Goal: Task Accomplishment & Management: Manage account settings

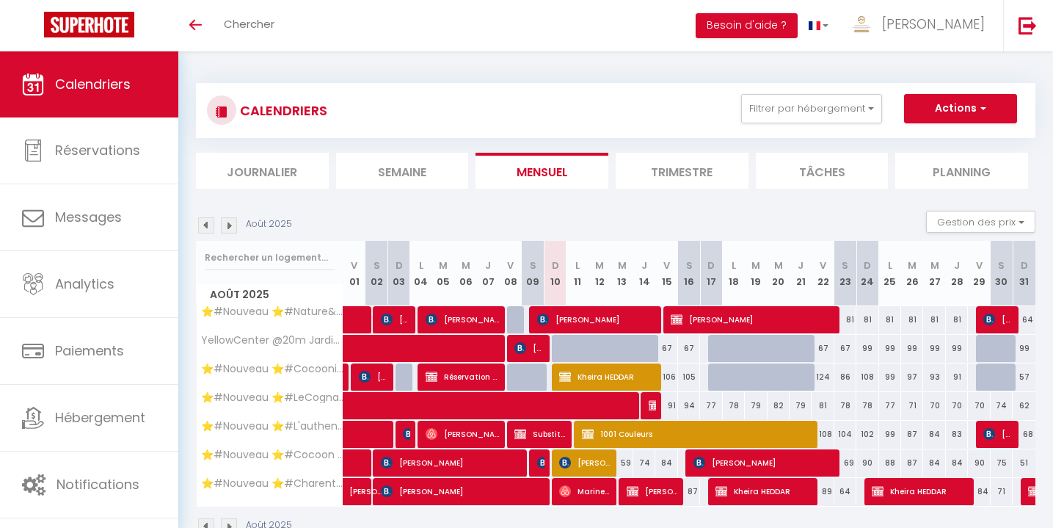
select select
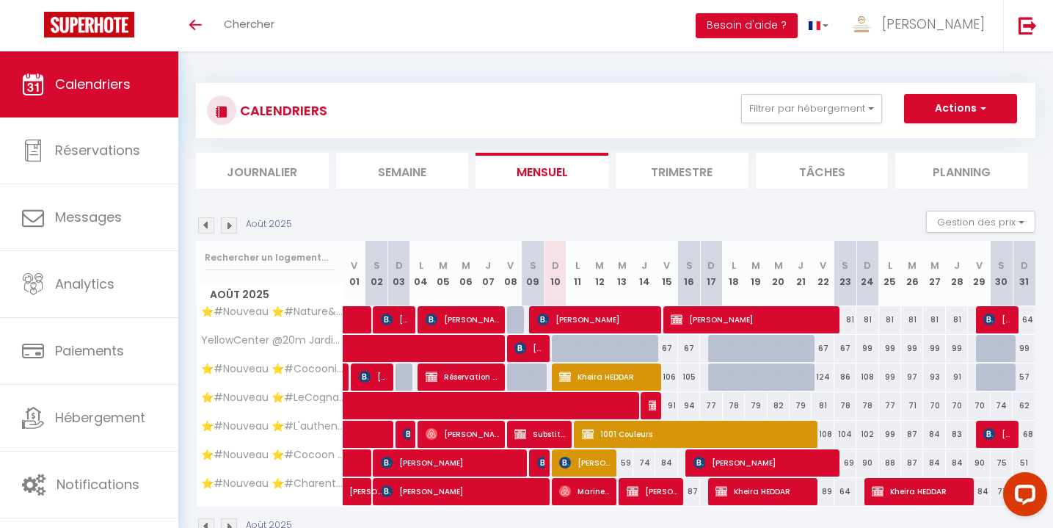
click at [656, 492] on span "Nathanaelle Ruter" at bounding box center [652, 491] width 51 height 28
select select "OK"
select select "KO"
select select "0"
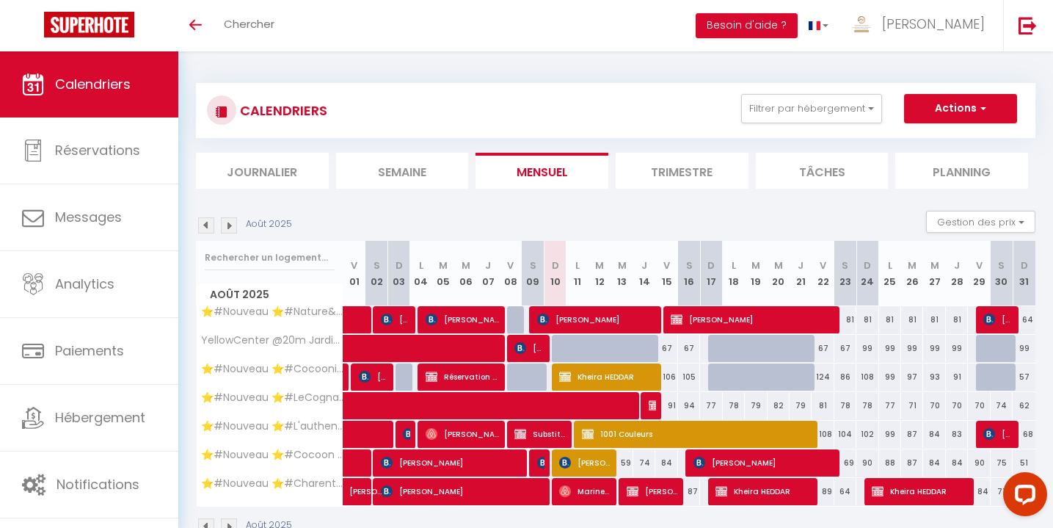
select select "1"
select select
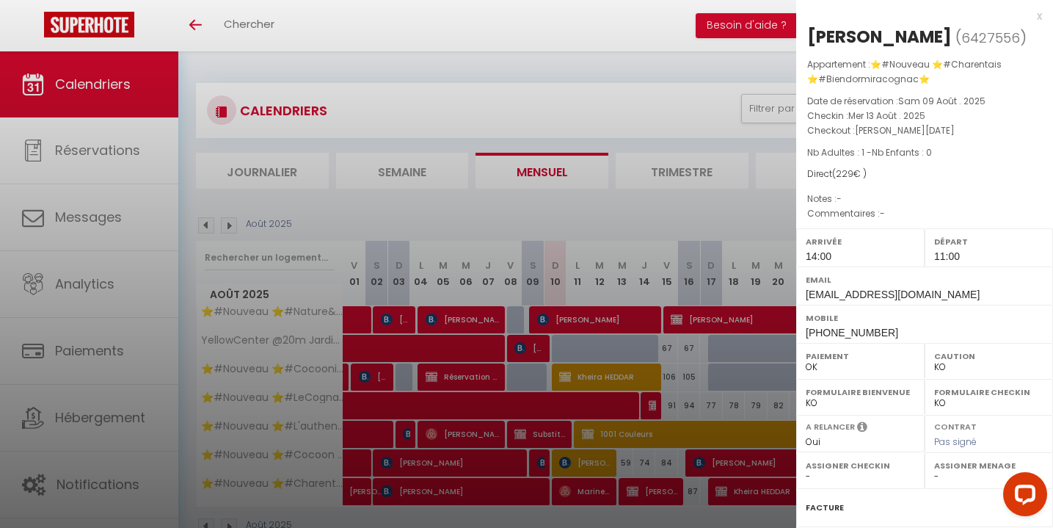
click at [1039, 16] on div "x" at bounding box center [919, 16] width 246 height 18
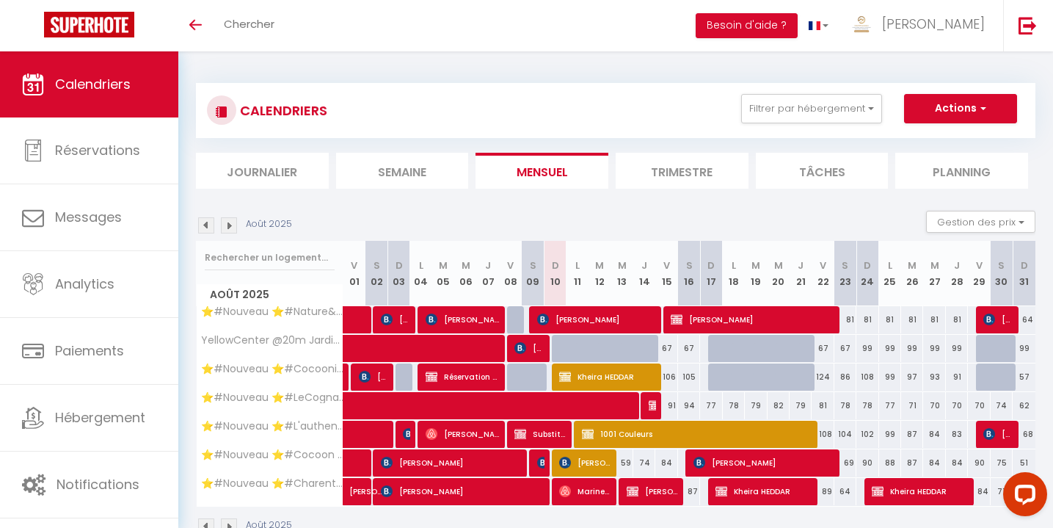
click at [570, 459] on img at bounding box center [565, 463] width 12 height 12
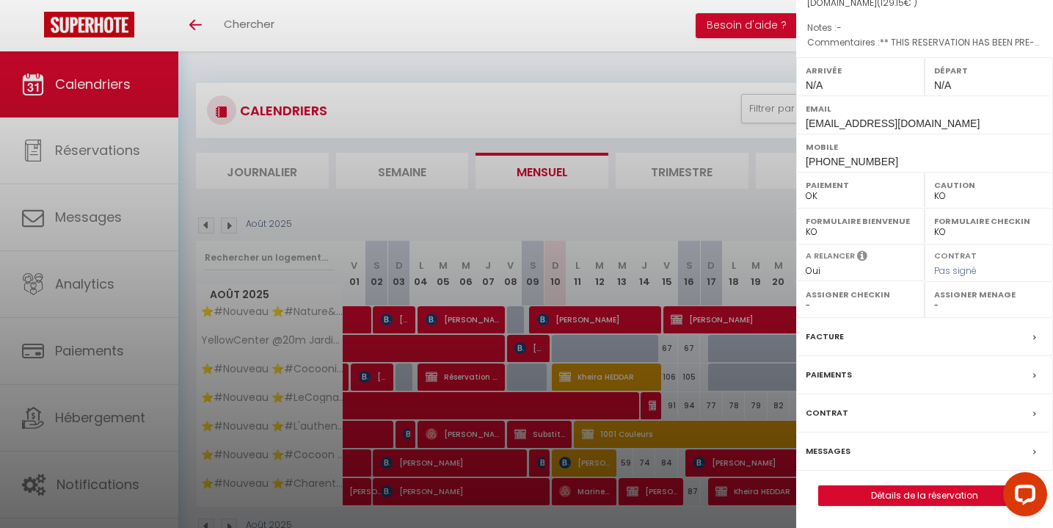
scroll to position [190, 0]
click at [843, 377] on label "Paiements" at bounding box center [829, 374] width 46 height 15
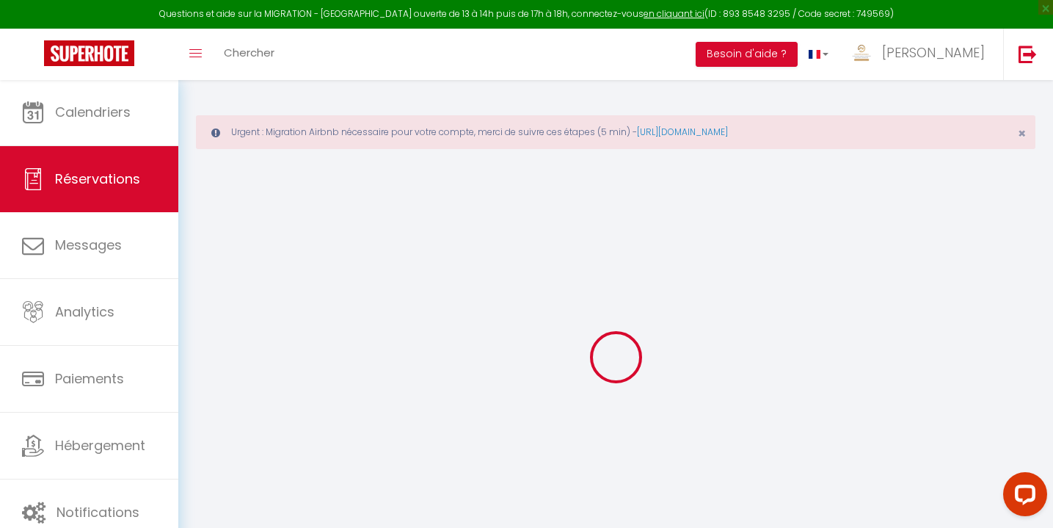
select select "0"
select select
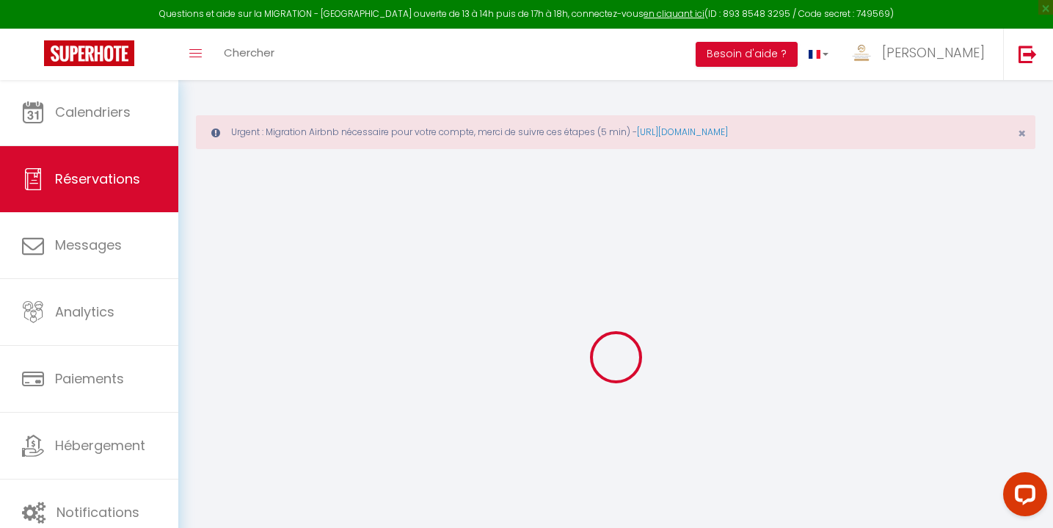
checkbox input "false"
type textarea "** THIS RESERVATION HAS BEEN PRE-PAID ** BOOKING NOTE : Payment charge is EUR 1…"
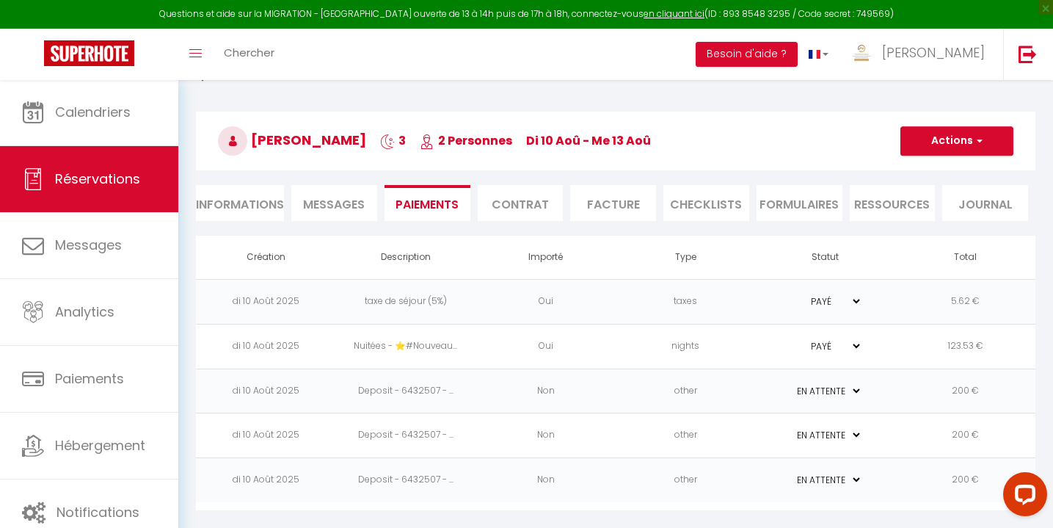
scroll to position [101, 0]
click at [649, 473] on td "other" at bounding box center [686, 480] width 140 height 45
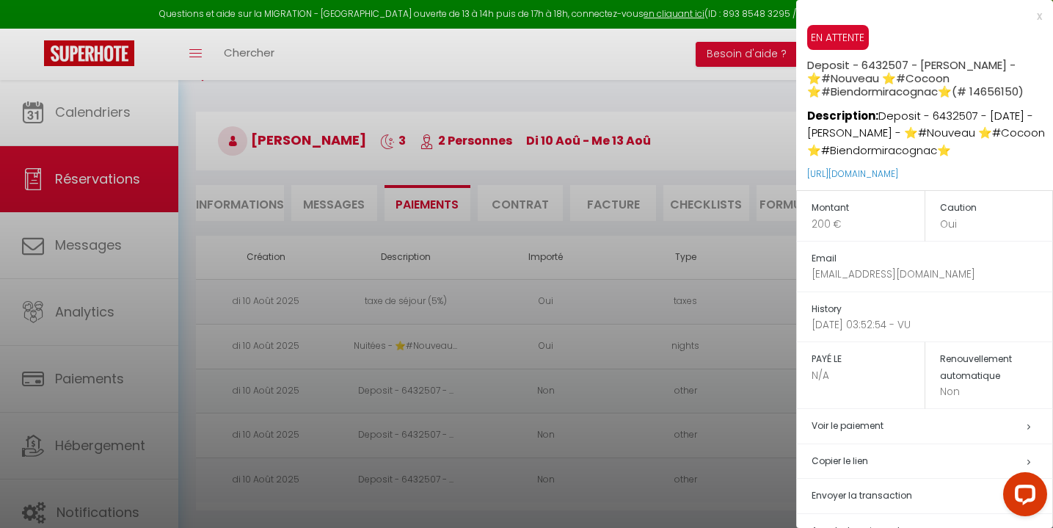
click at [1039, 18] on div "x" at bounding box center [919, 16] width 246 height 18
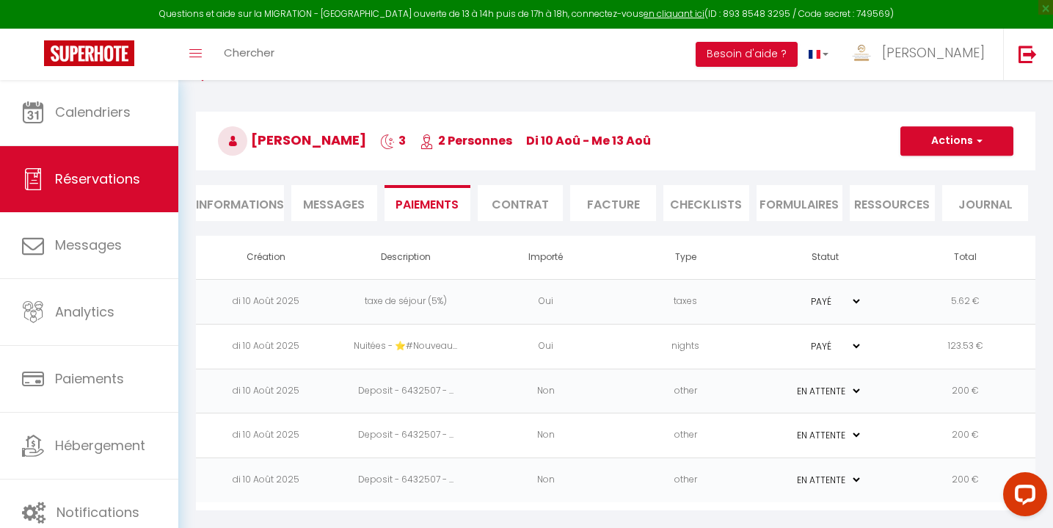
click at [636, 432] on td "other" at bounding box center [686, 435] width 140 height 45
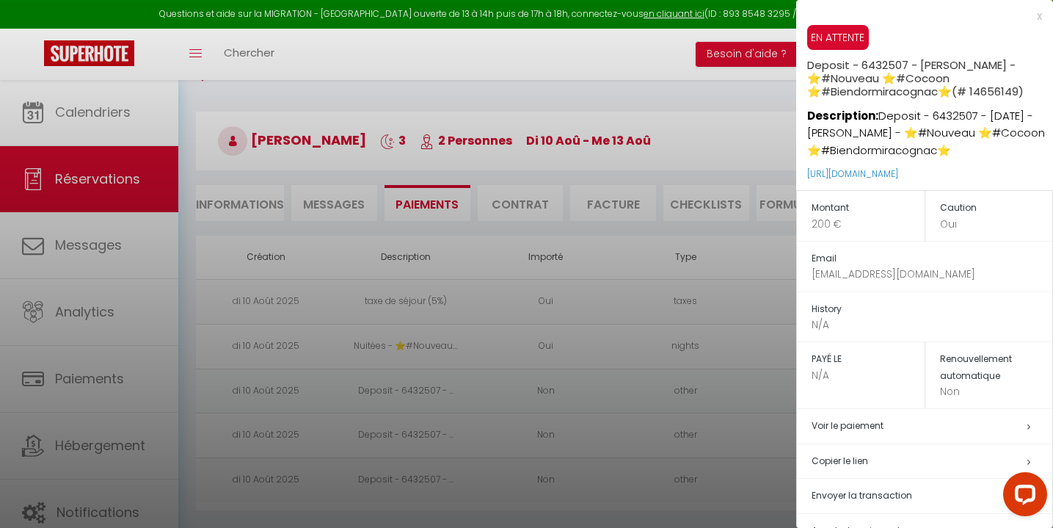
click at [1038, 21] on div "x" at bounding box center [919, 16] width 246 height 18
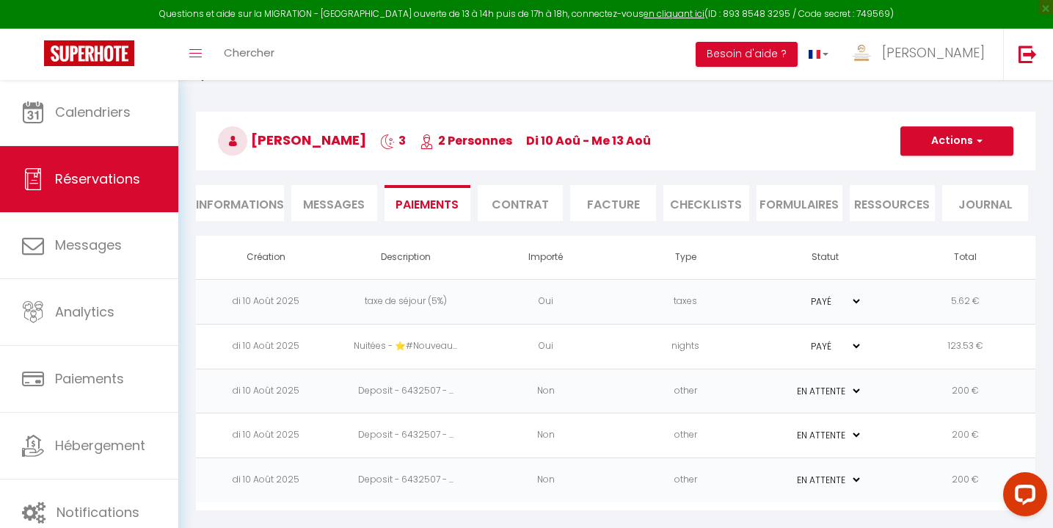
click at [615, 488] on td "Non" at bounding box center [546, 480] width 140 height 45
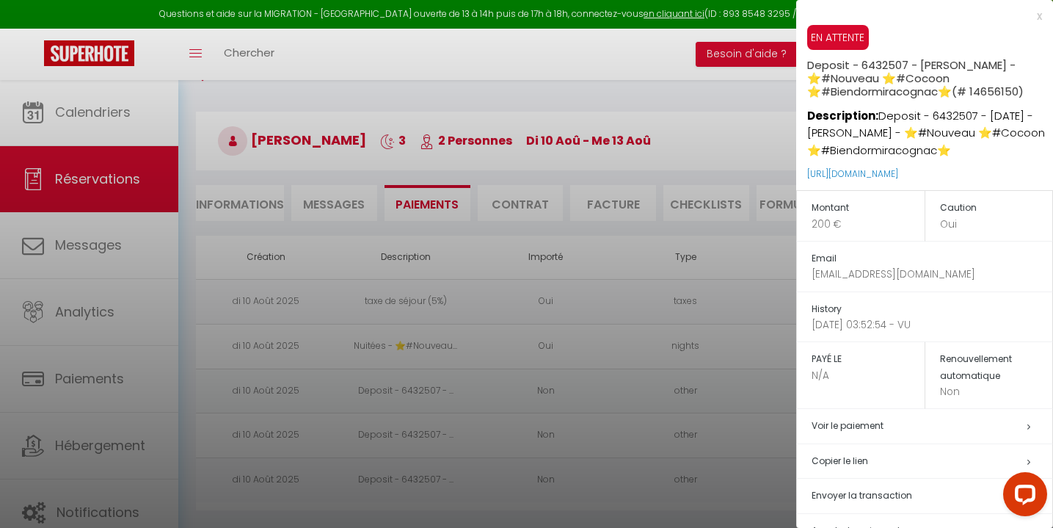
click at [1036, 18] on div "x" at bounding box center [919, 16] width 246 height 18
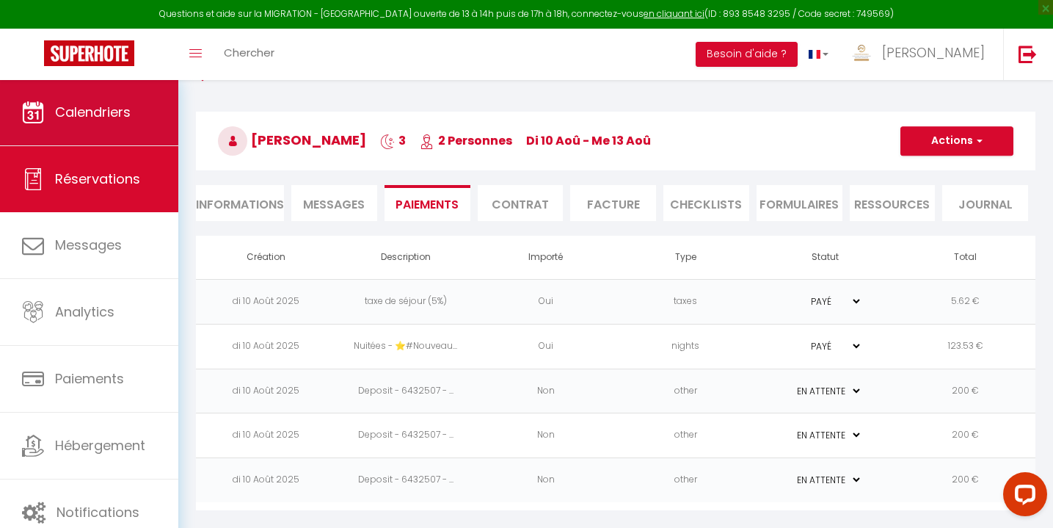
click at [81, 106] on span "Calendriers" at bounding box center [93, 112] width 76 height 18
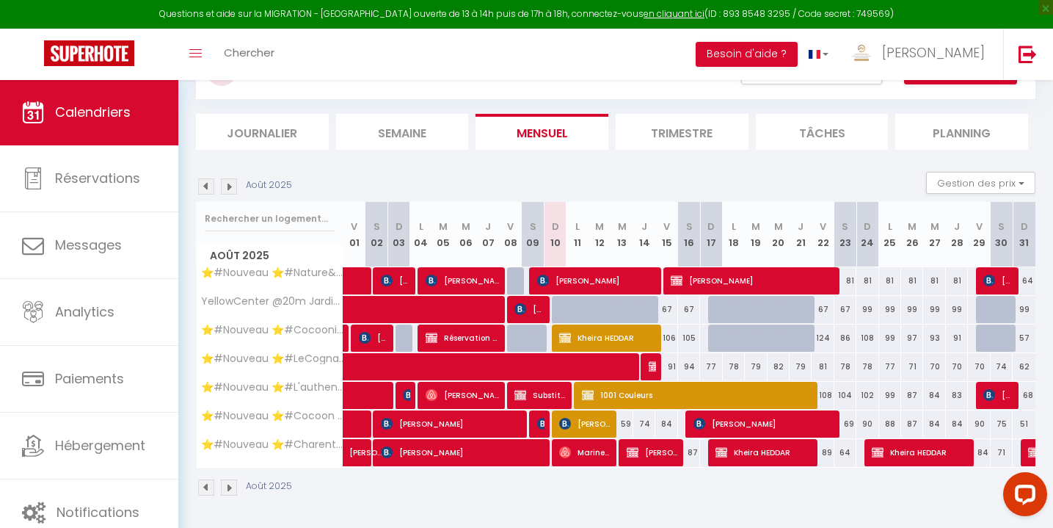
scroll to position [128, 0]
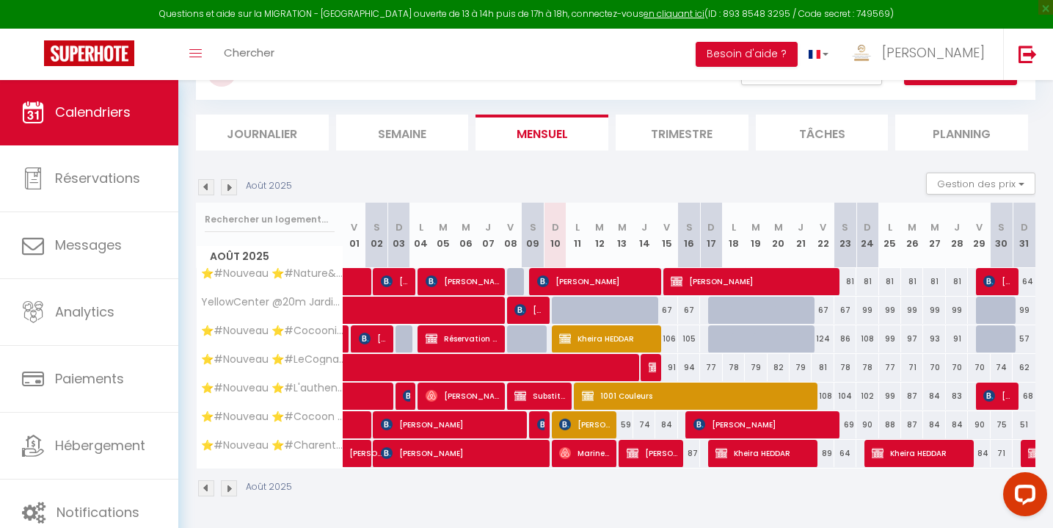
click at [578, 426] on span "Zouzoua Mickael Guede" at bounding box center [584, 424] width 51 height 28
select select "OK"
select select "KO"
select select "0"
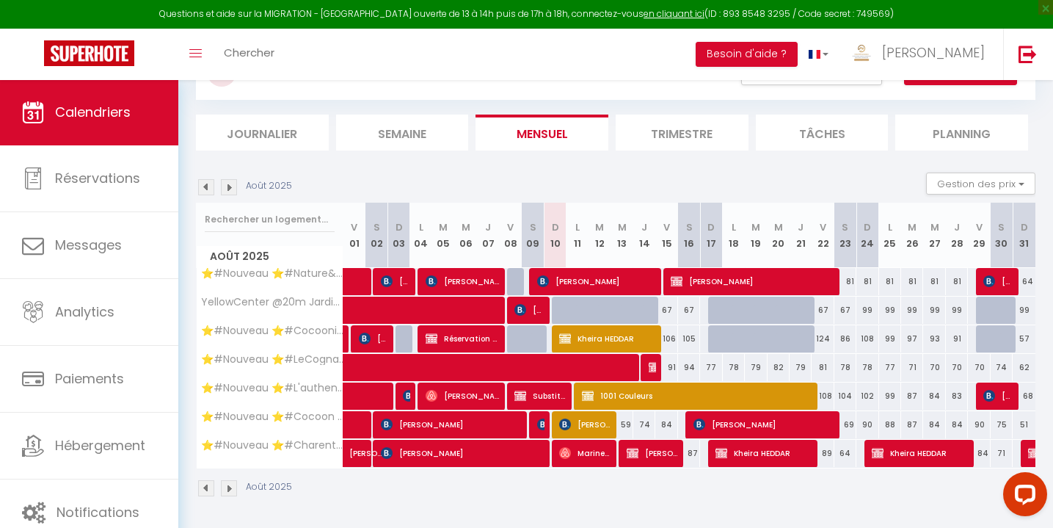
select select "1"
select select
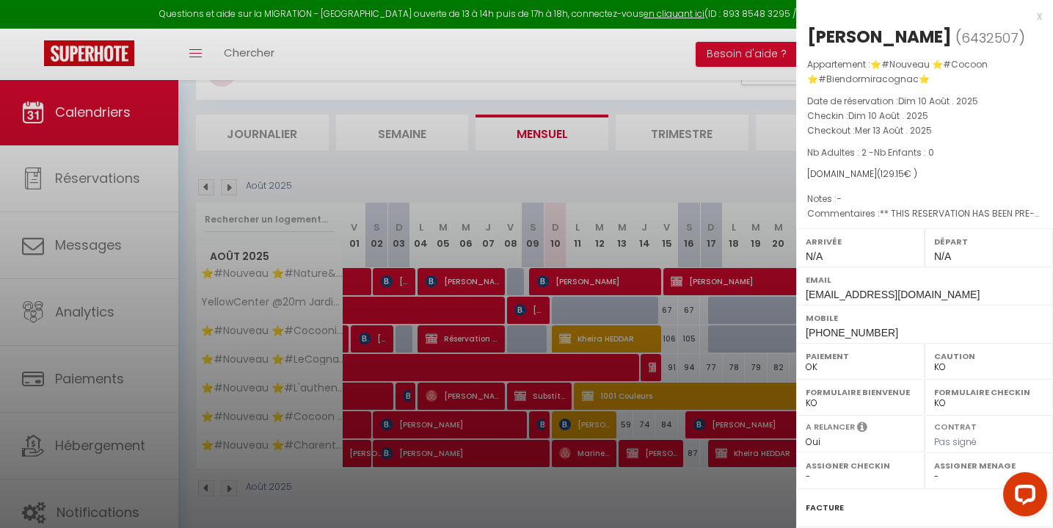
click at [538, 497] on div at bounding box center [526, 264] width 1053 height 528
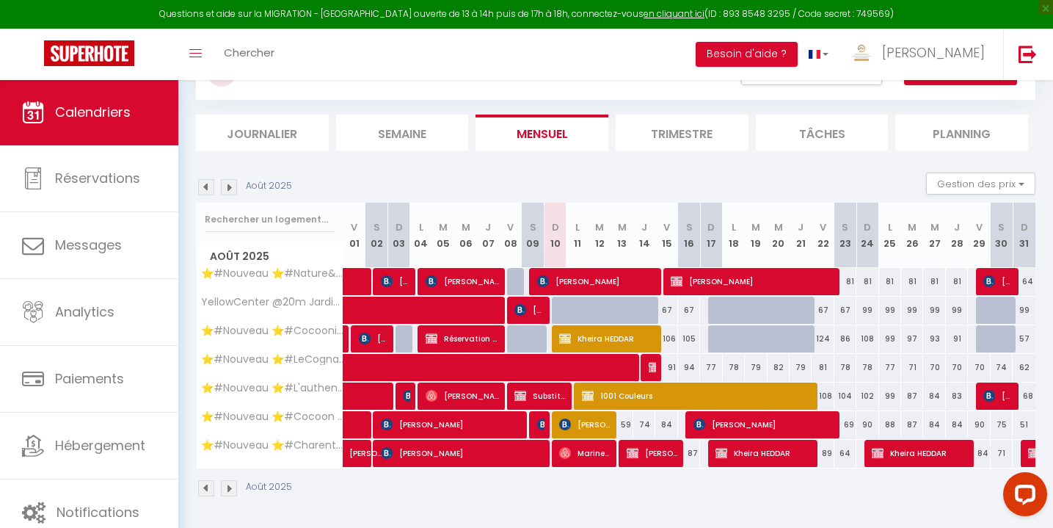
click at [594, 341] on span "Kheira HEDDAR" at bounding box center [606, 338] width 95 height 28
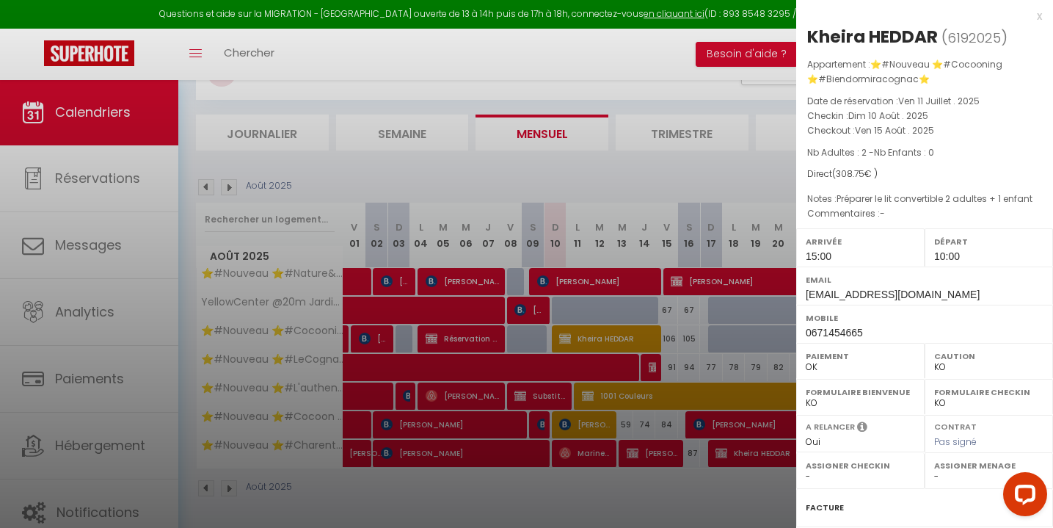
click at [574, 488] on div at bounding box center [526, 264] width 1053 height 528
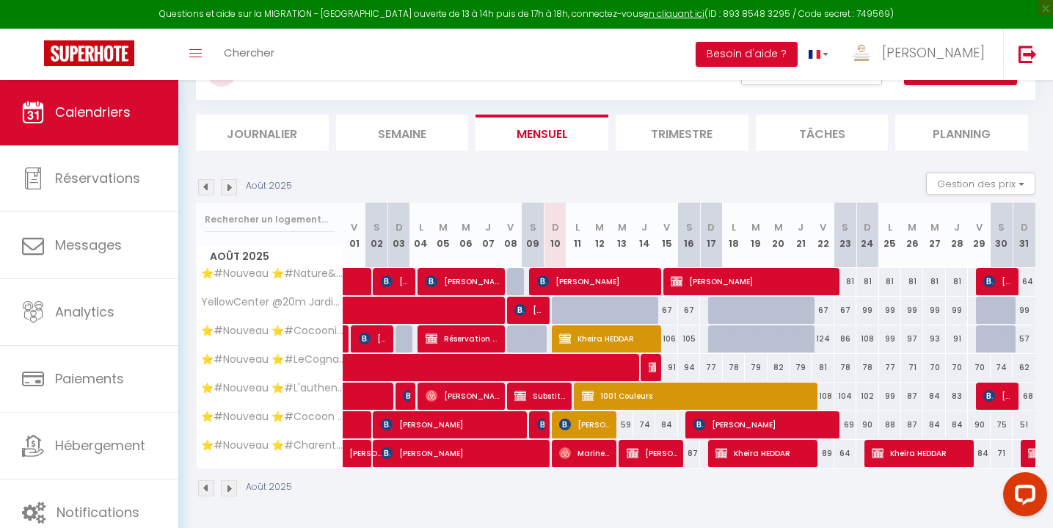
click at [639, 396] on span "1001 Couleurs" at bounding box center [696, 396] width 228 height 28
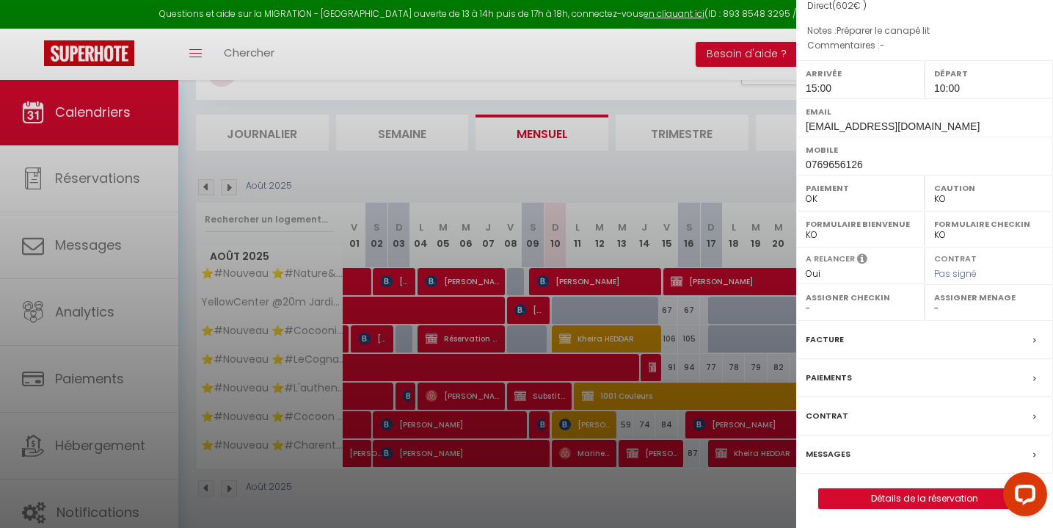
scroll to position [167, 0]
click at [845, 371] on label "Paiements" at bounding box center [829, 378] width 46 height 15
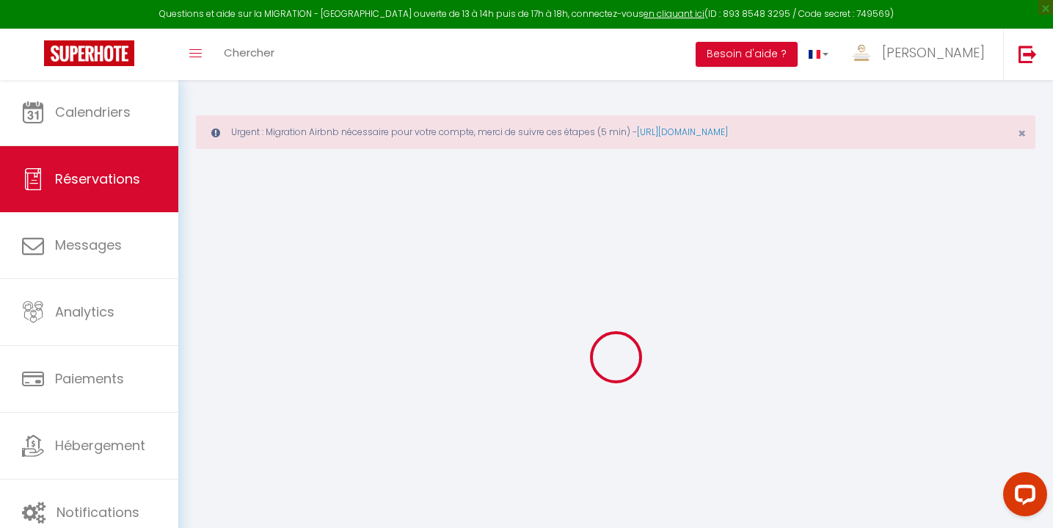
select select "0"
select select
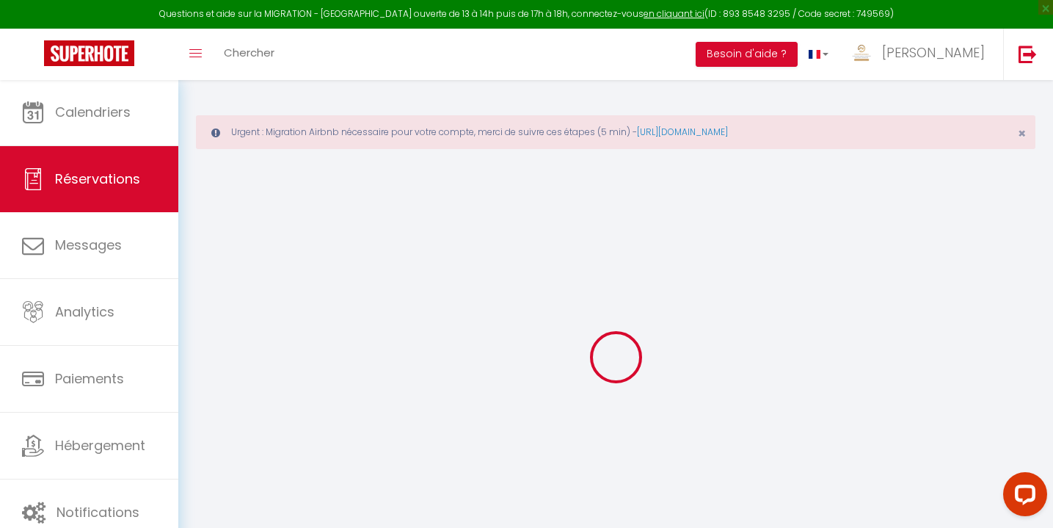
checkbox input "false"
select select
checkbox input "false"
type séparés\)1 "Préparer le canapé lit"
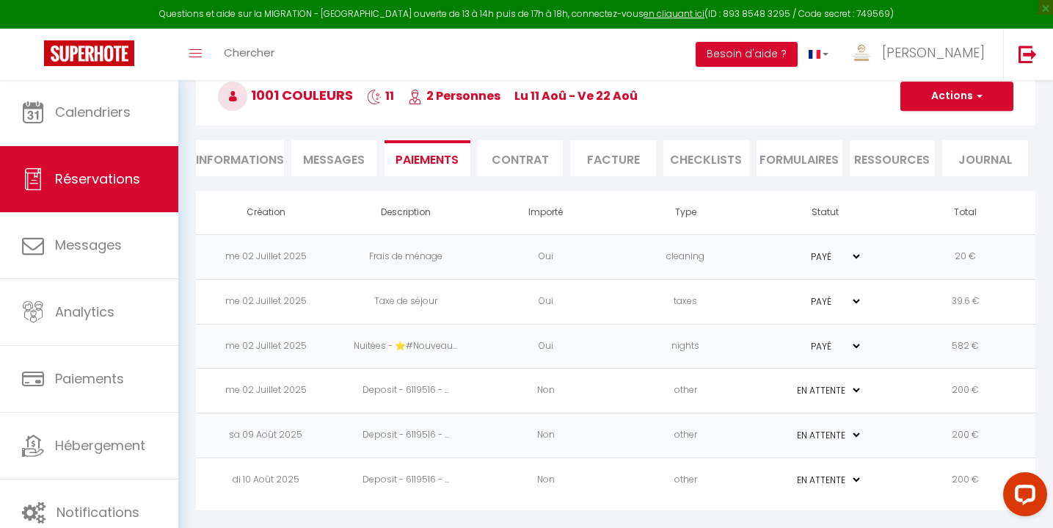
scroll to position [147, 0]
click at [628, 483] on td "other" at bounding box center [686, 480] width 140 height 45
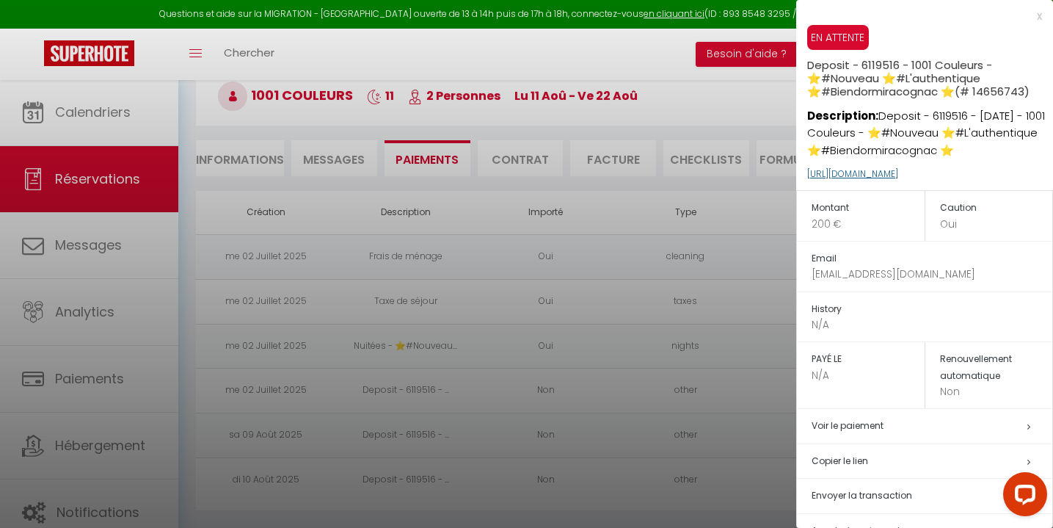
click at [872, 180] on link "https://superhote.com/applink/p/sYaNUShS" at bounding box center [852, 173] width 91 height 12
click at [701, 83] on div at bounding box center [526, 264] width 1053 height 528
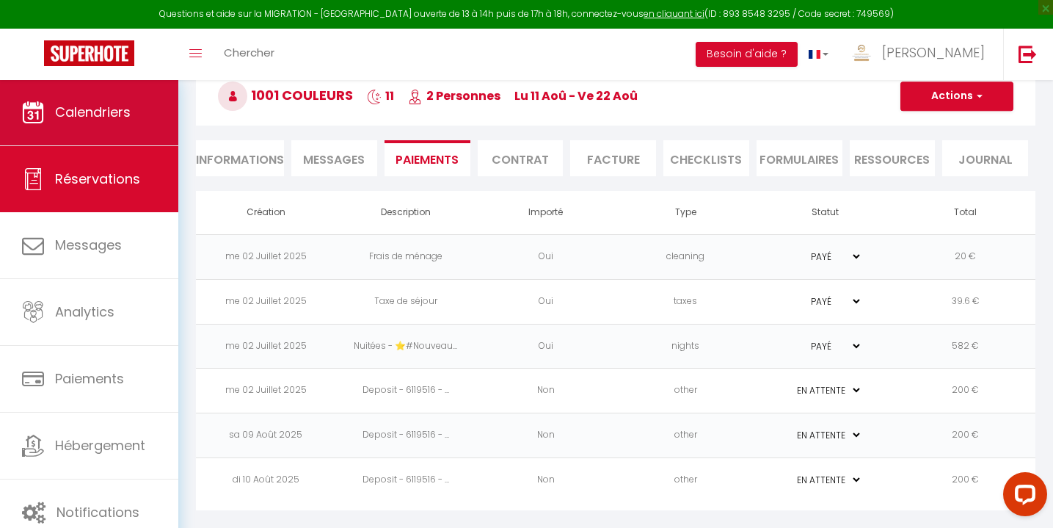
click at [125, 125] on link "Calendriers" at bounding box center [89, 112] width 178 height 66
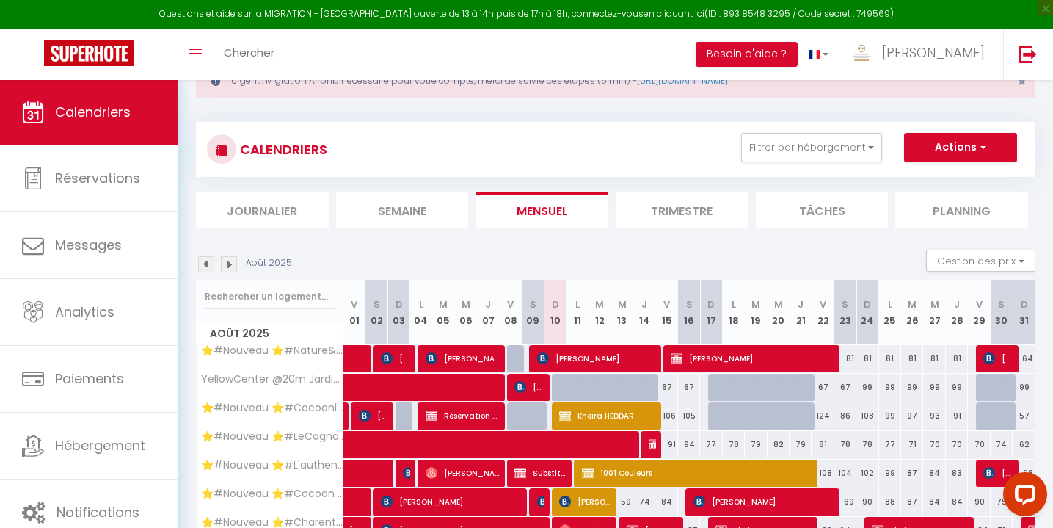
scroll to position [92, 0]
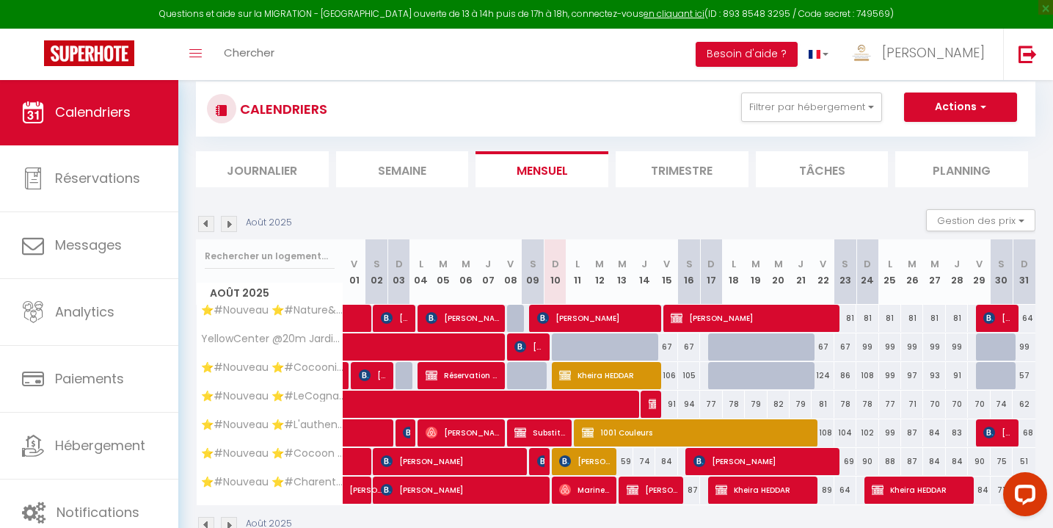
click at [445, 375] on span "Réservation Blue Mikael" at bounding box center [462, 375] width 73 height 28
select select "OK"
select select "0"
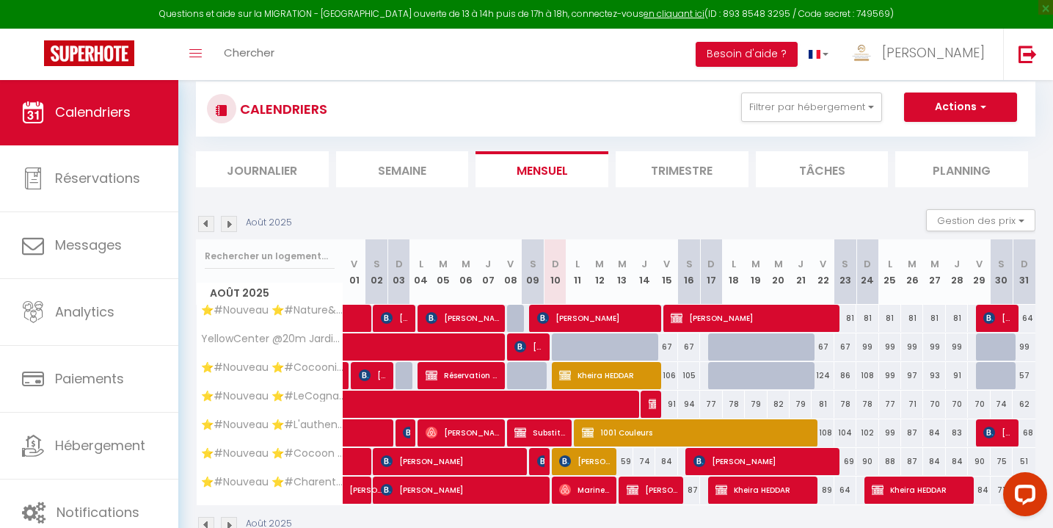
select select "1"
select select
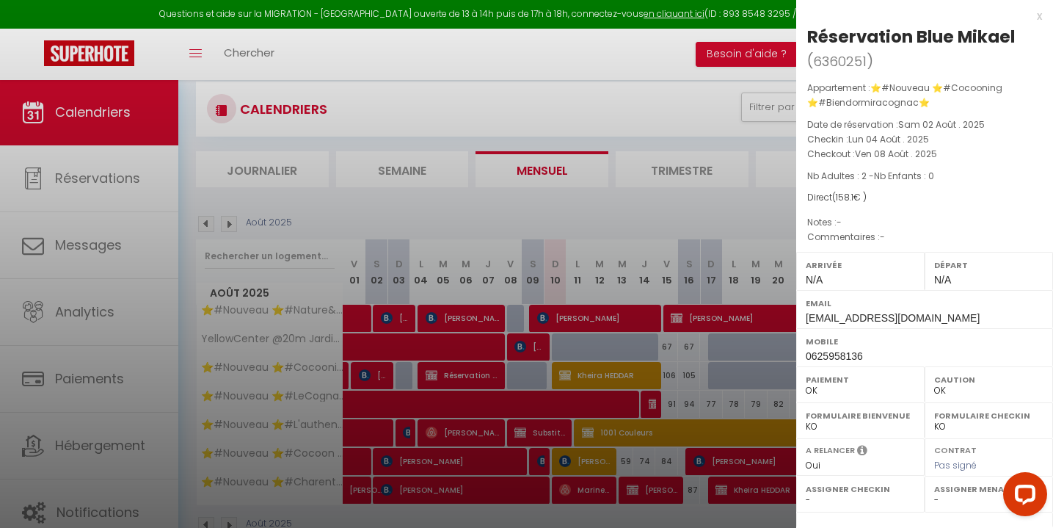
click at [1037, 12] on div "x" at bounding box center [919, 16] width 246 height 18
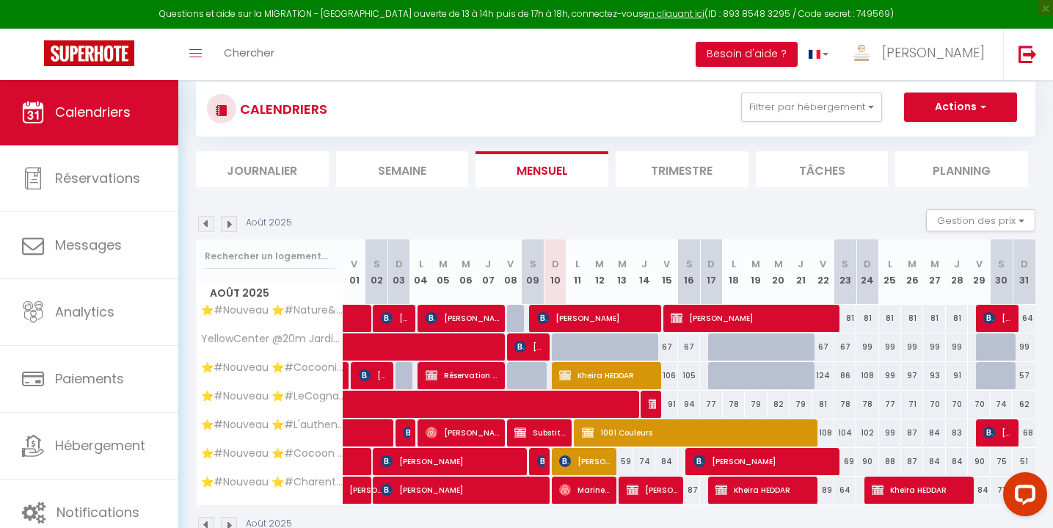
click at [369, 371] on img at bounding box center [365, 375] width 12 height 12
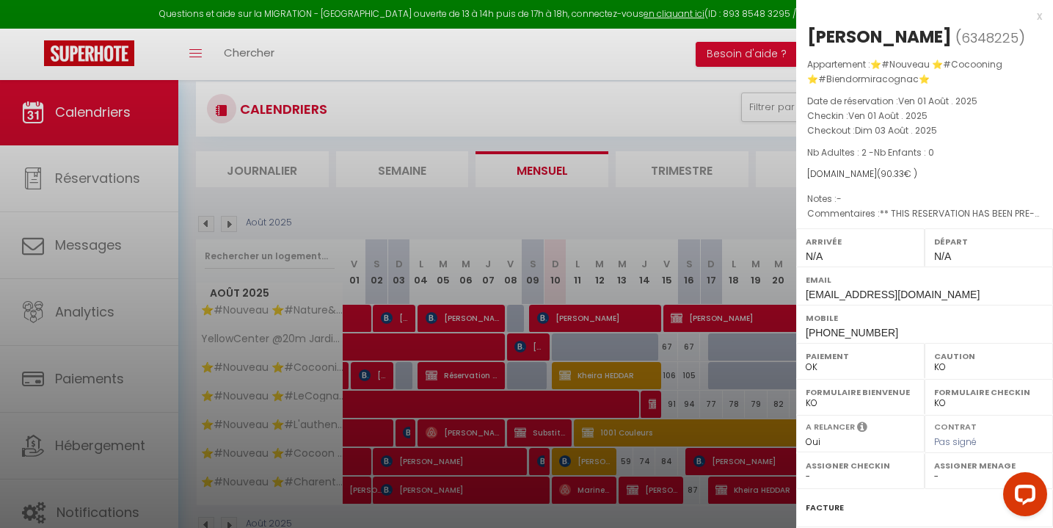
click at [1038, 14] on div "x" at bounding box center [919, 16] width 246 height 18
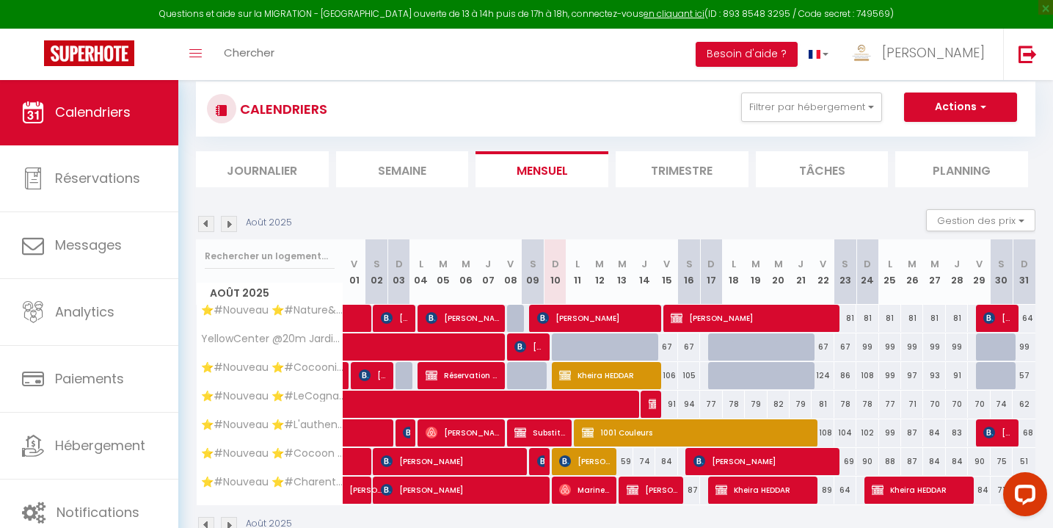
click at [661, 494] on span "Nathanaelle Ruter" at bounding box center [652, 490] width 51 height 28
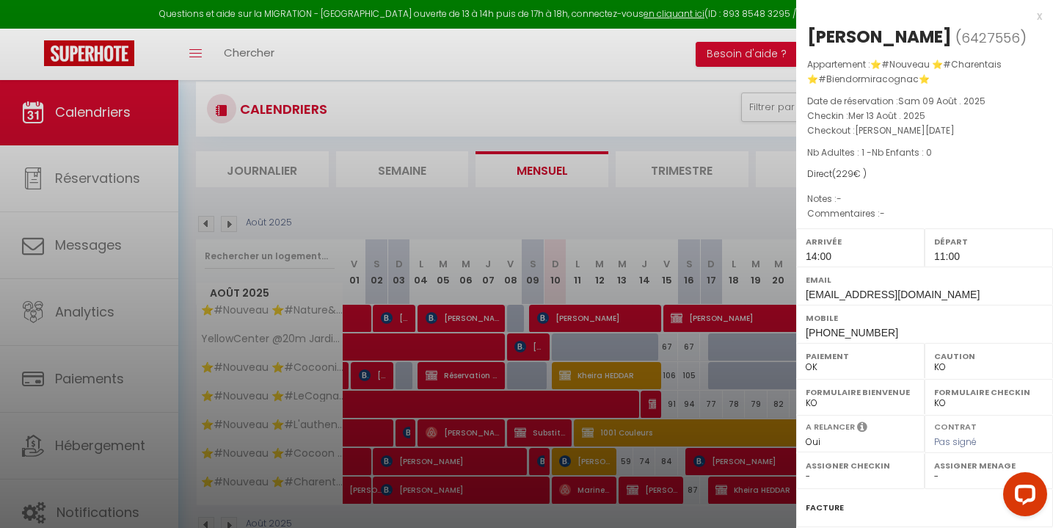
click at [1037, 17] on div "x" at bounding box center [919, 16] width 246 height 18
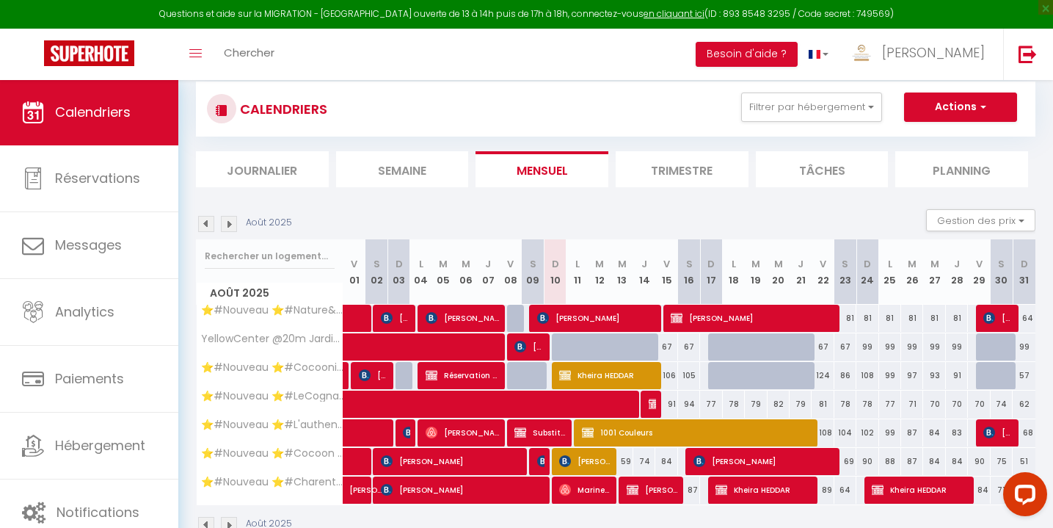
click at [407, 429] on img at bounding box center [409, 432] width 12 height 12
select select "OK"
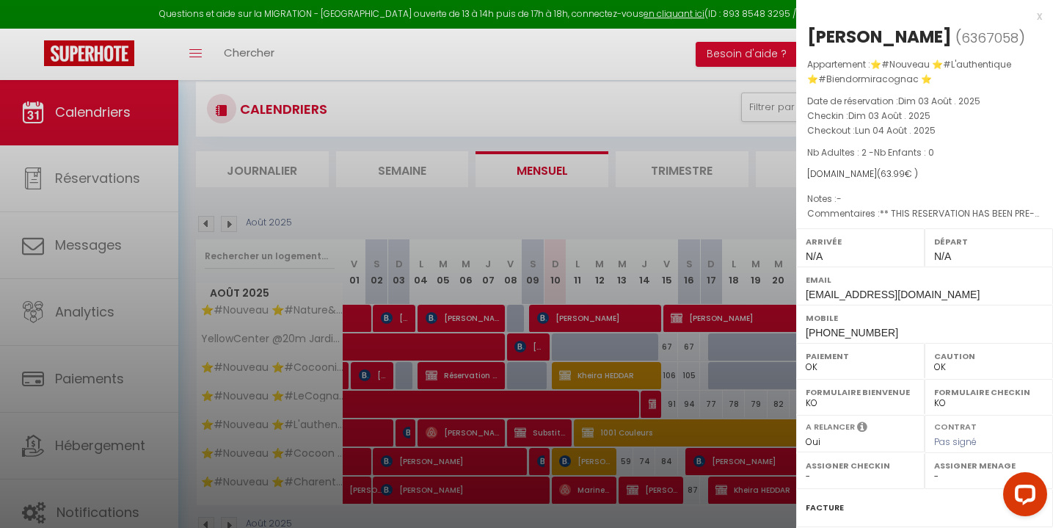
drag, startPoint x: 968, startPoint y: 291, endPoint x: 803, endPoint y: 295, distance: 165.2
click at [803, 295] on div "Email lrozie.484077@guest.booking.com" at bounding box center [924, 285] width 257 height 38
copy span "lrozie.484077@guest.booking.com"
click at [1039, 17] on div "x" at bounding box center [919, 16] width 246 height 18
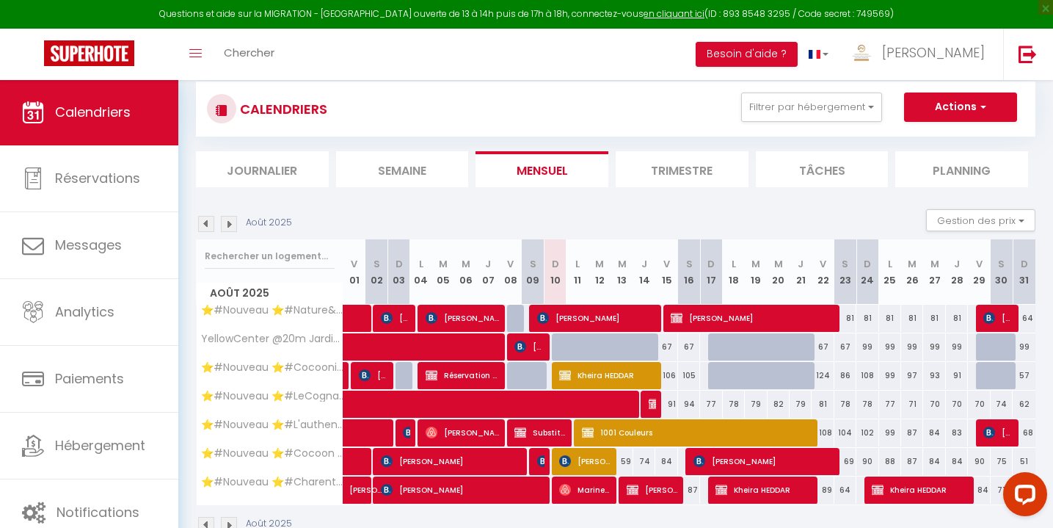
click at [229, 223] on img at bounding box center [229, 224] width 16 height 16
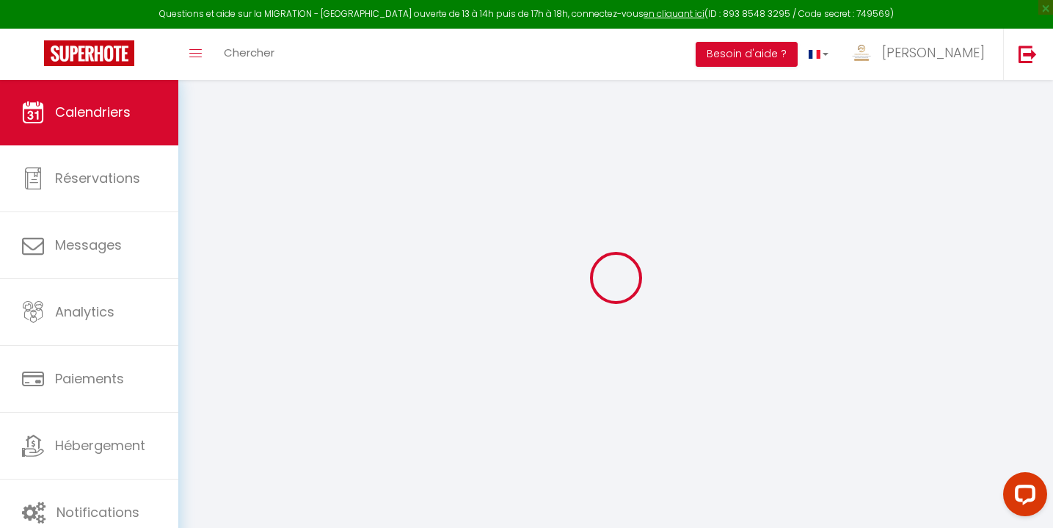
scroll to position [79, 0]
select select "0"
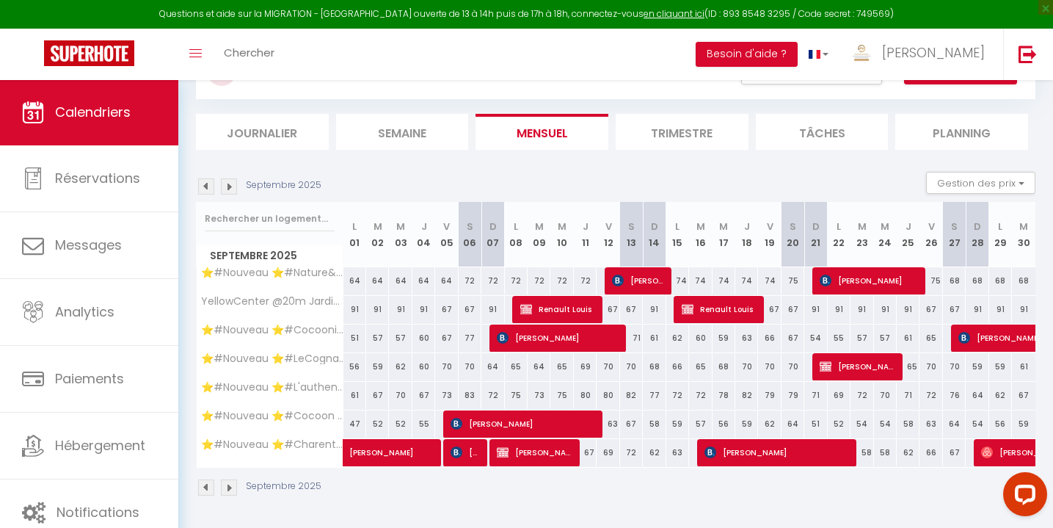
scroll to position [128, 0]
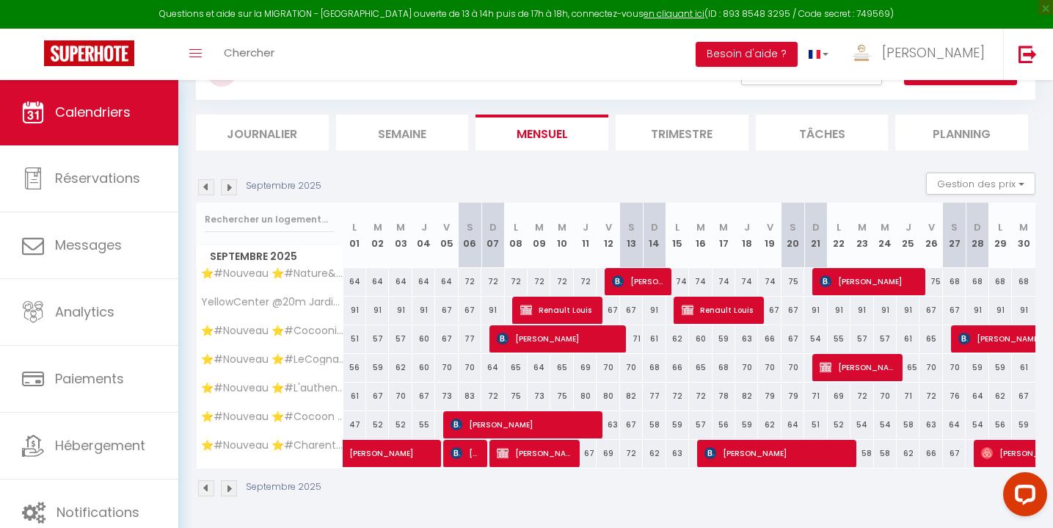
click at [545, 456] on span "Helene Pontoizeau" at bounding box center [535, 453] width 76 height 28
select select "KO"
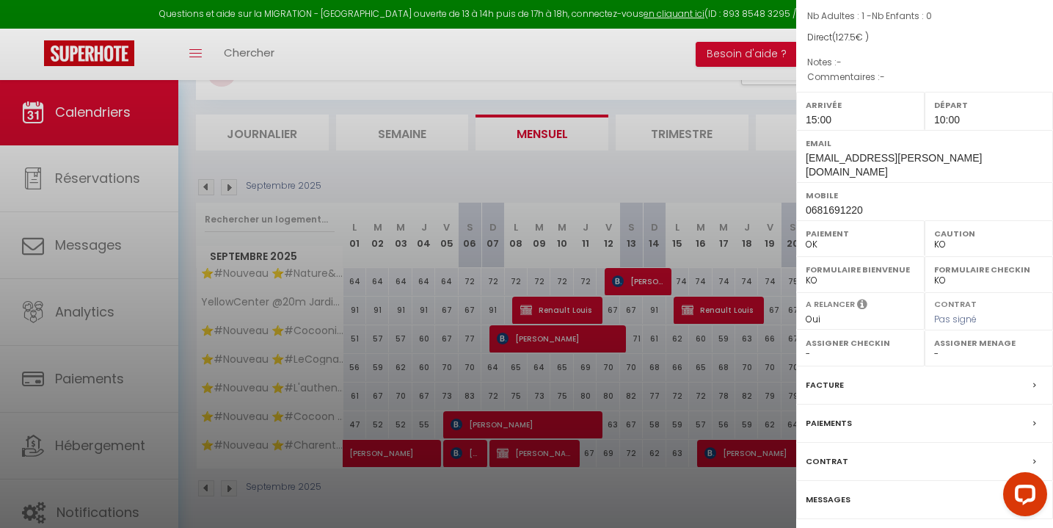
scroll to position [156, 0]
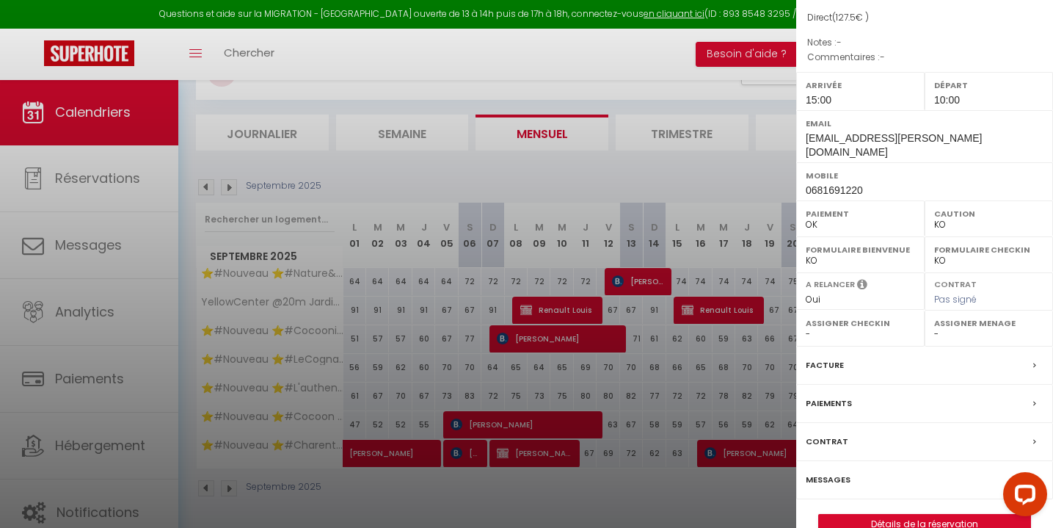
click at [815, 357] on label "Facture" at bounding box center [825, 364] width 38 height 15
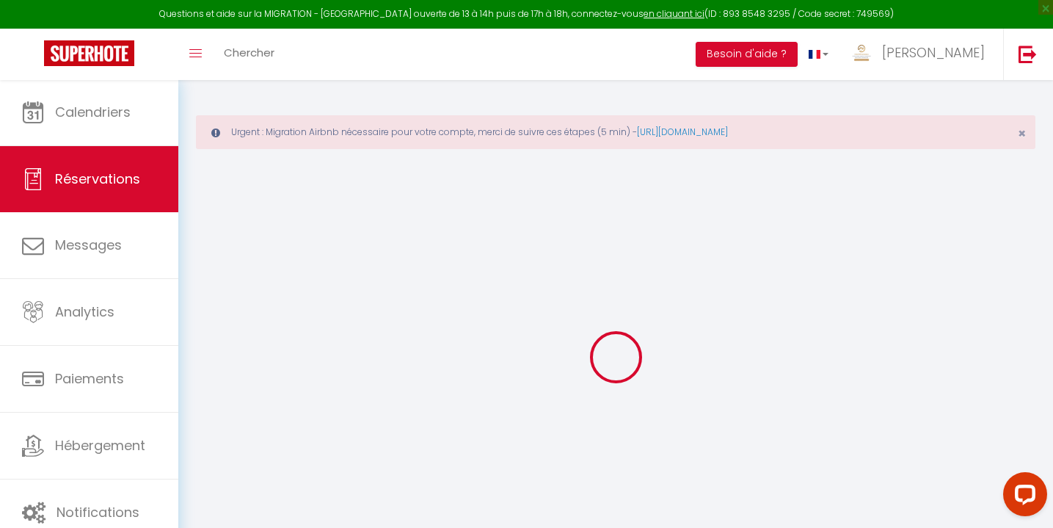
select select "cleaning"
select select "taxes"
select select
checkbox input "false"
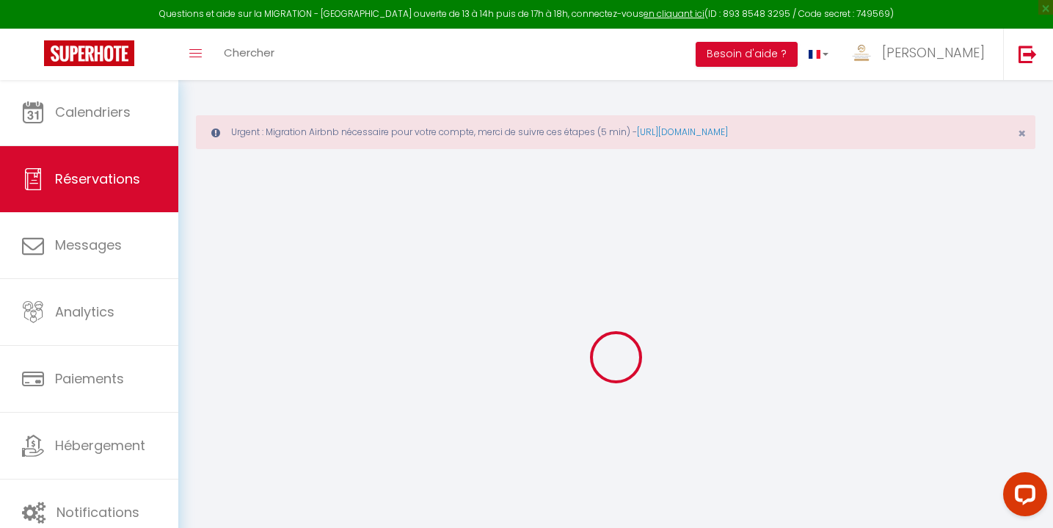
select select
checkbox input "false"
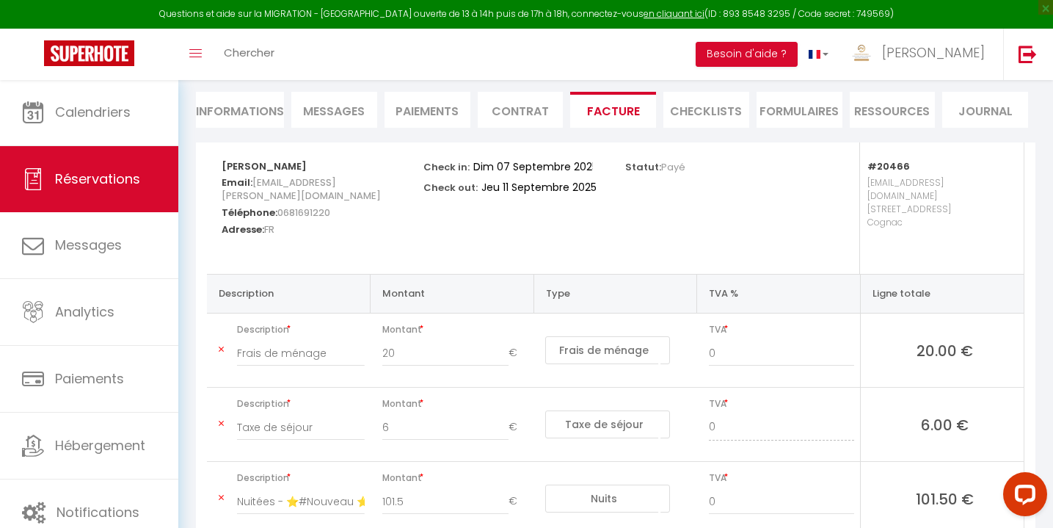
scroll to position [100, 0]
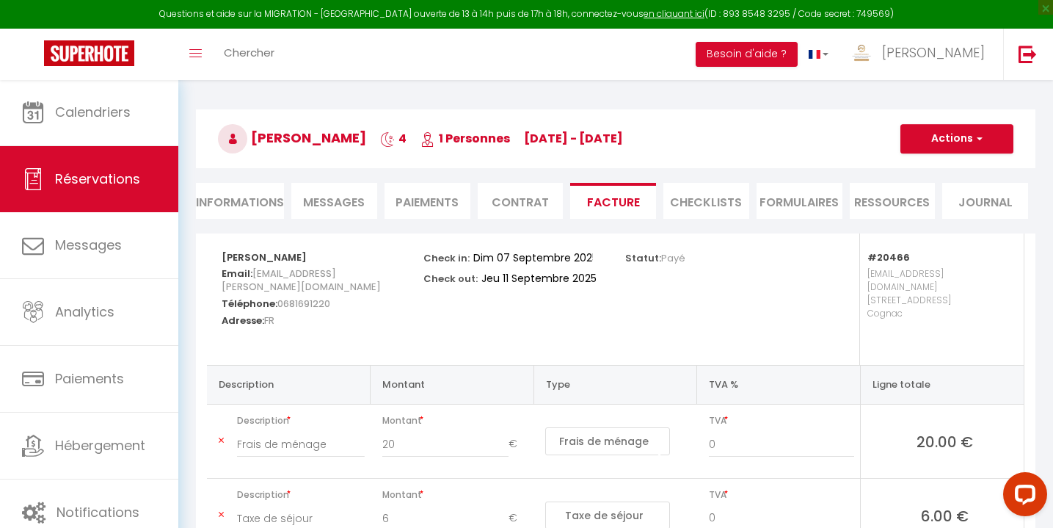
click at [970, 134] on button "Actions" at bounding box center [957, 138] width 113 height 29
click at [918, 189] on link "Aperçu et éditer" at bounding box center [946, 190] width 123 height 19
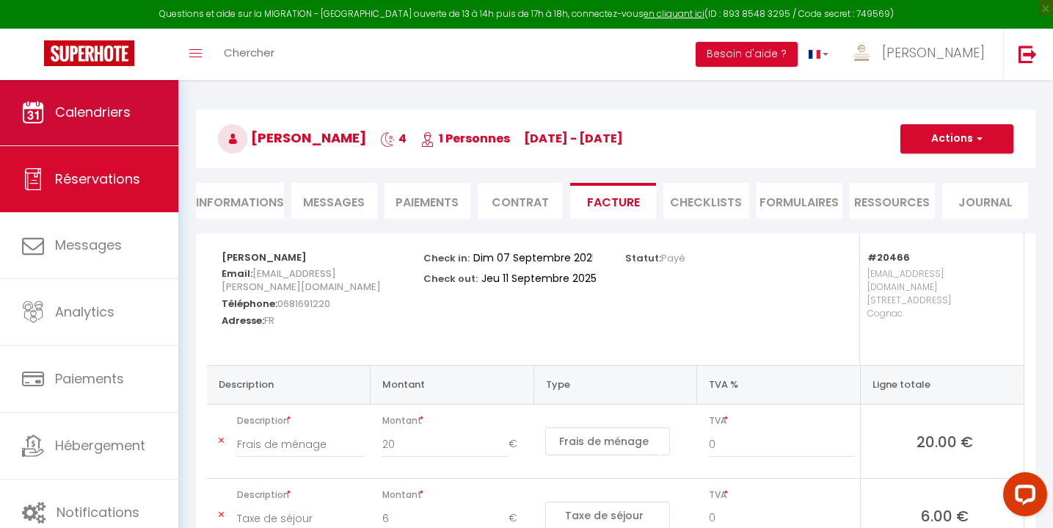
click at [144, 115] on link "Calendriers" at bounding box center [89, 112] width 178 height 66
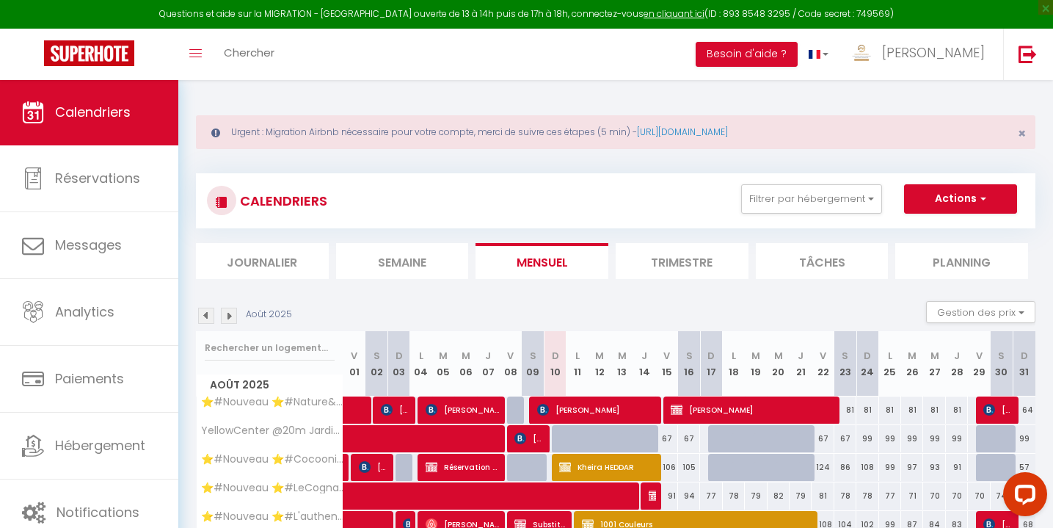
click at [233, 316] on img at bounding box center [229, 316] width 16 height 16
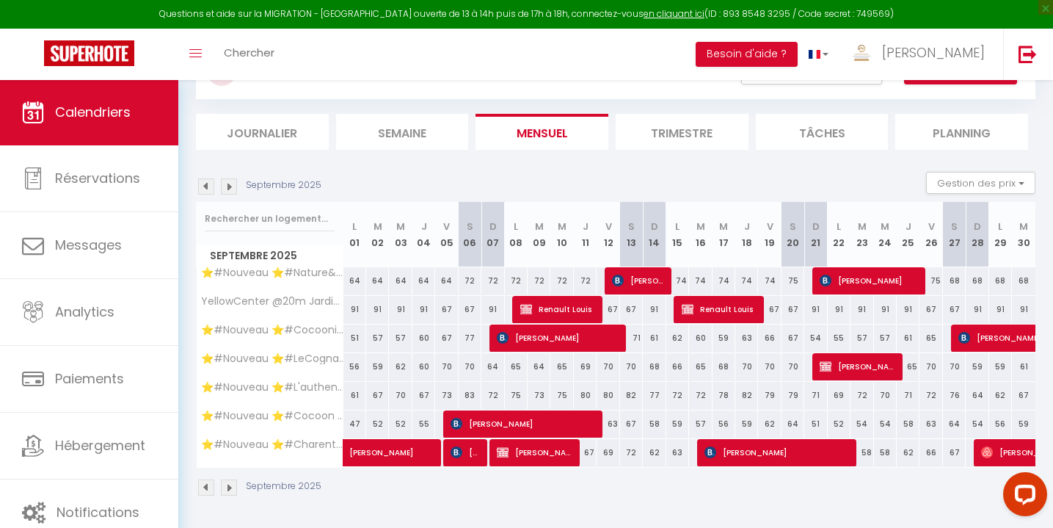
scroll to position [128, 0]
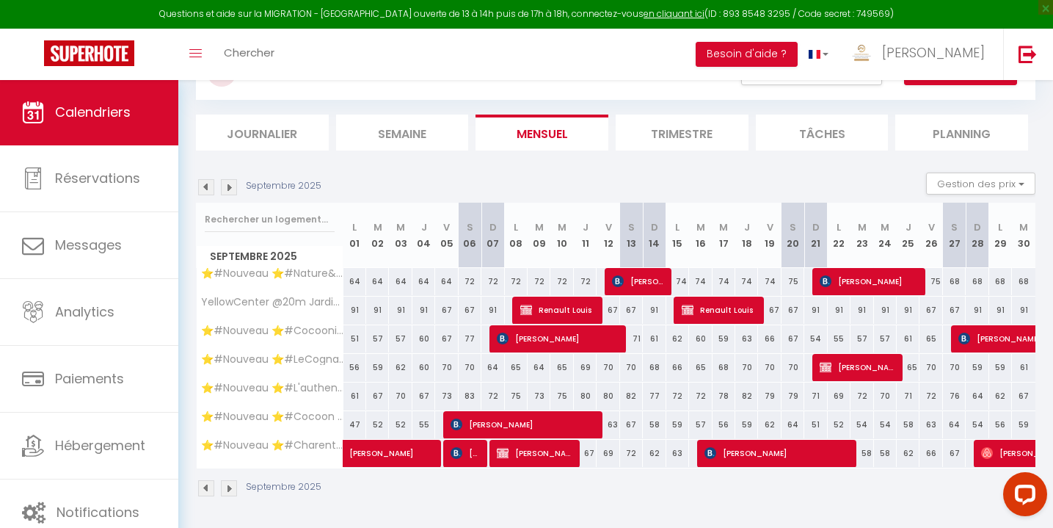
click at [841, 365] on span "Helene Pontoizeau" at bounding box center [858, 367] width 76 height 28
select select "OK"
select select "KO"
select select "0"
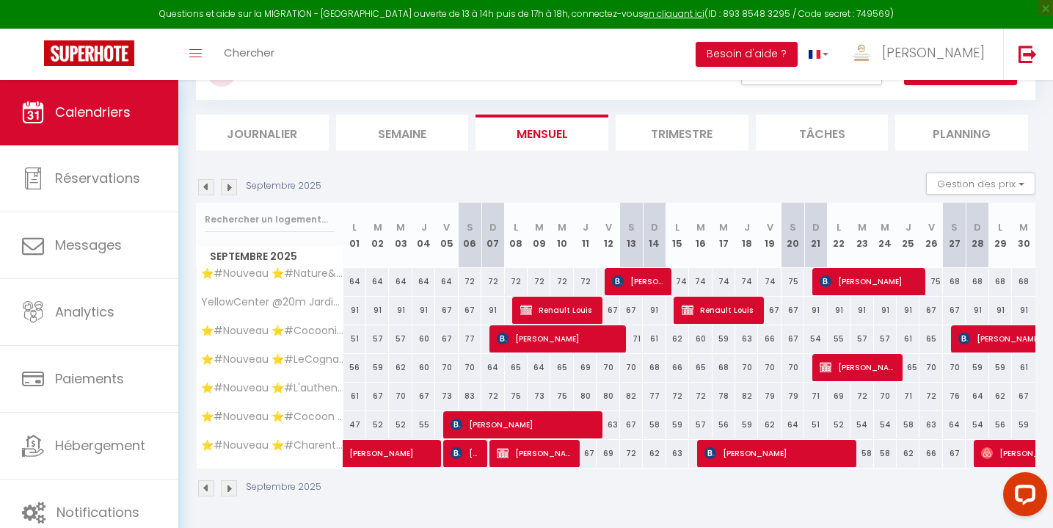
select select "1"
select select
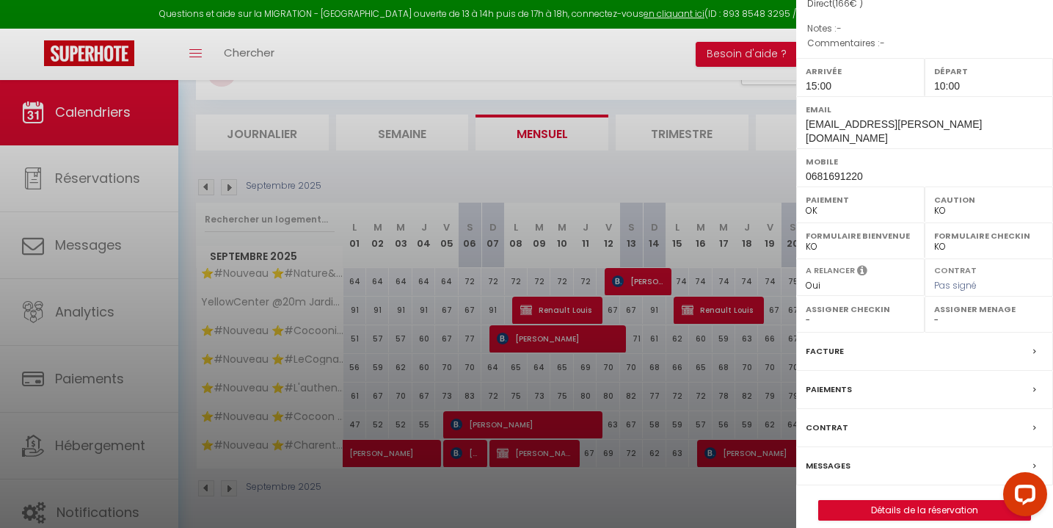
scroll to position [167, 0]
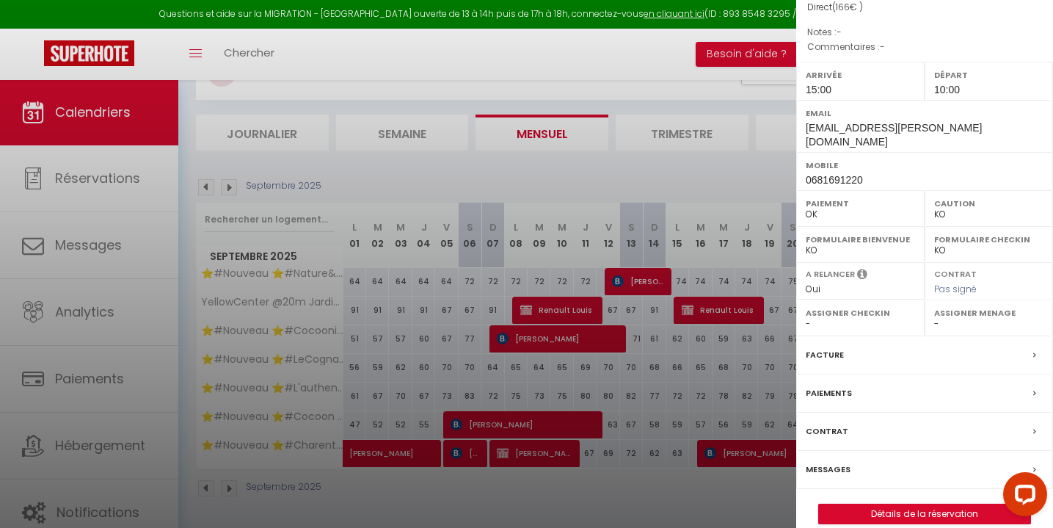
click at [832, 347] on label "Facture" at bounding box center [825, 354] width 38 height 15
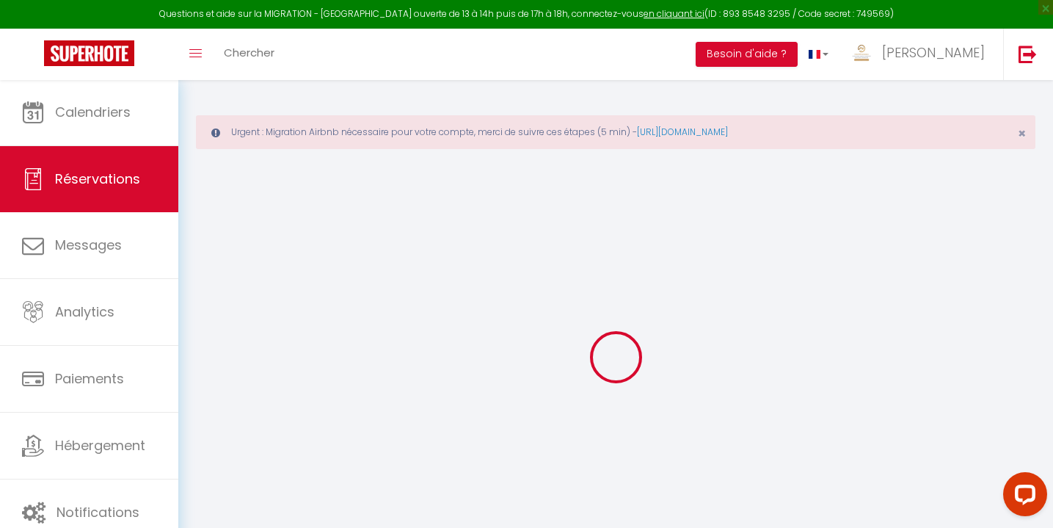
select select "cleaning"
select select "taxes"
select select
checkbox input "false"
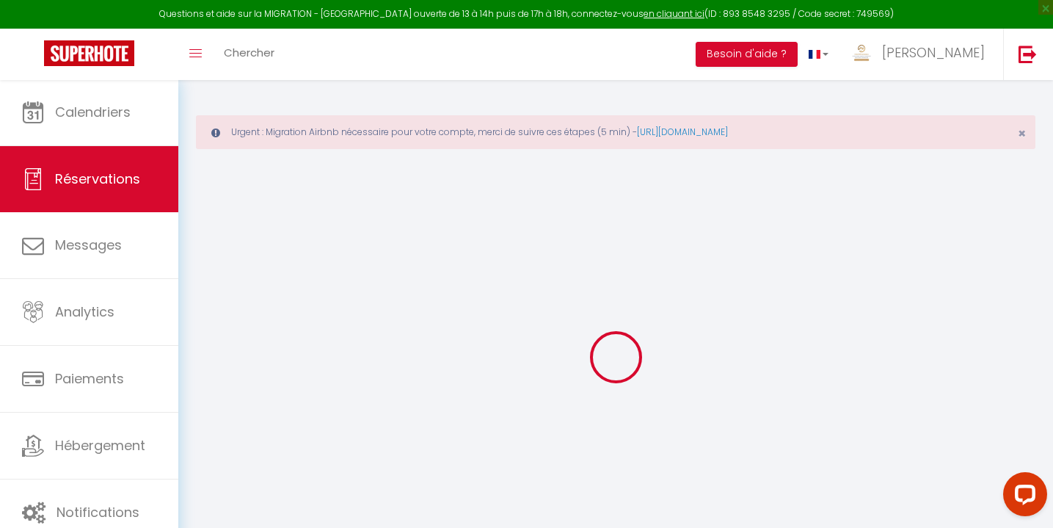
select select
checkbox input "false"
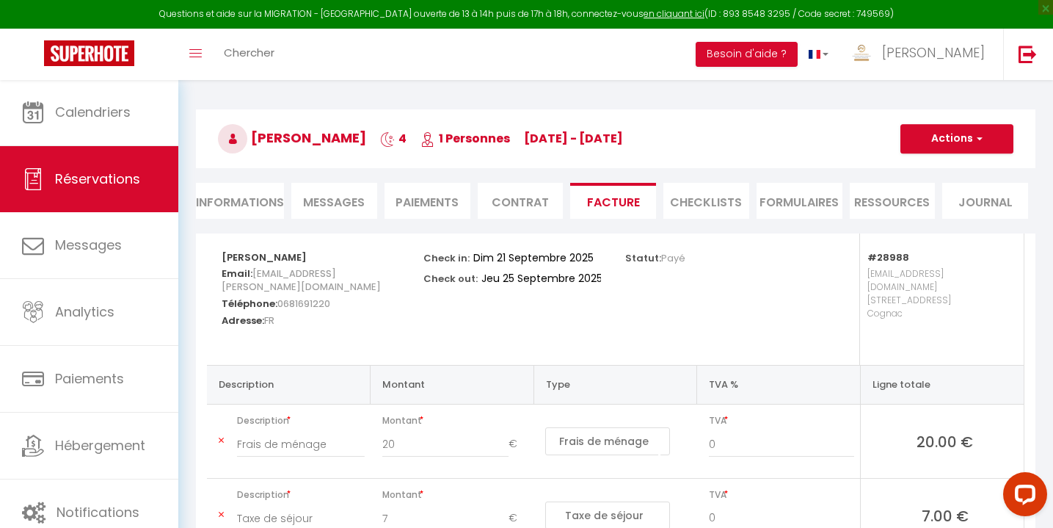
scroll to position [79, 0]
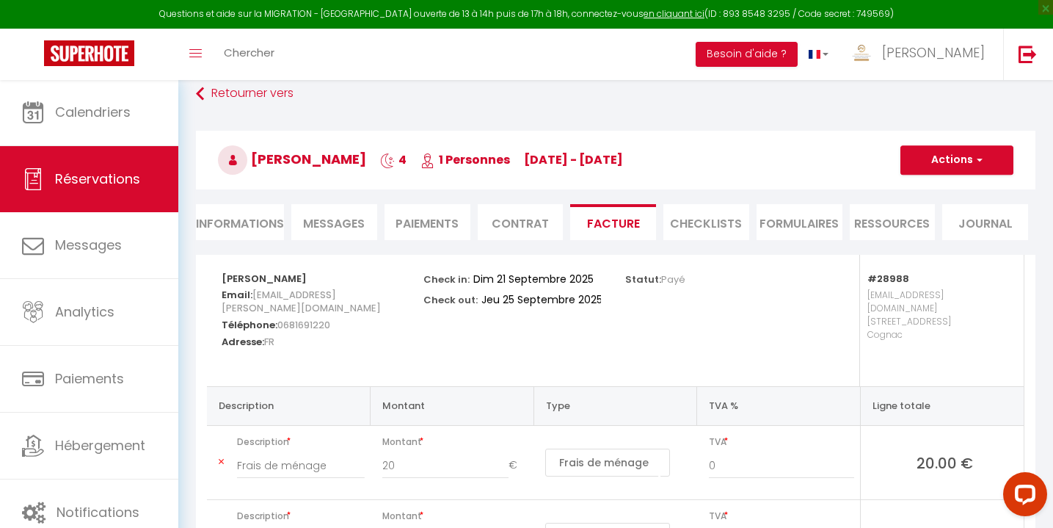
click at [951, 158] on button "Actions" at bounding box center [957, 159] width 113 height 29
click at [923, 211] on link "Aperçu et éditer" at bounding box center [946, 211] width 123 height 19
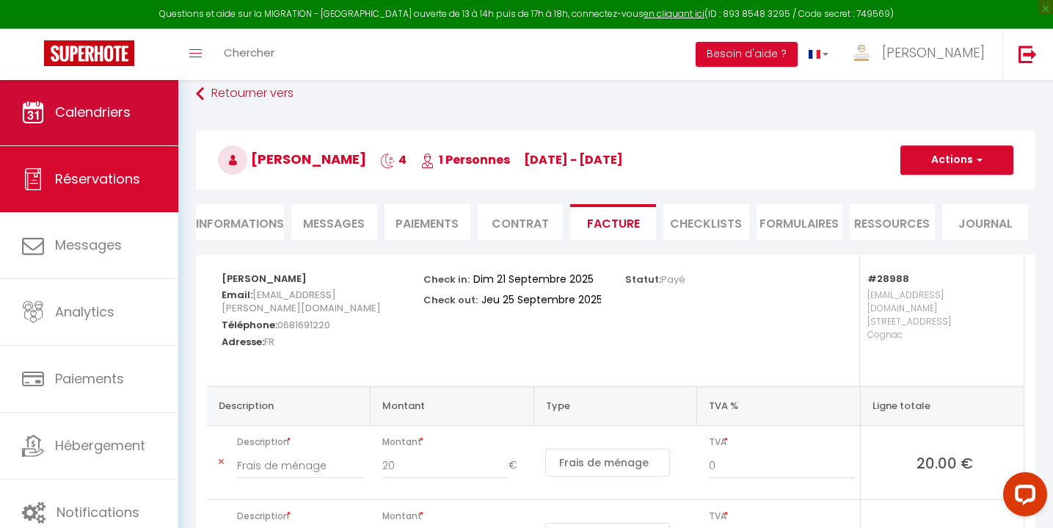
click at [134, 112] on link "Calendriers" at bounding box center [89, 112] width 178 height 66
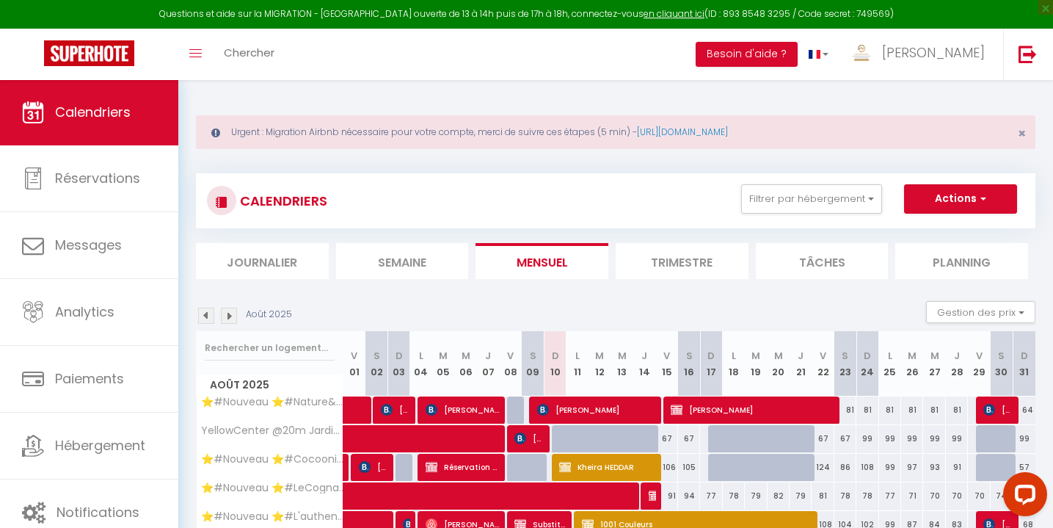
click at [225, 313] on img at bounding box center [229, 316] width 16 height 16
select select
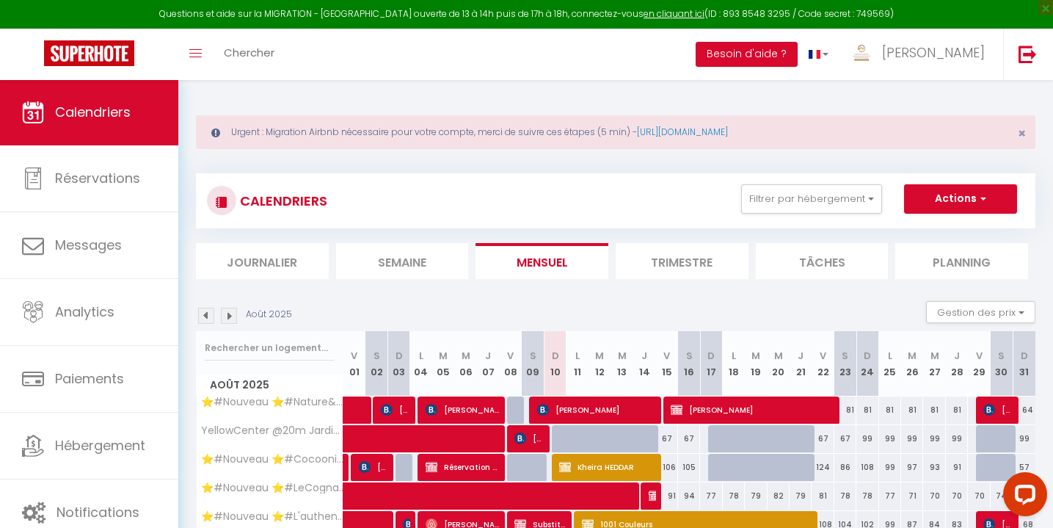
select select
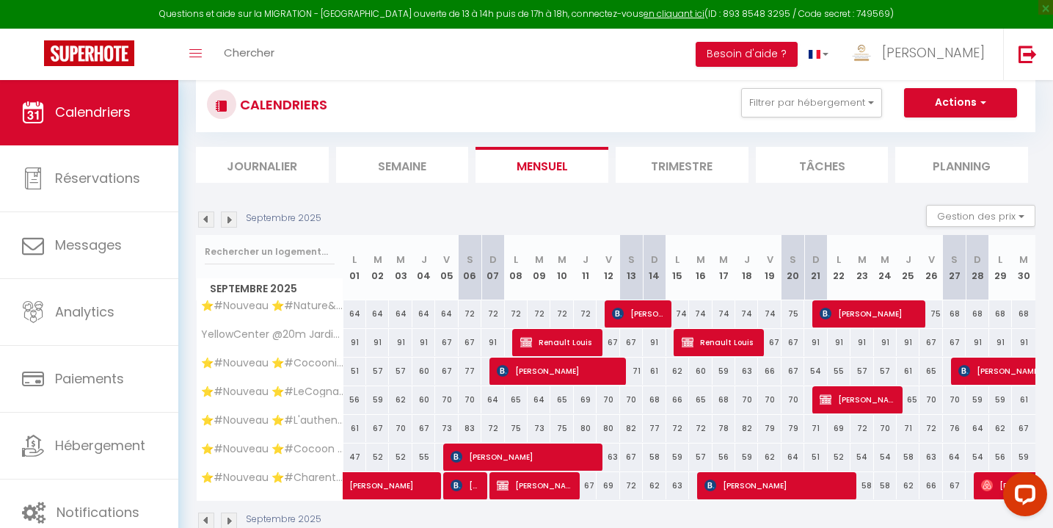
scroll to position [128, 0]
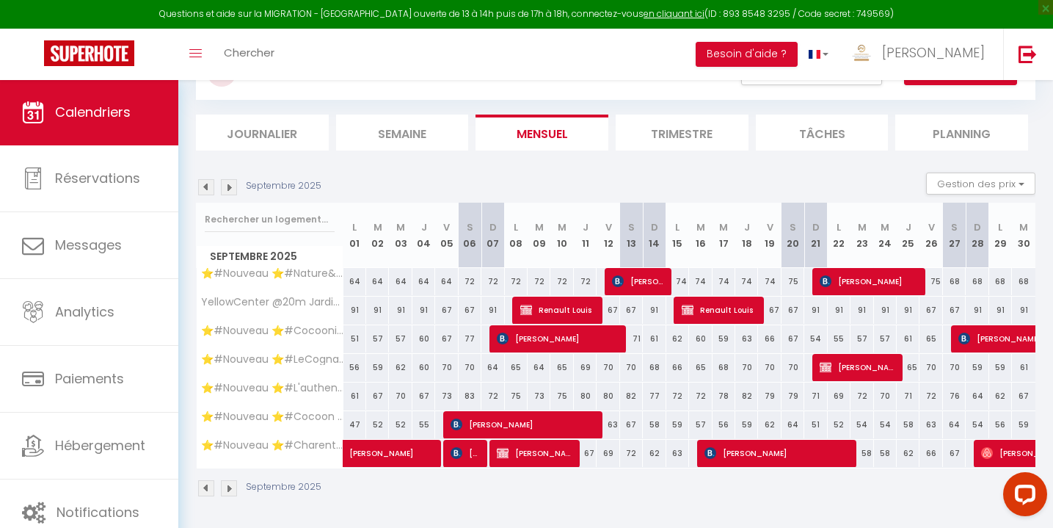
click at [850, 364] on span "Helene Pontoizeau" at bounding box center [858, 367] width 76 height 28
select select "OK"
select select "KO"
select select "0"
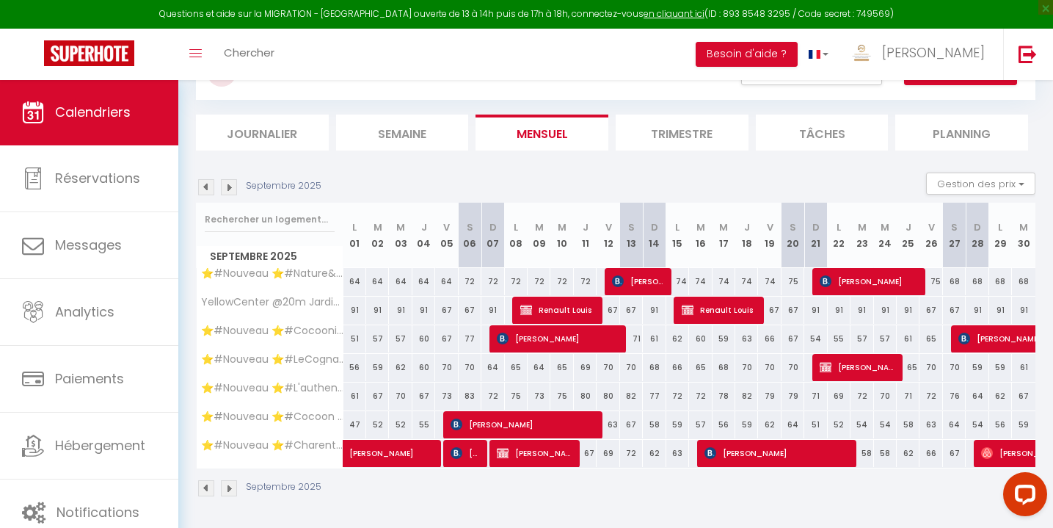
select select "1"
select select
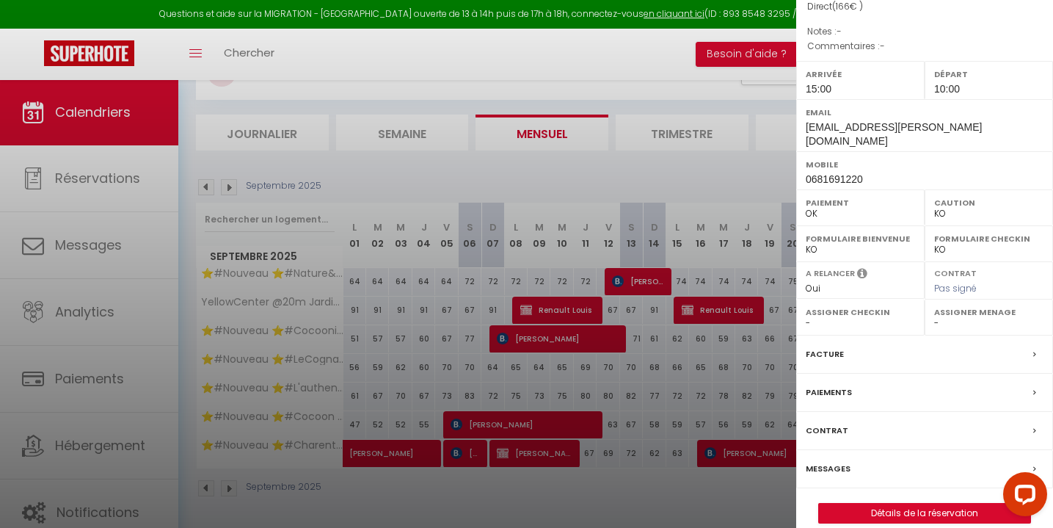
scroll to position [167, 0]
click at [841, 385] on label "Paiements" at bounding box center [829, 392] width 46 height 15
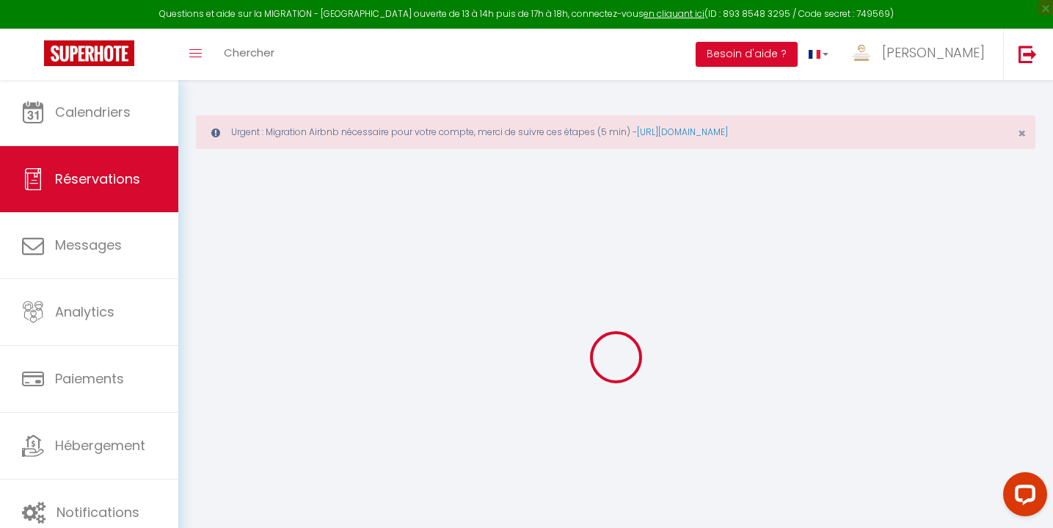
select select
checkbox input "false"
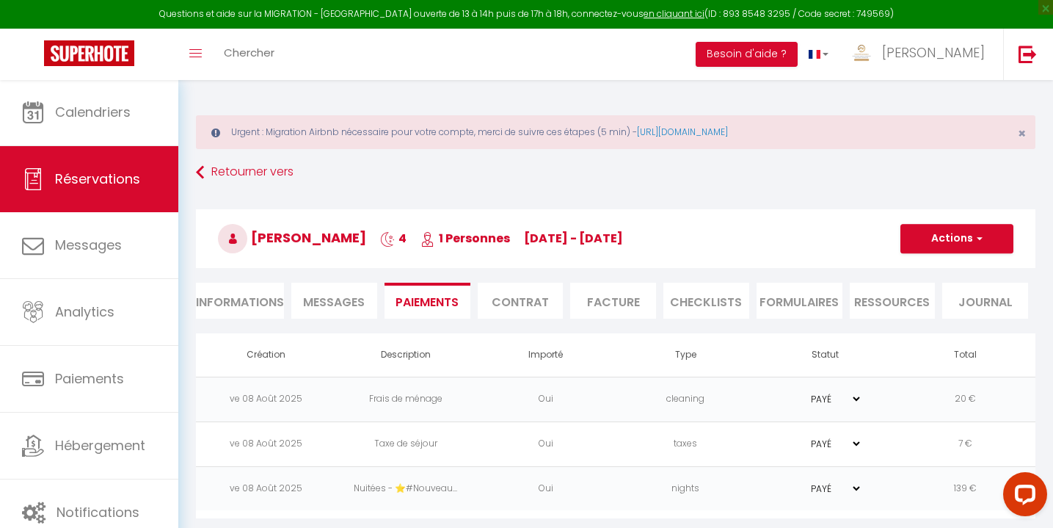
scroll to position [79, 0]
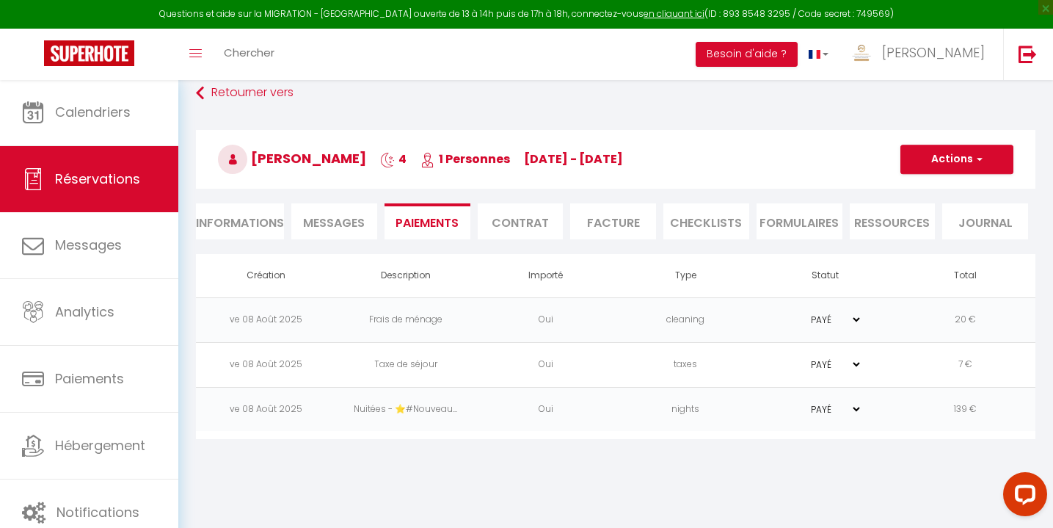
click at [947, 165] on button "Actions" at bounding box center [957, 159] width 113 height 29
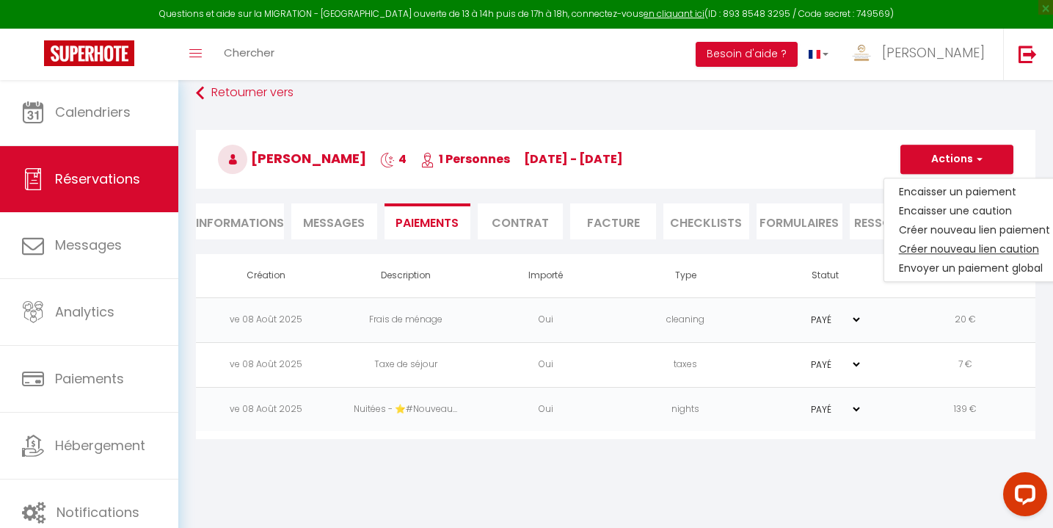
click at [926, 245] on link "Créer nouveau lien caution" at bounding box center [975, 248] width 181 height 19
select select "nights"
type input "pontoizeau.helene@orange.fr"
select select "4294"
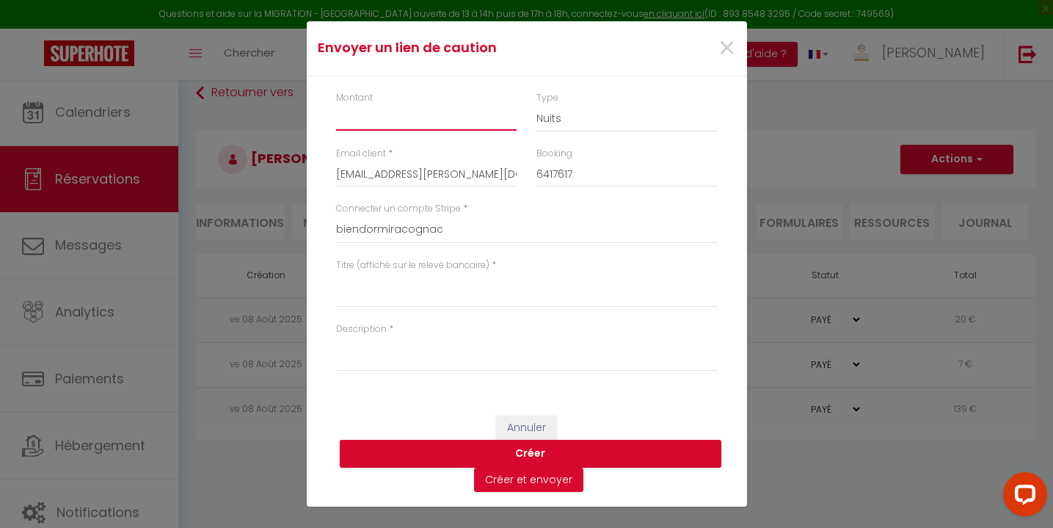
click at [418, 114] on input "Montant" at bounding box center [426, 117] width 181 height 26
type input "200"
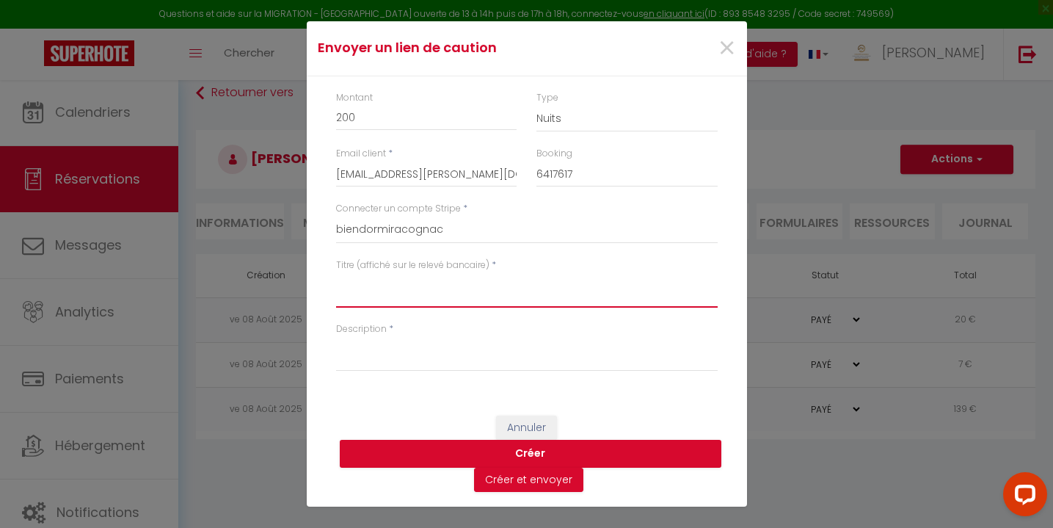
click at [373, 291] on textarea "Titre (affiché sur le relevé bancaire)" at bounding box center [527, 289] width 382 height 35
type textarea "Dépôt de garantie"
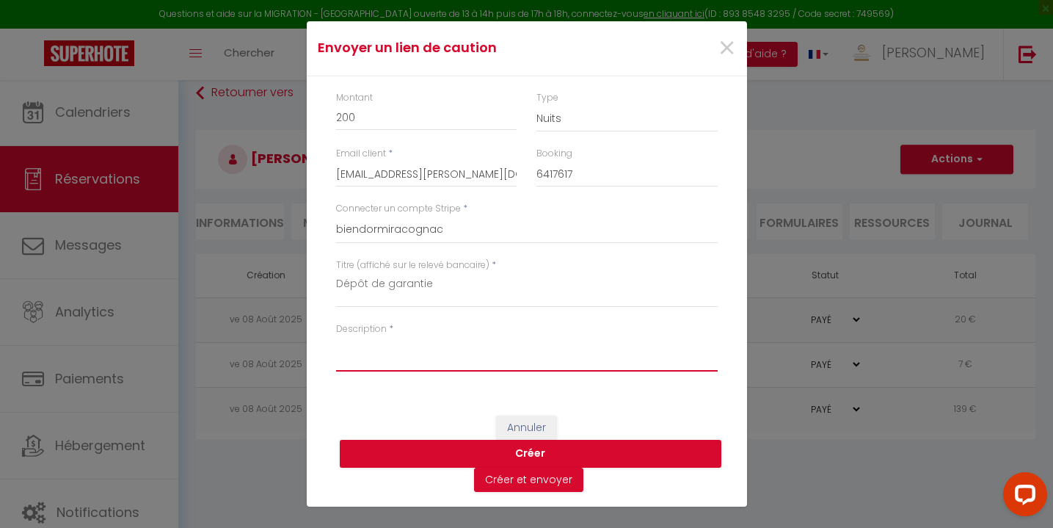
click at [370, 355] on textarea "Description" at bounding box center [527, 353] width 382 height 35
type textarea "Dépôt de garantie"
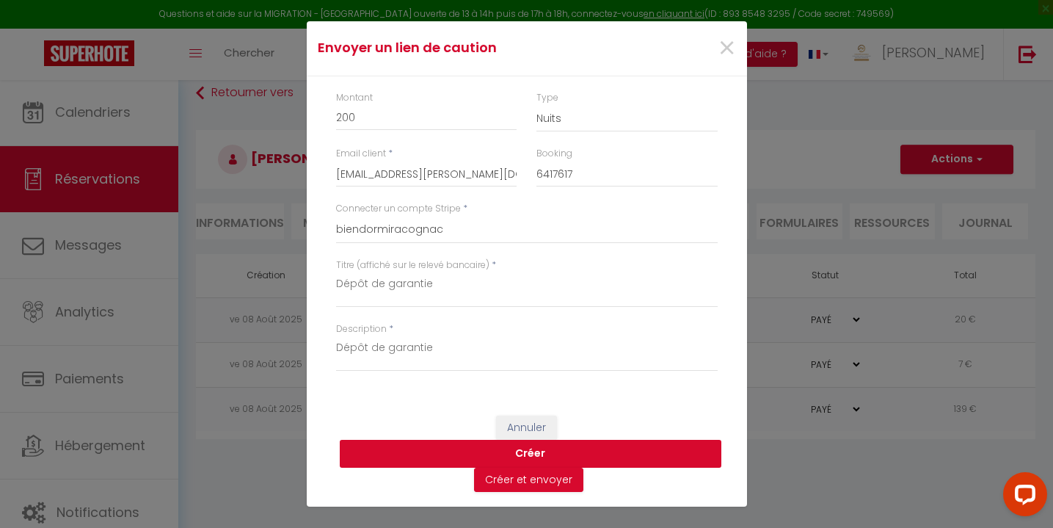
click at [464, 451] on button "Créer" at bounding box center [531, 454] width 382 height 28
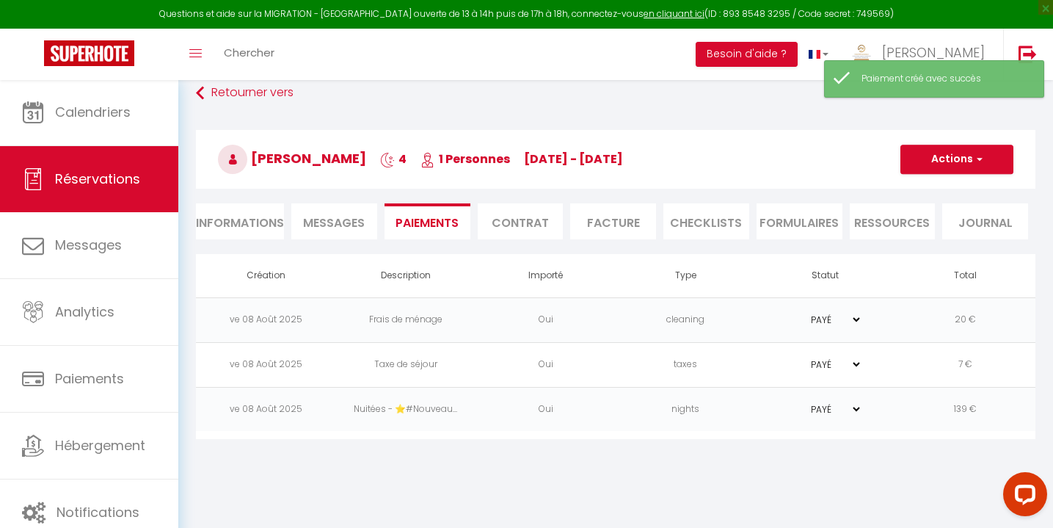
select select "0"
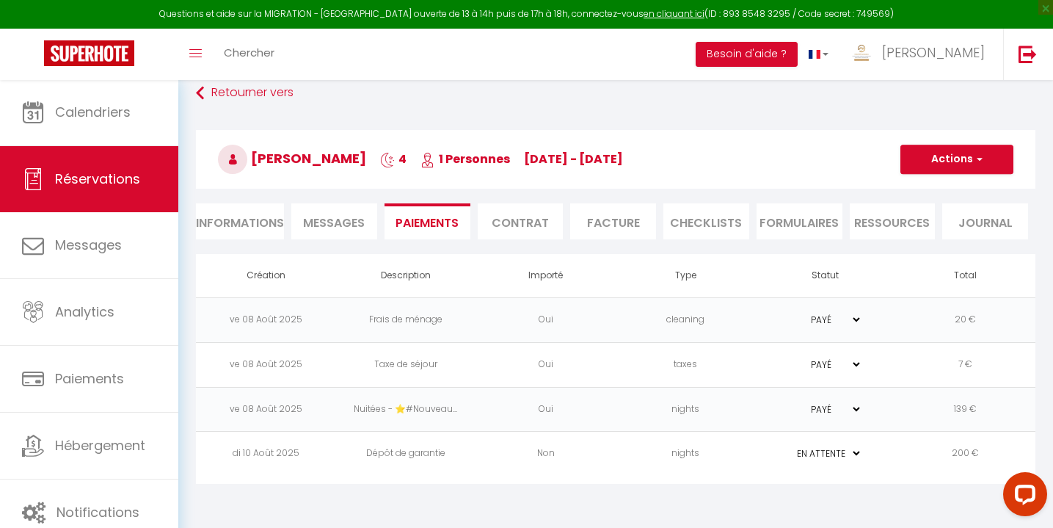
click at [592, 464] on td "Non" at bounding box center [546, 454] width 140 height 45
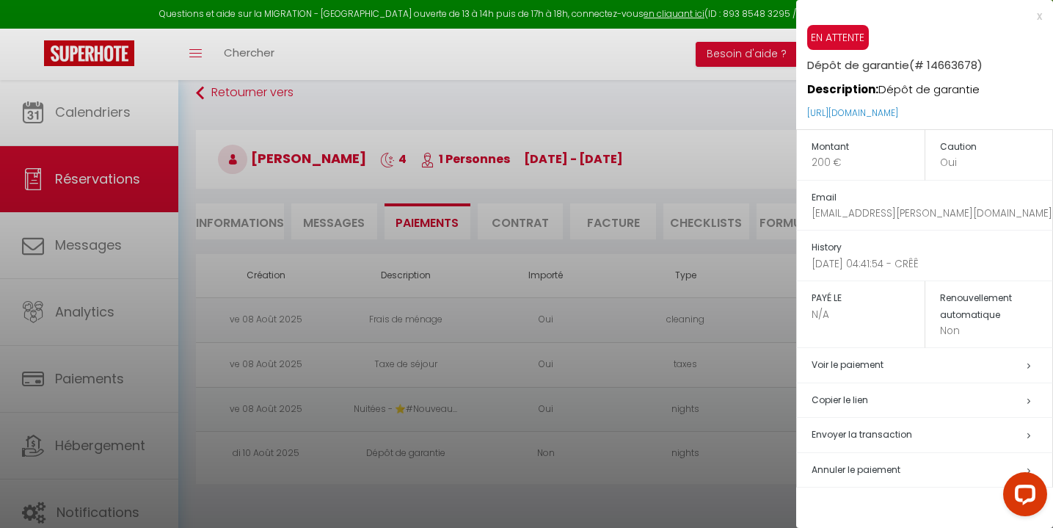
click at [519, 498] on div at bounding box center [526, 264] width 1053 height 528
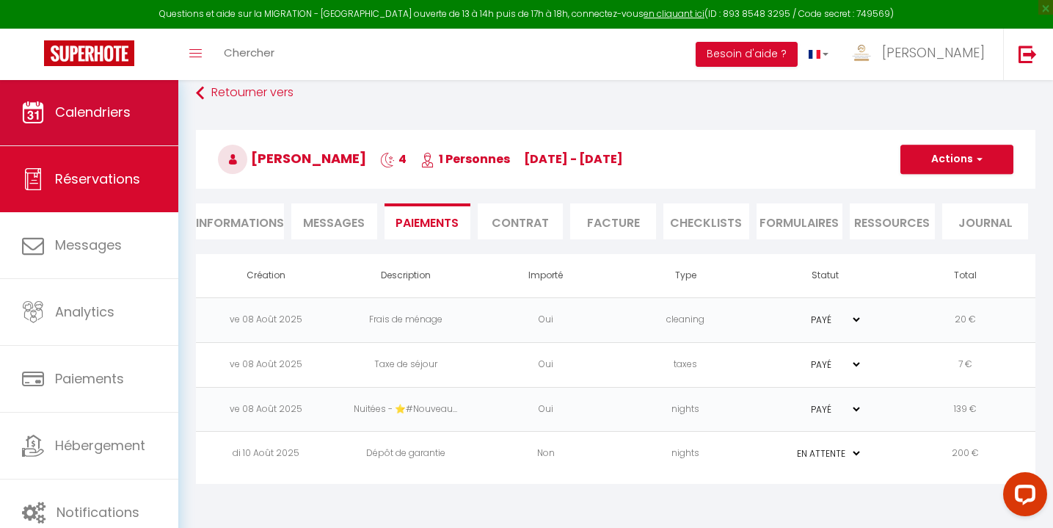
click at [90, 104] on span "Calendriers" at bounding box center [93, 112] width 76 height 18
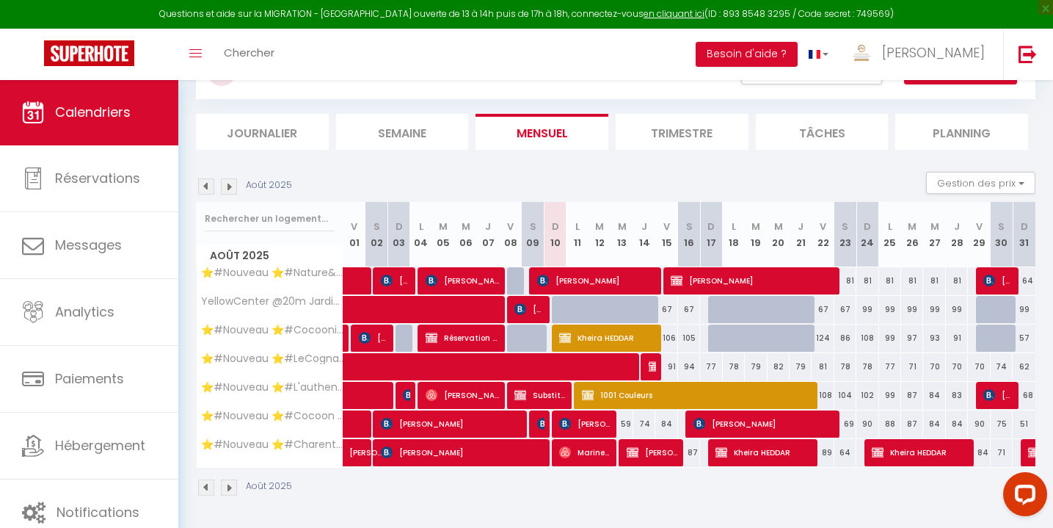
scroll to position [128, 0]
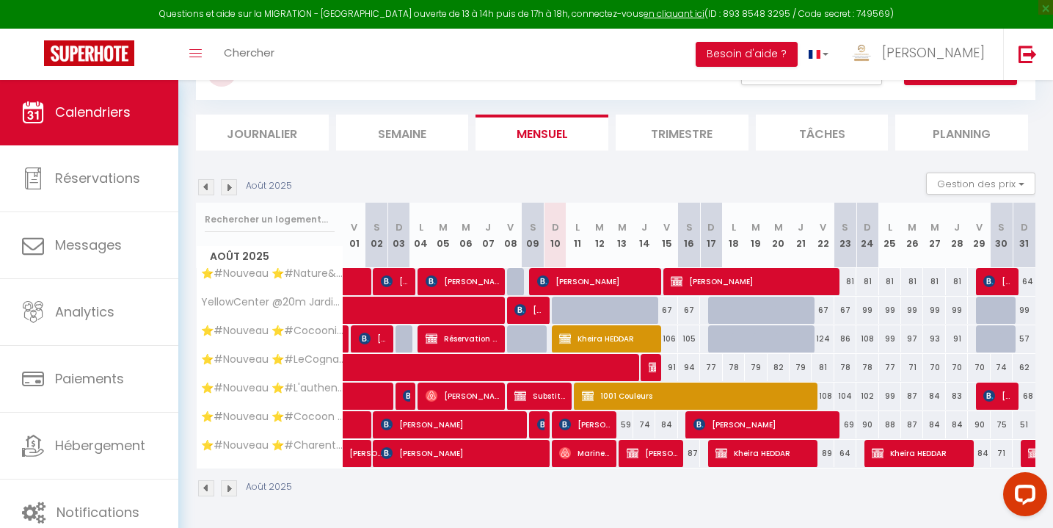
click at [680, 497] on div "Août 2025" at bounding box center [616, 489] width 840 height 43
click at [652, 455] on span "Nathanaelle Ruter" at bounding box center [652, 453] width 51 height 28
select select "OK"
select select "KO"
select select "0"
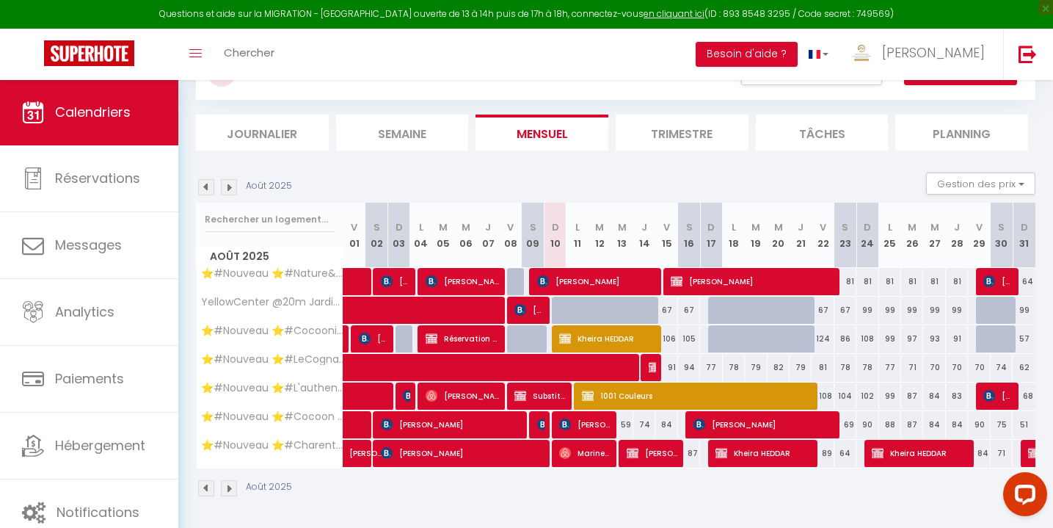
select select "0"
select select "1"
select select
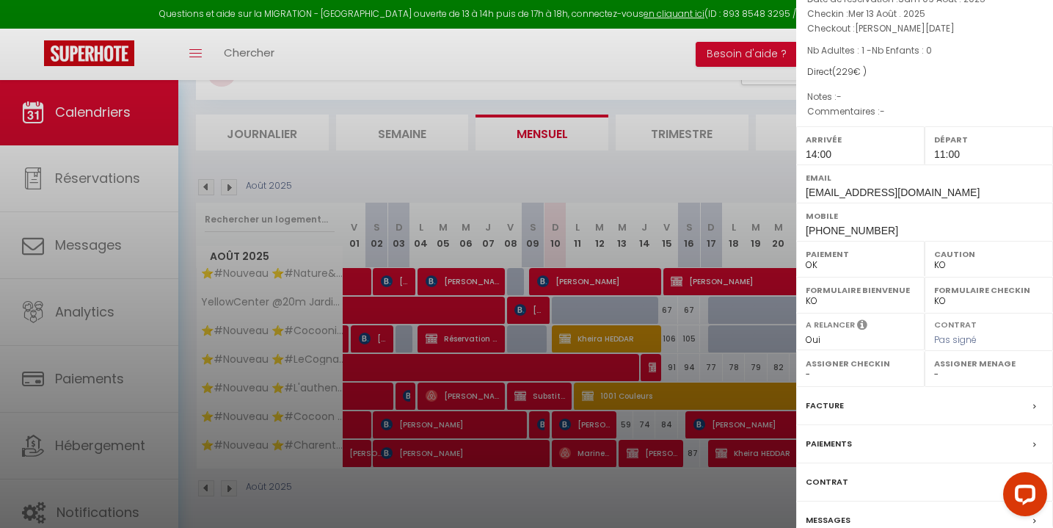
scroll to position [156, 0]
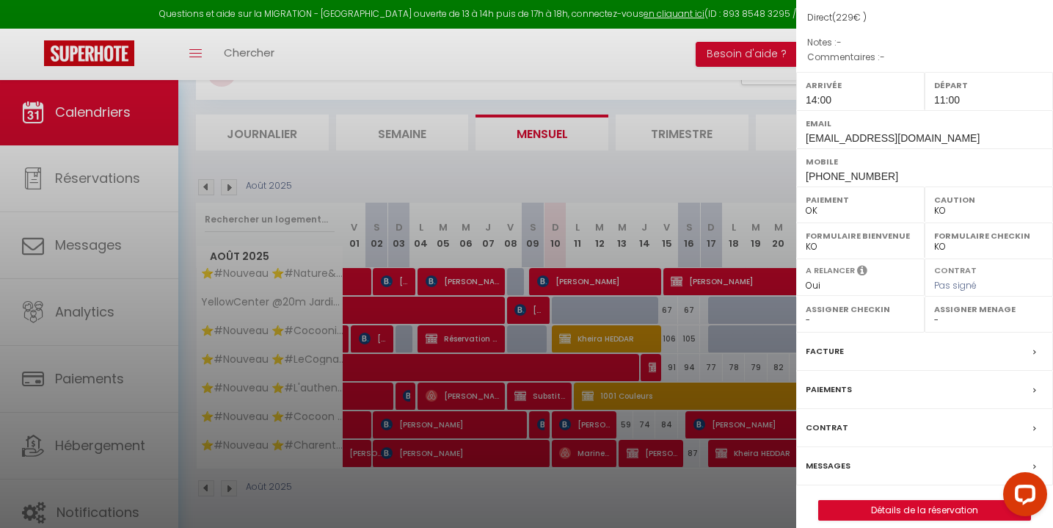
click at [838, 385] on label "Paiements" at bounding box center [829, 389] width 46 height 15
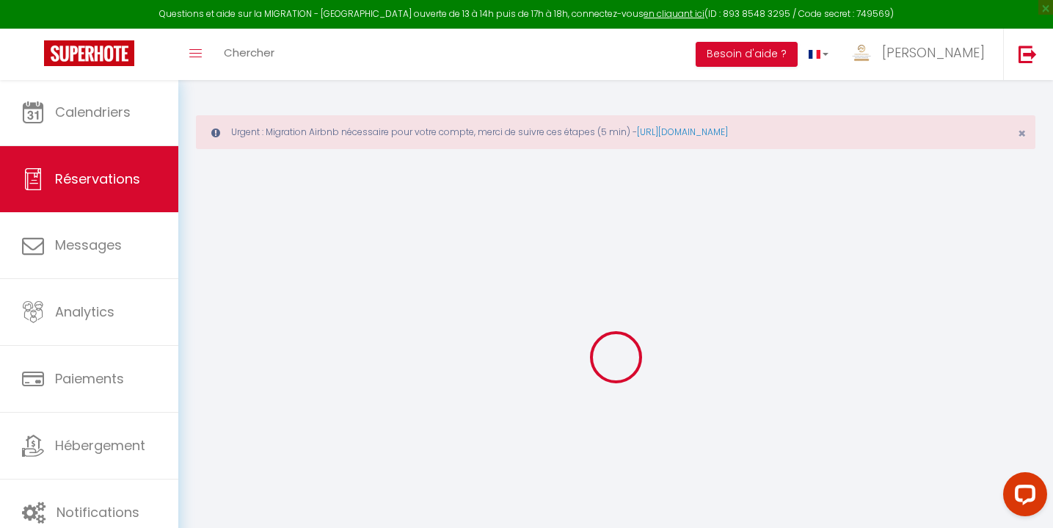
select select "0"
select select
checkbox input "false"
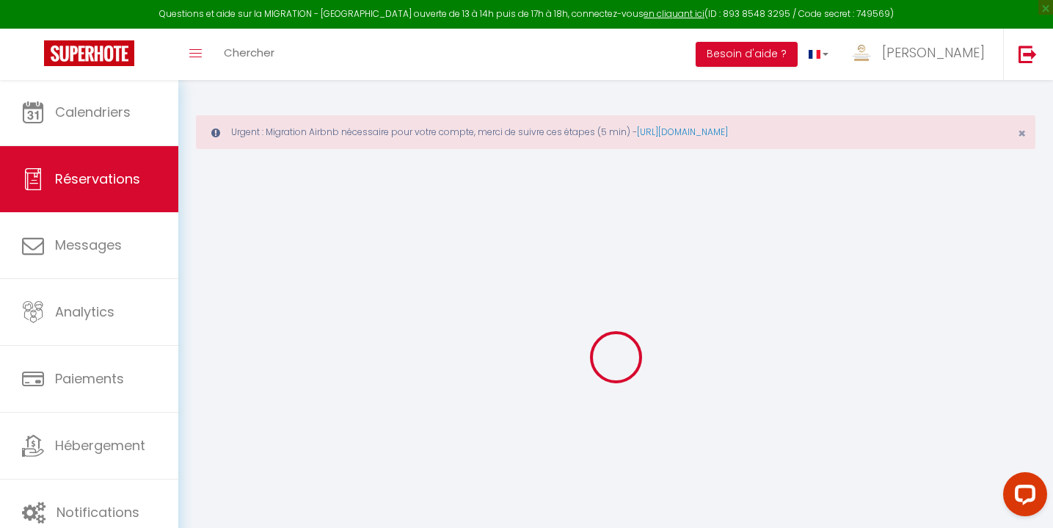
select select
checkbox input "false"
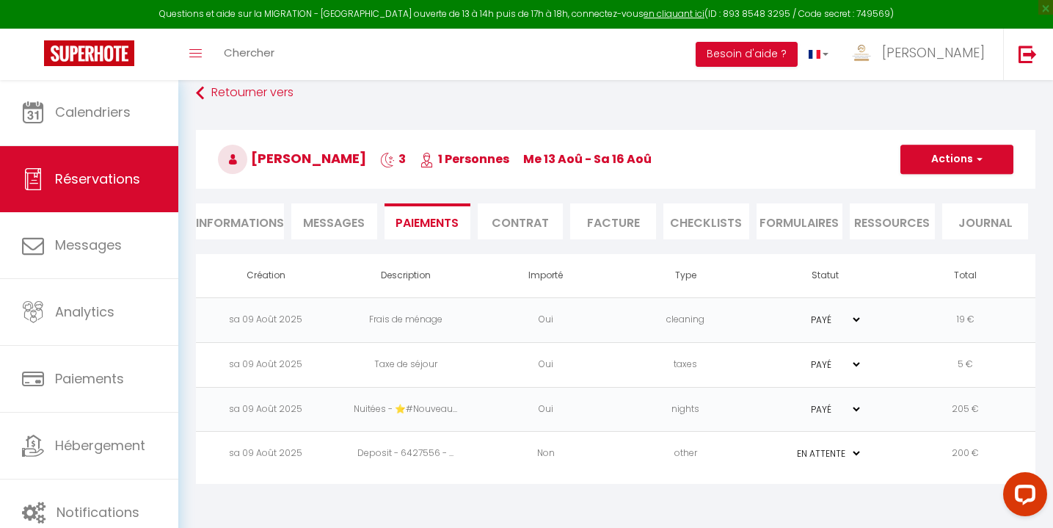
scroll to position [79, 0]
click at [954, 165] on button "Actions" at bounding box center [957, 159] width 113 height 29
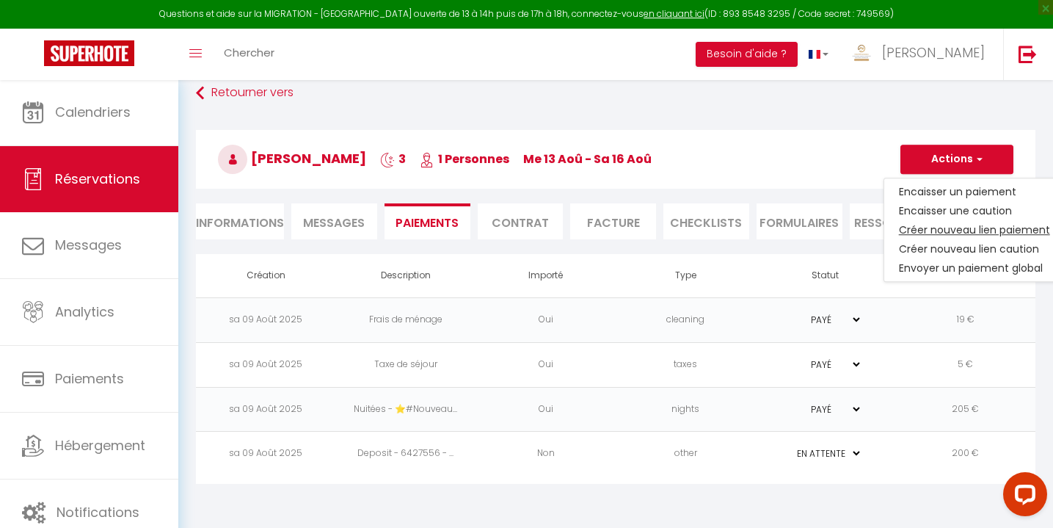
click at [945, 227] on link "Créer nouveau lien paiement" at bounding box center [975, 229] width 181 height 19
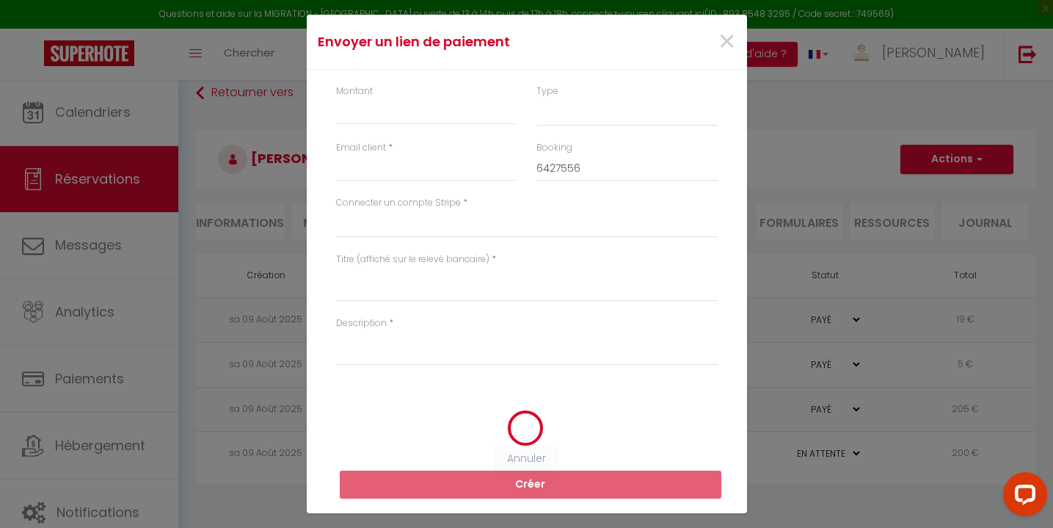
select select "nights"
type input "nchauvet69@gmail.com"
select select "4294"
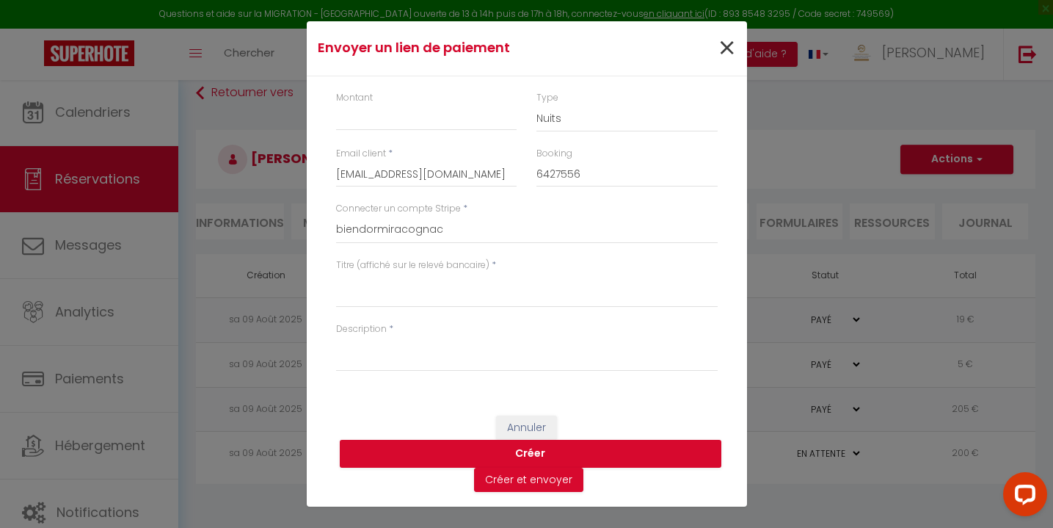
click at [727, 51] on span "×" at bounding box center [727, 48] width 18 height 44
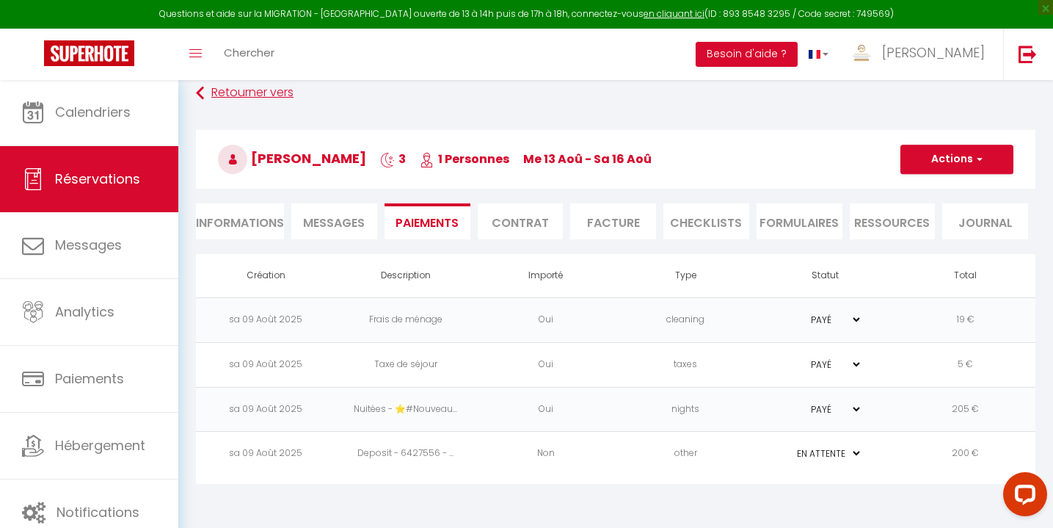
click at [250, 90] on link "Retourner vers" at bounding box center [616, 93] width 840 height 26
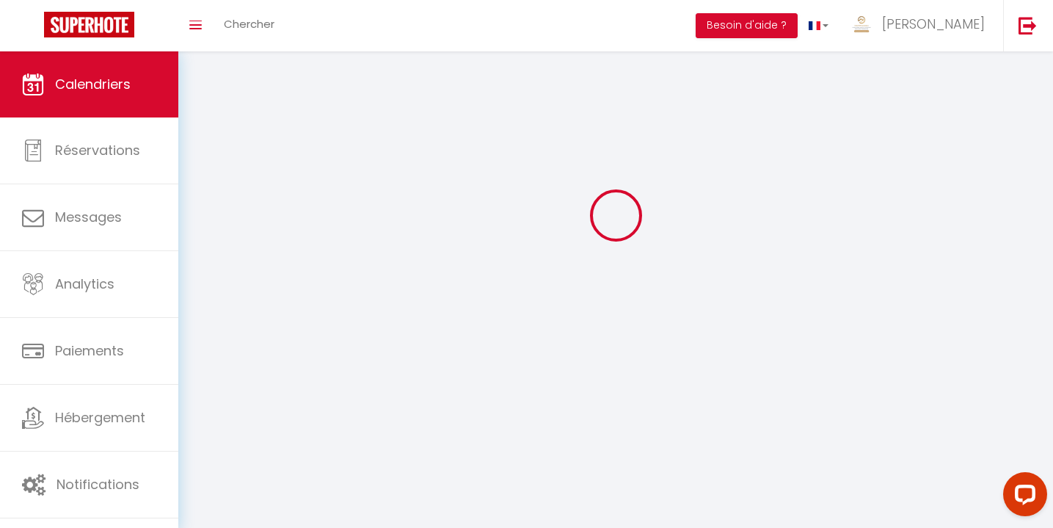
scroll to position [51, 0]
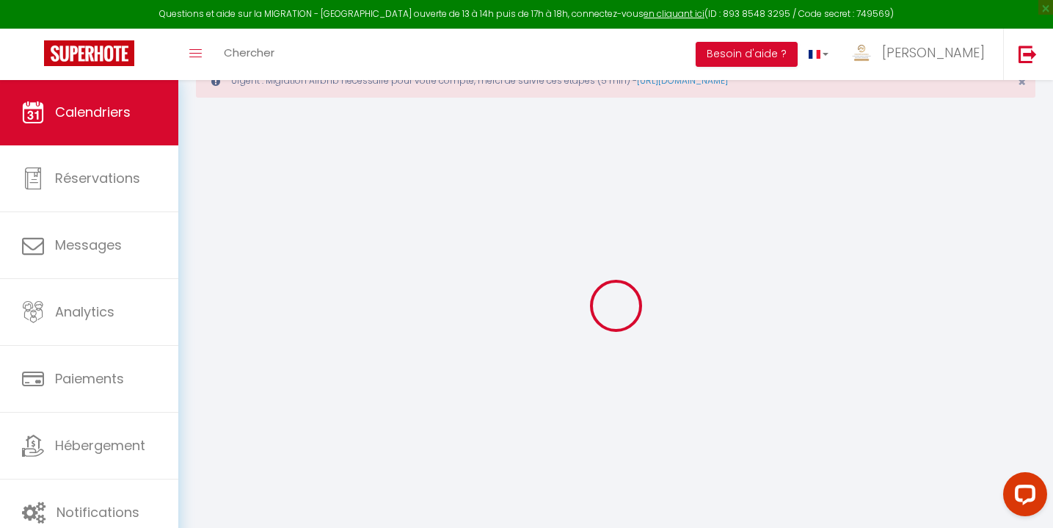
select select
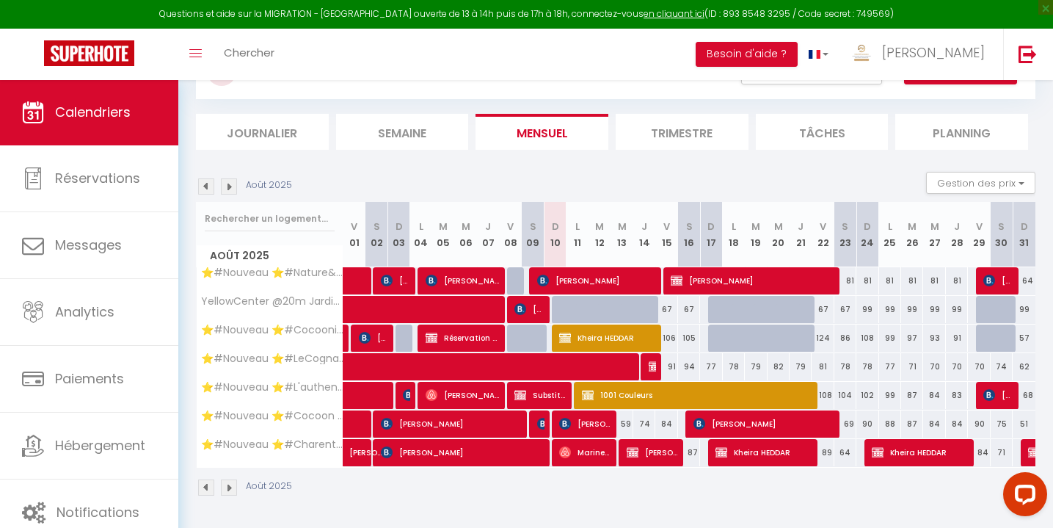
scroll to position [128, 0]
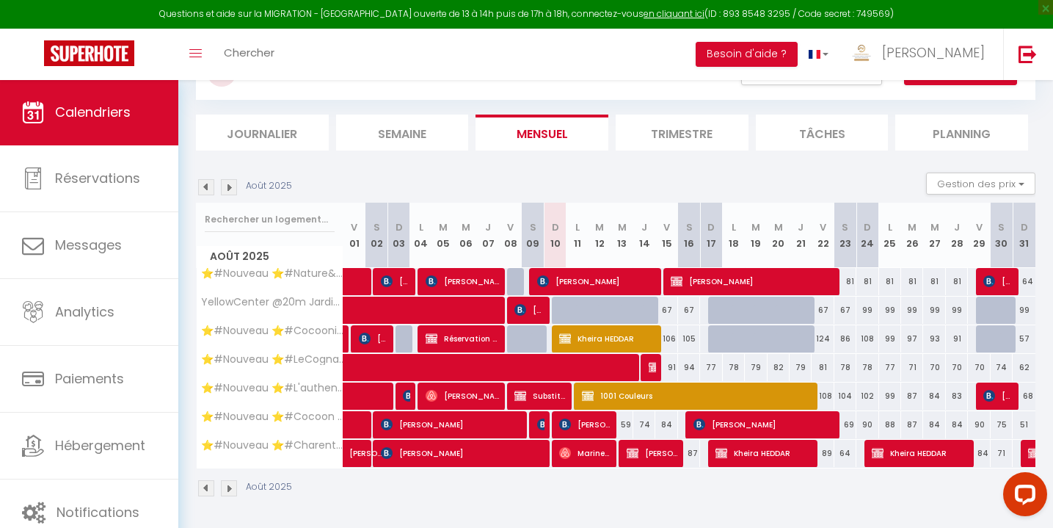
click at [654, 454] on span "Nathanaelle Ruter" at bounding box center [652, 453] width 51 height 28
select select "OK"
select select "KO"
select select "0"
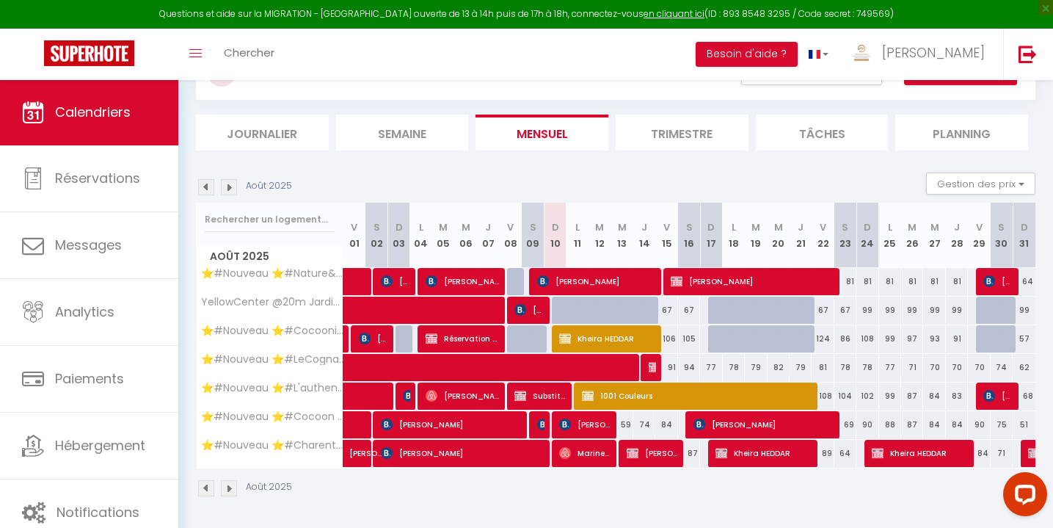
select select "1"
select select
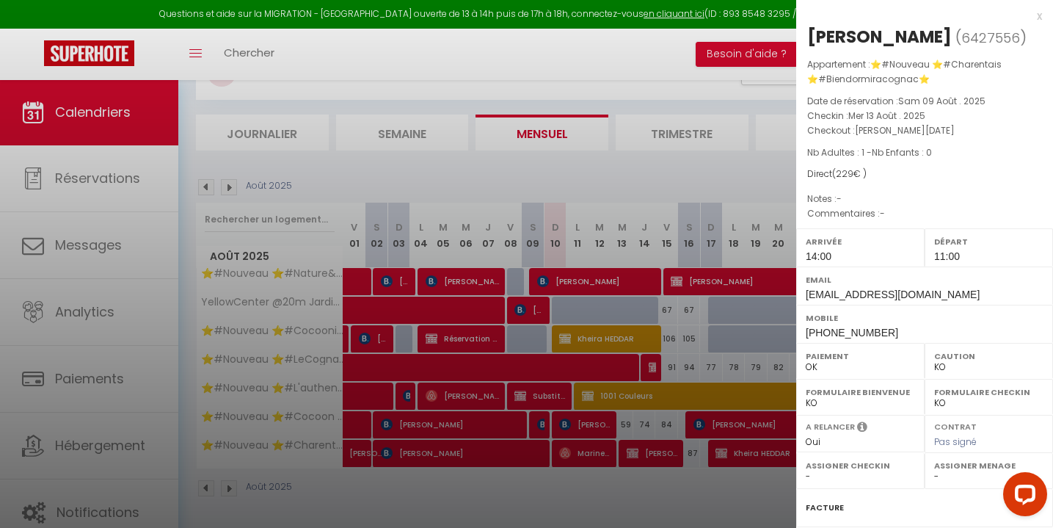
click at [1037, 12] on div "x" at bounding box center [919, 16] width 246 height 18
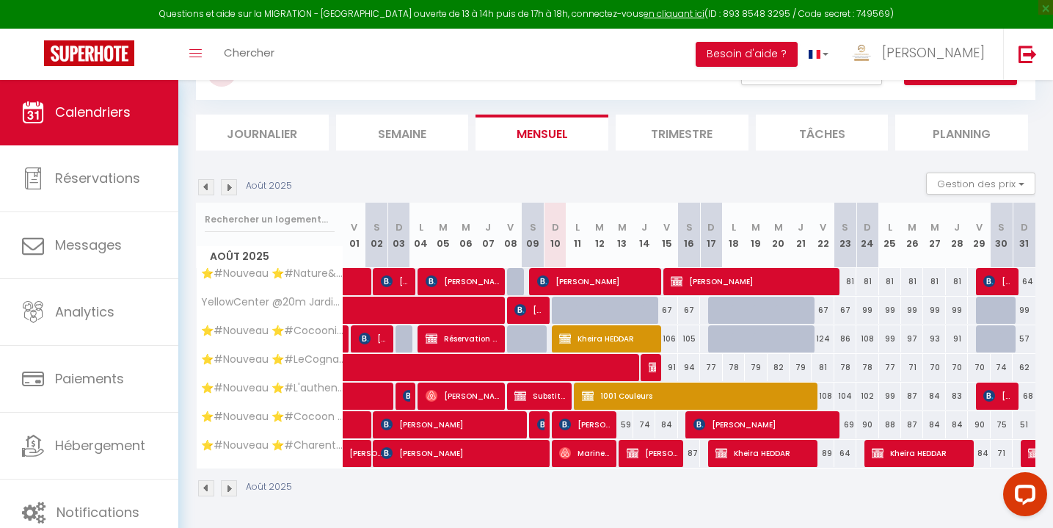
click at [666, 454] on span "Nathanaelle Ruter" at bounding box center [652, 453] width 51 height 28
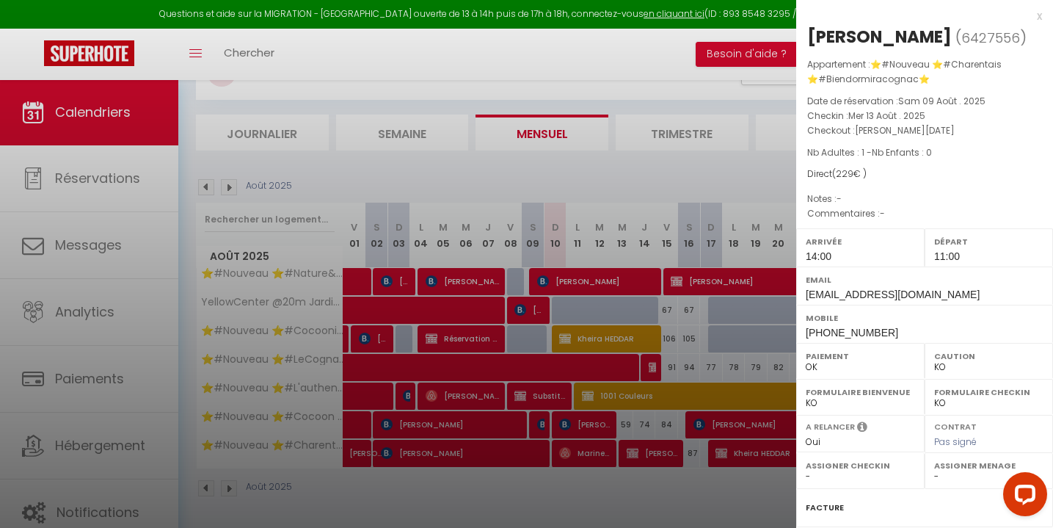
scroll to position [167, 0]
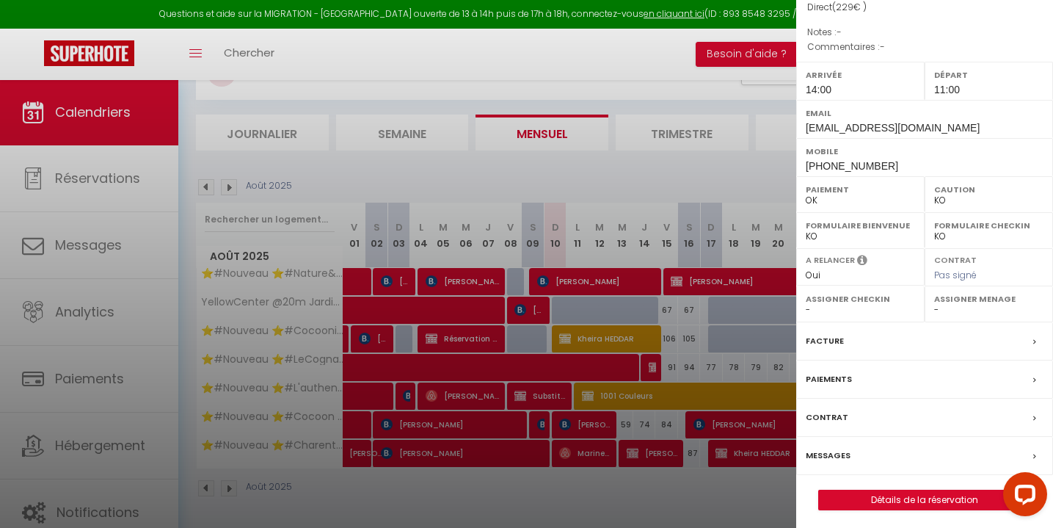
click at [831, 376] on label "Paiements" at bounding box center [829, 378] width 46 height 15
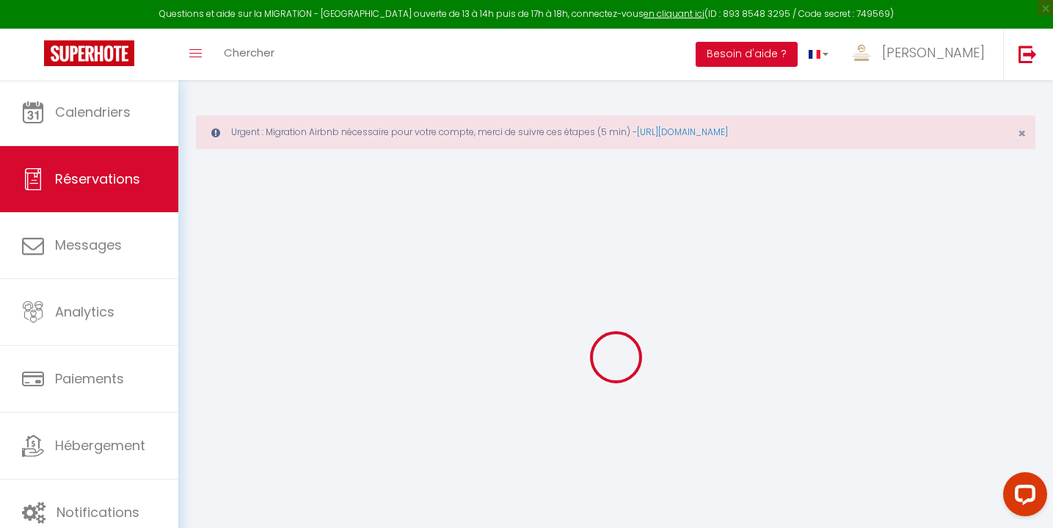
select select "0"
select select
checkbox input "false"
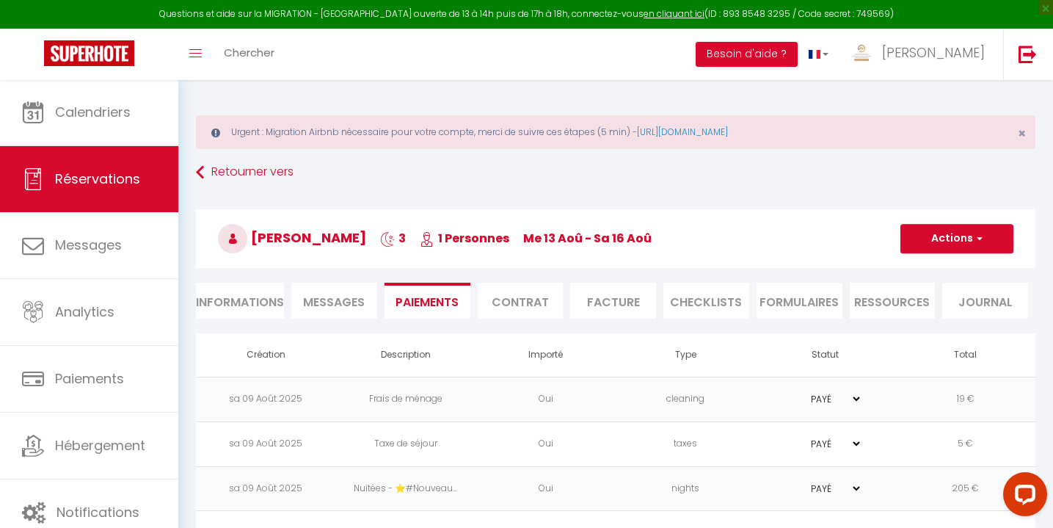
select select
click at [952, 233] on button "Actions" at bounding box center [957, 238] width 113 height 29
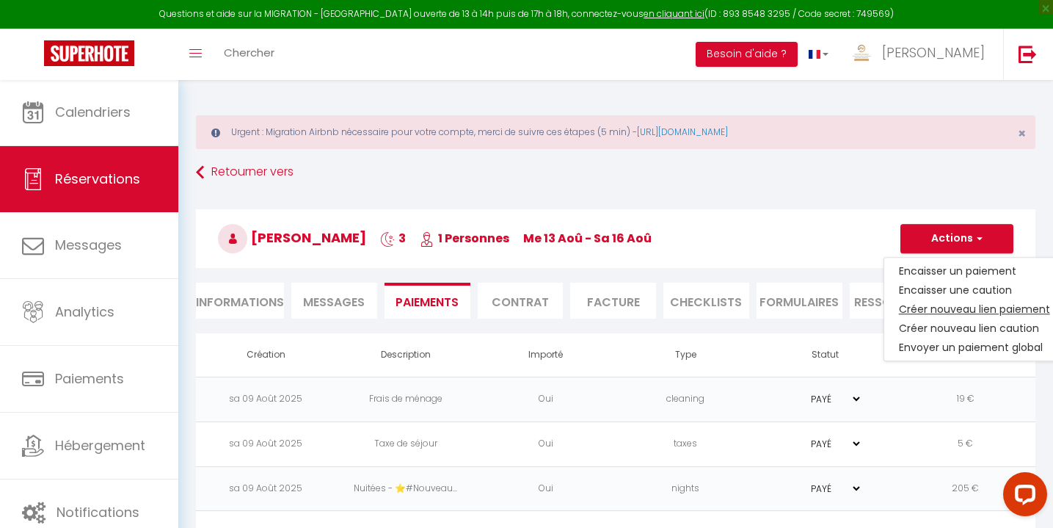
click at [925, 307] on link "Créer nouveau lien paiement" at bounding box center [975, 308] width 181 height 19
select select "nights"
type input "nchauvet69@gmail.com"
select select "4294"
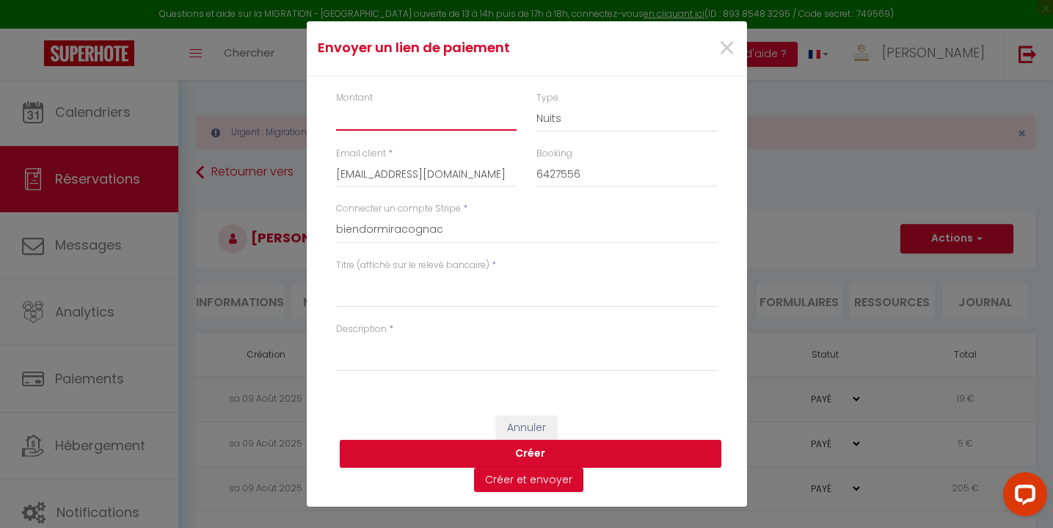
click at [382, 119] on input "Montant" at bounding box center [426, 117] width 181 height 26
type input "229"
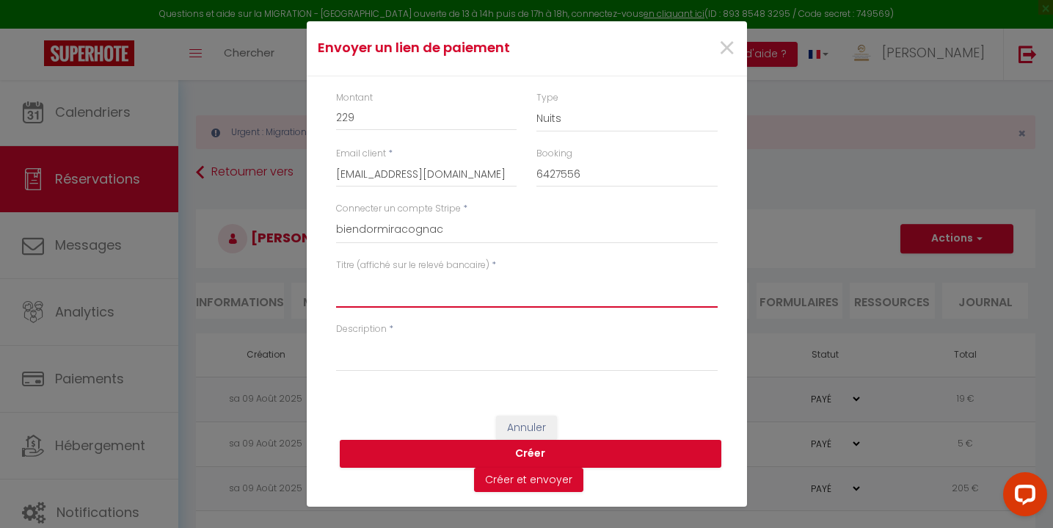
click at [407, 291] on textarea "Titre (affiché sur le relevé bancaire)" at bounding box center [527, 289] width 382 height 35
type textarea "Séjour le Charentais - Bien dormir à cognac"
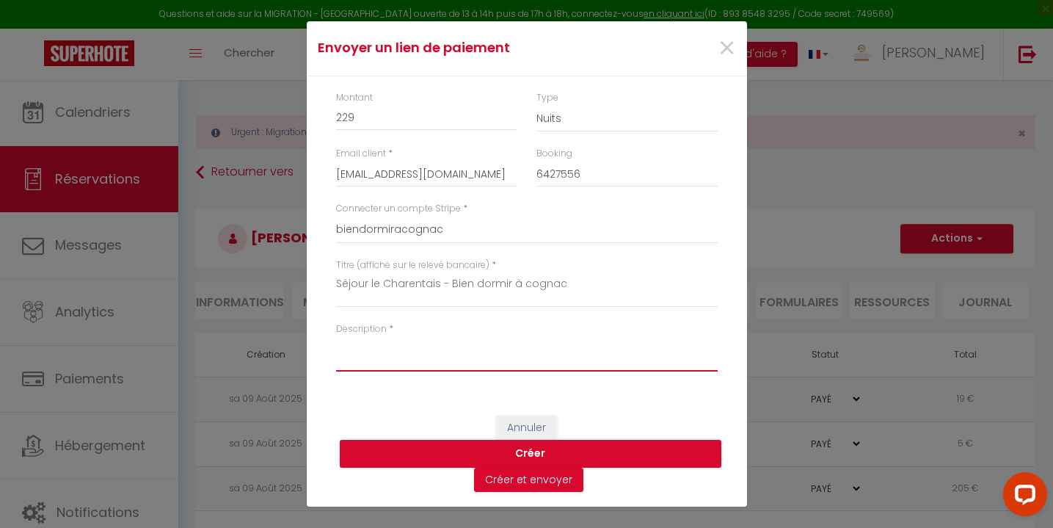
click at [385, 355] on textarea "Description" at bounding box center [527, 353] width 382 height 35
type textarea "Séjour le Charentais - Bien dormir à Cognac"
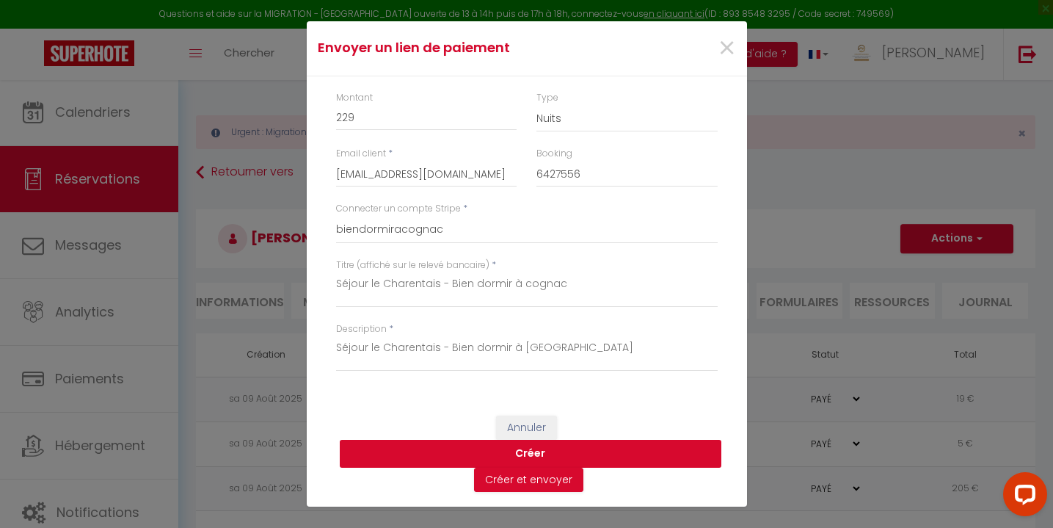
click at [538, 453] on button "Créer" at bounding box center [531, 454] width 382 height 28
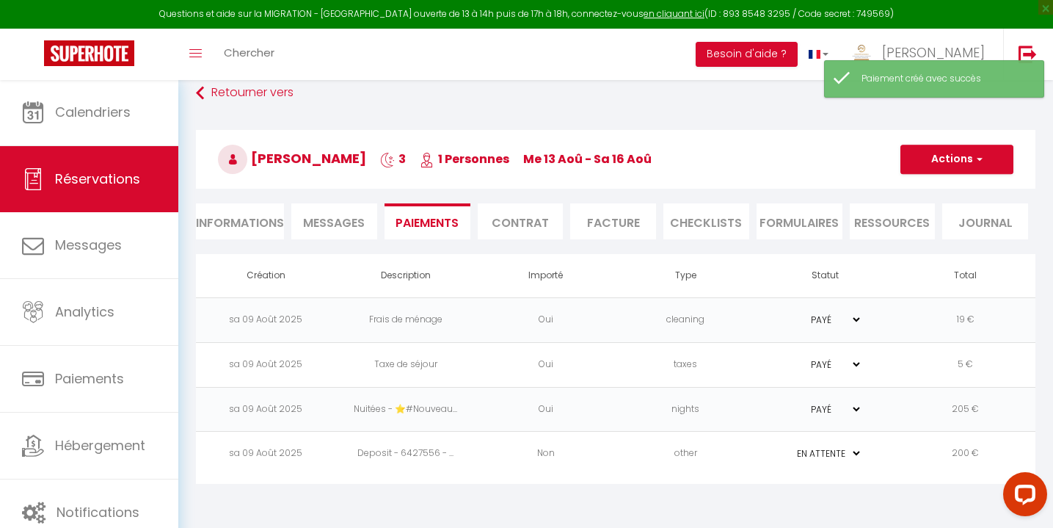
scroll to position [79, 0]
select select "0"
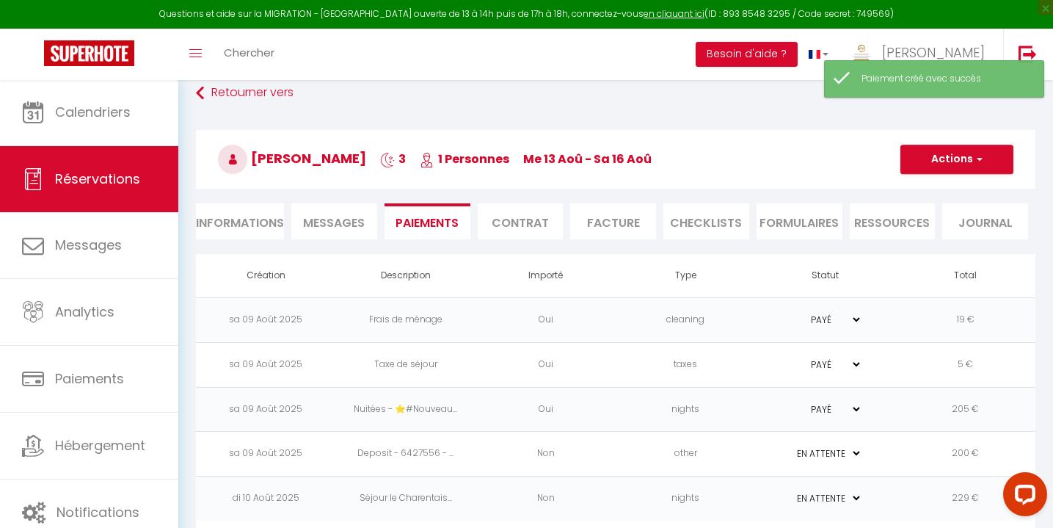
click at [333, 218] on span "Messages" at bounding box center [334, 222] width 62 height 17
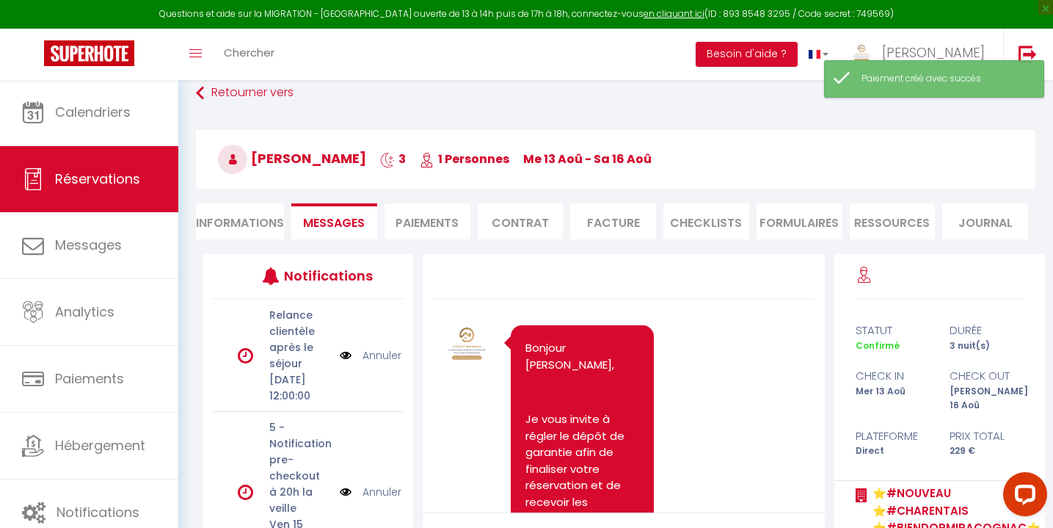
click at [409, 224] on li "Paiements" at bounding box center [428, 221] width 86 height 36
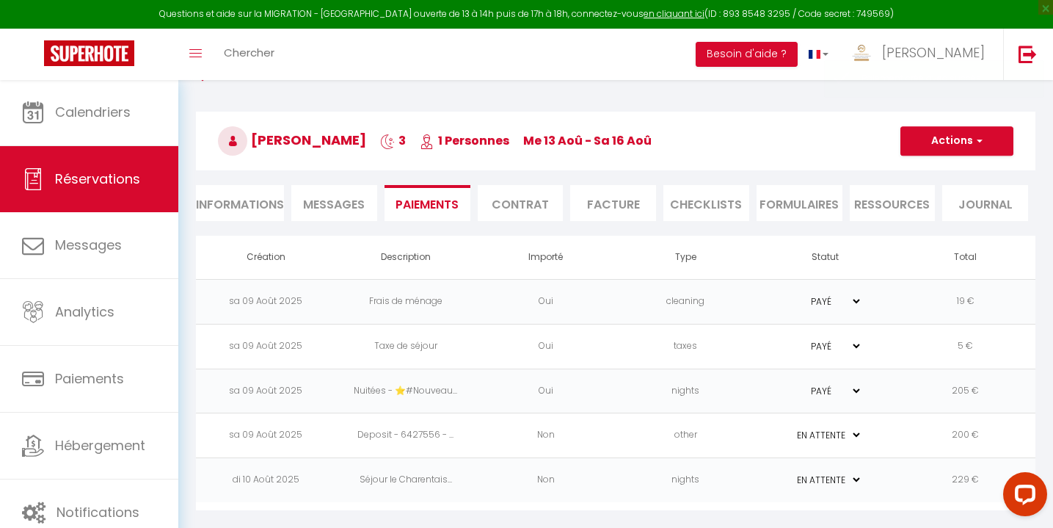
scroll to position [101, 0]
click at [589, 486] on td "Non" at bounding box center [546, 480] width 140 height 45
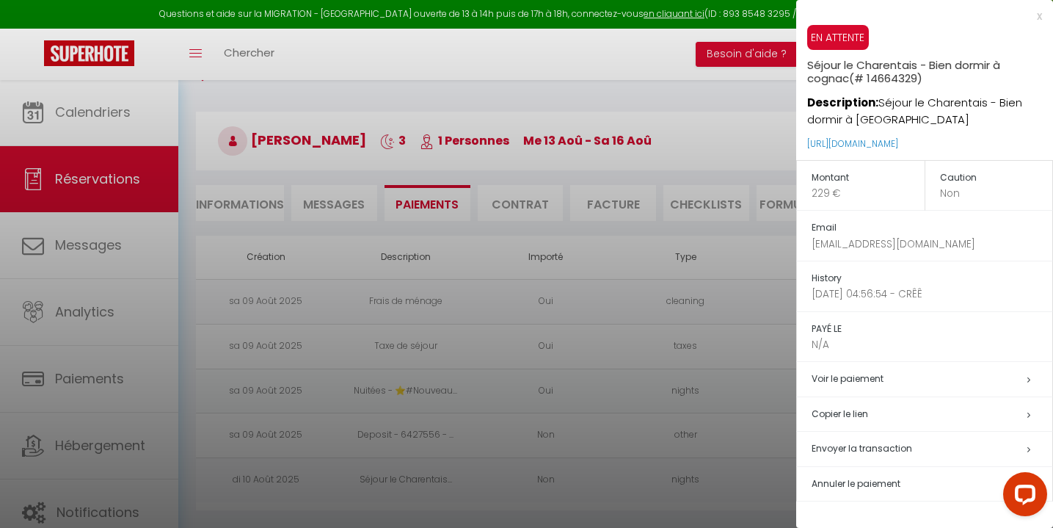
click at [330, 178] on div at bounding box center [526, 264] width 1053 height 528
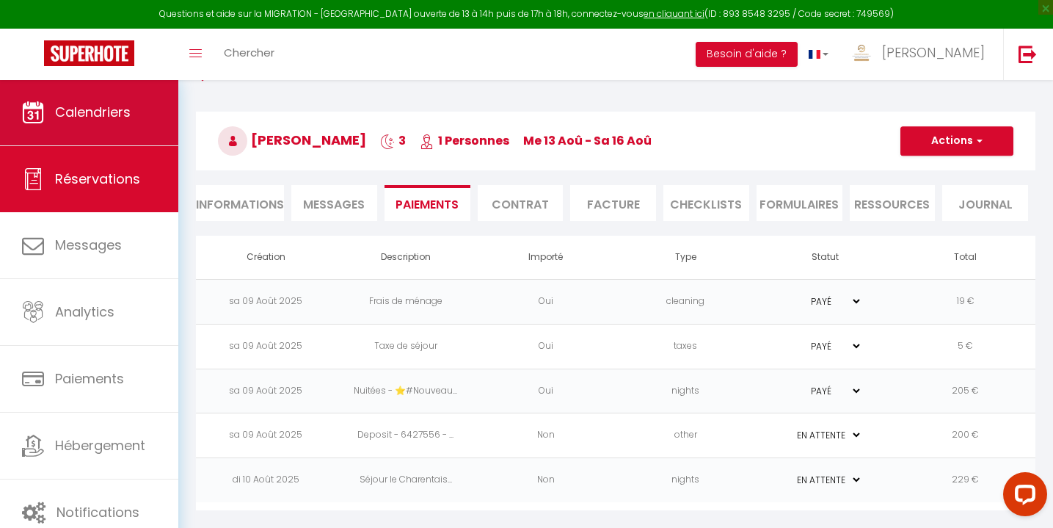
click at [110, 101] on link "Calendriers" at bounding box center [89, 112] width 178 height 66
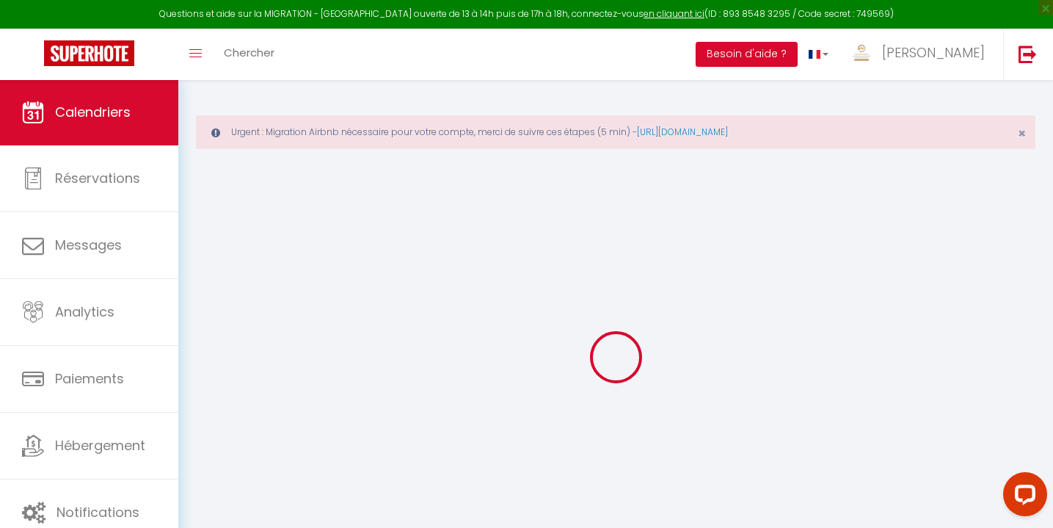
select select
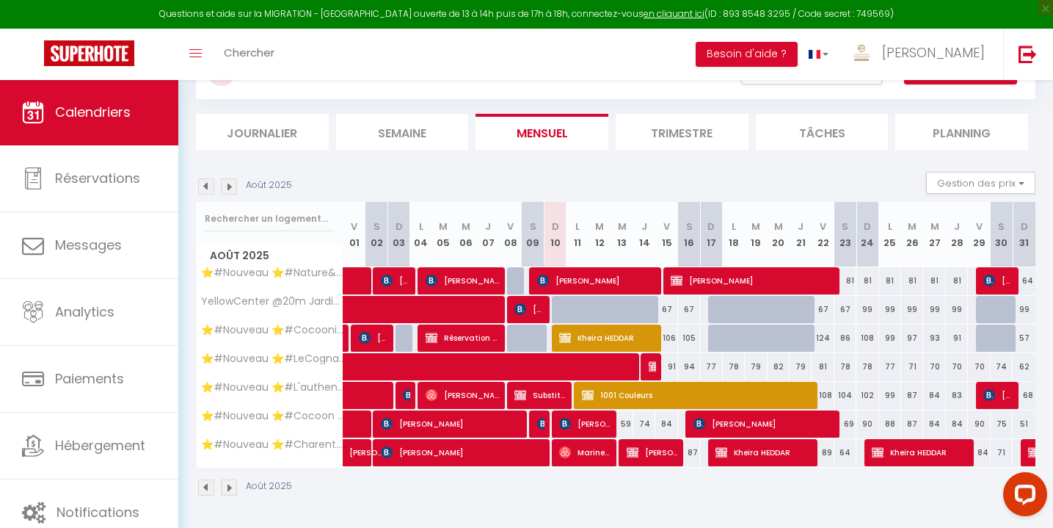
scroll to position [128, 0]
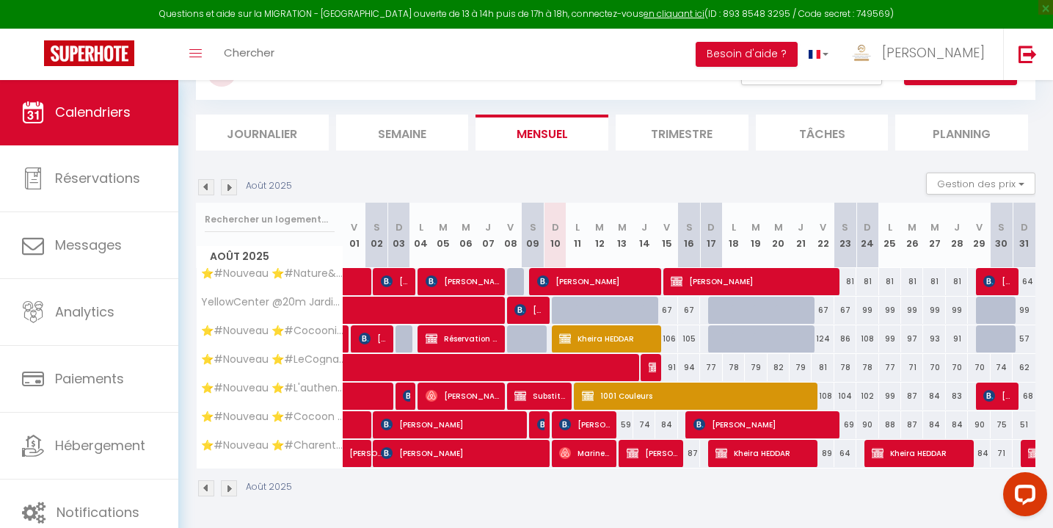
click at [567, 283] on span "Constance Mosbach" at bounding box center [595, 281] width 117 height 28
select select "OK"
select select "1"
select select "0"
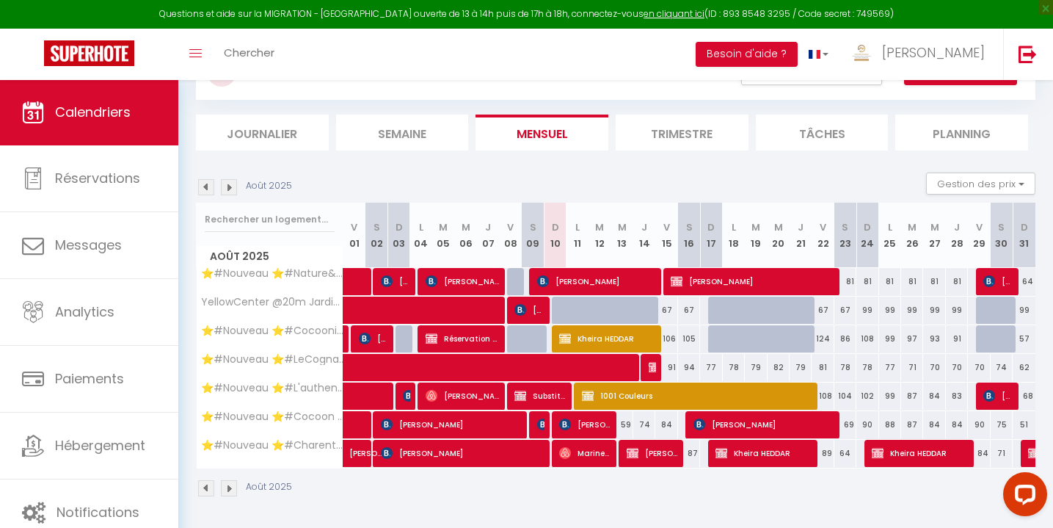
select select "1"
select select
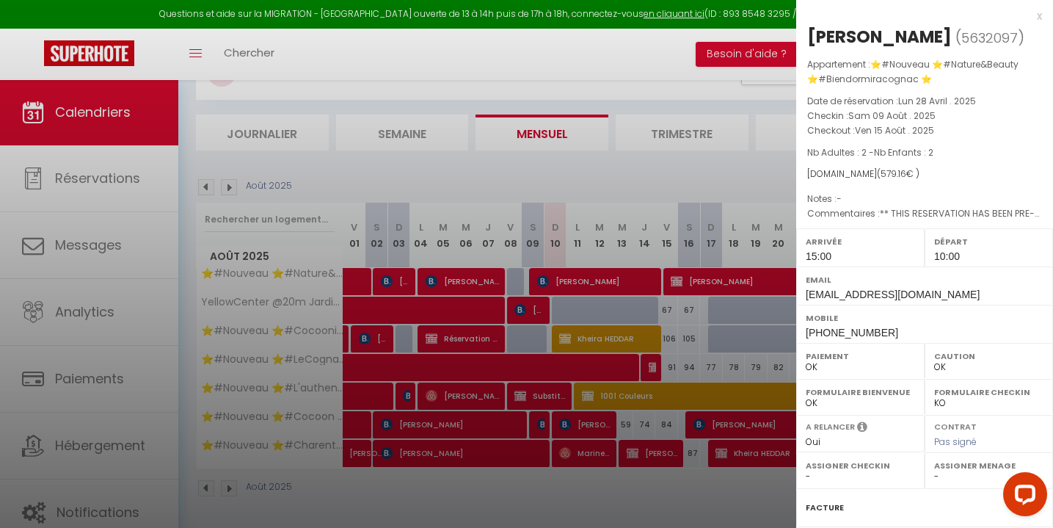
click at [604, 162] on div at bounding box center [526, 264] width 1053 height 528
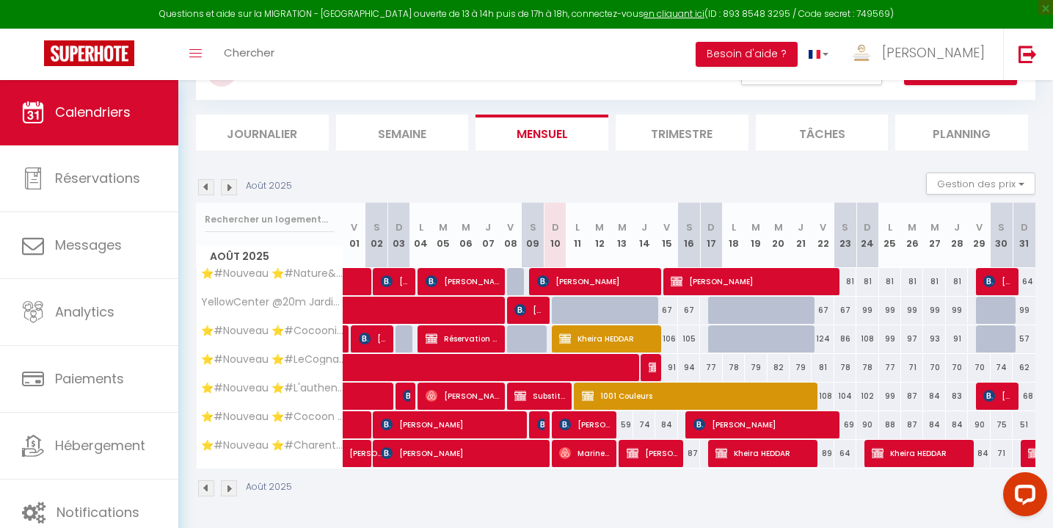
click at [575, 449] on span "Marine Pointcheval" at bounding box center [584, 453] width 51 height 28
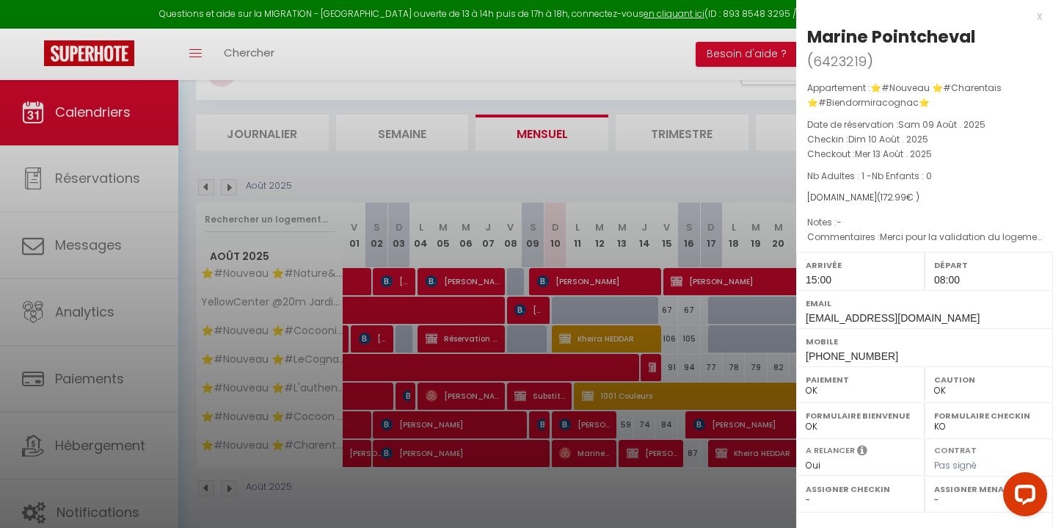
click at [1039, 17] on div "x" at bounding box center [919, 16] width 246 height 18
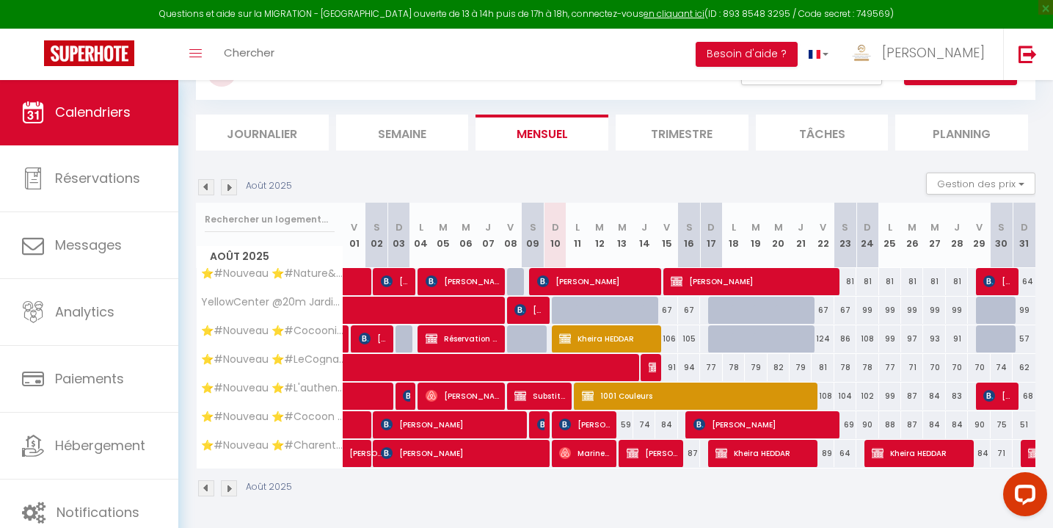
click at [465, 392] on span "Mélanie Lainé" at bounding box center [462, 396] width 73 height 28
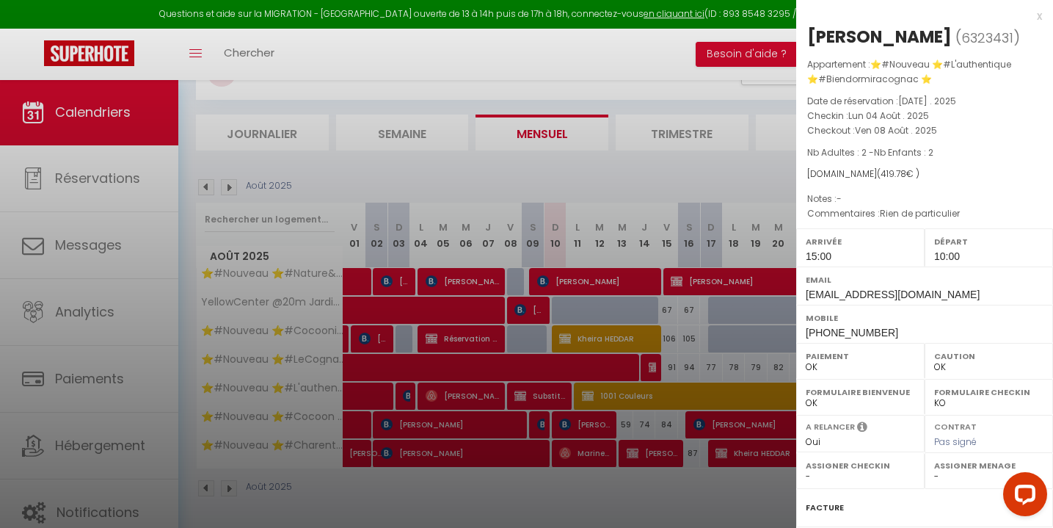
click at [1039, 13] on div "x" at bounding box center [919, 16] width 246 height 18
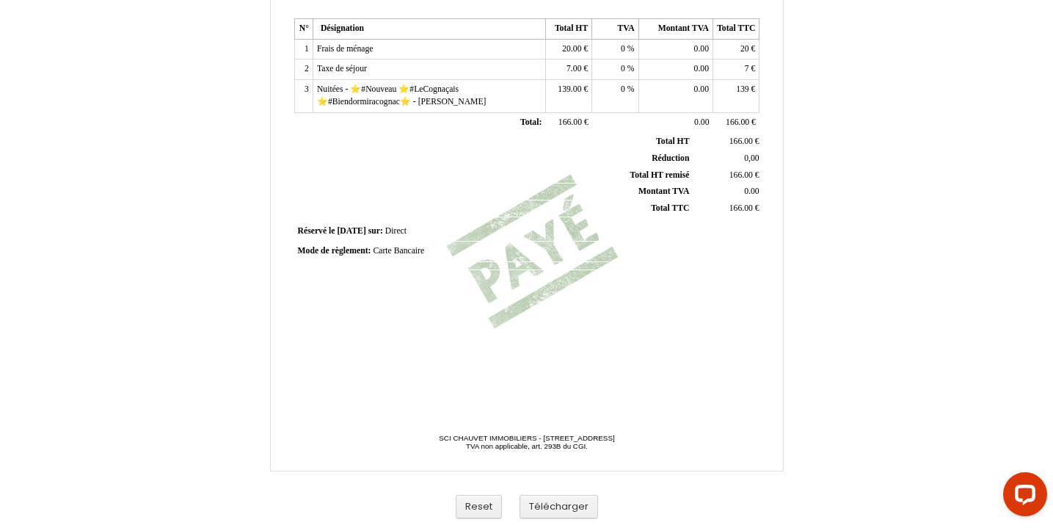
scroll to position [358, 0]
click at [560, 495] on button "Télécharger" at bounding box center [559, 507] width 79 height 24
click at [834, 113] on div "Facture Facture N° 6417617 6417617 Date de création [DATE] Hebergeur: Hebergeur…" at bounding box center [527, 101] width 859 height 852
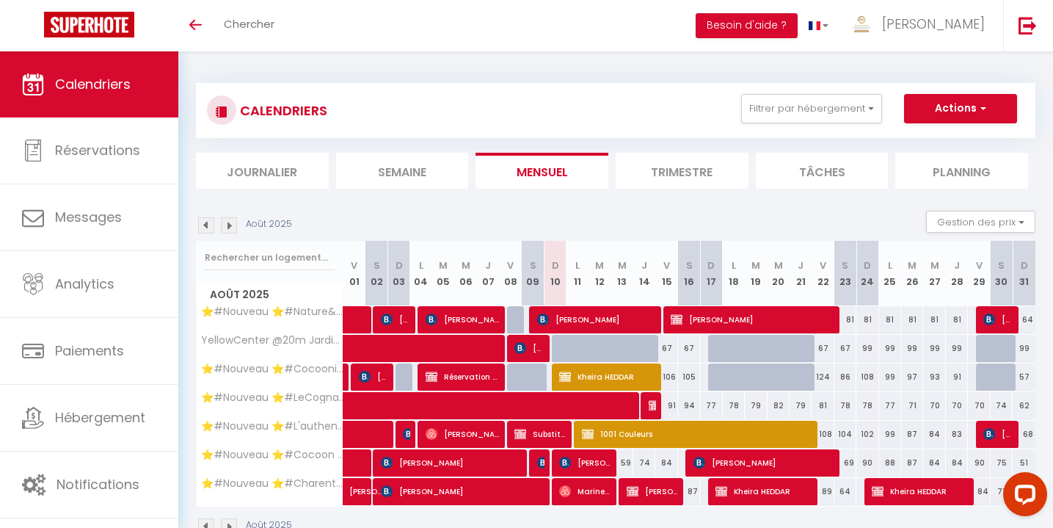
click at [558, 348] on span at bounding box center [477, 349] width 236 height 28
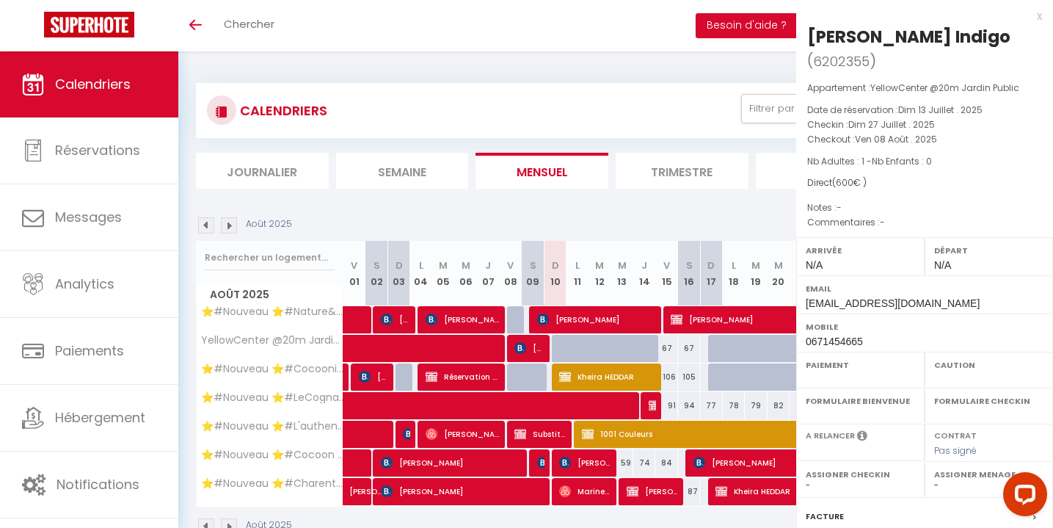
select select "OK"
select select "0"
select select "1"
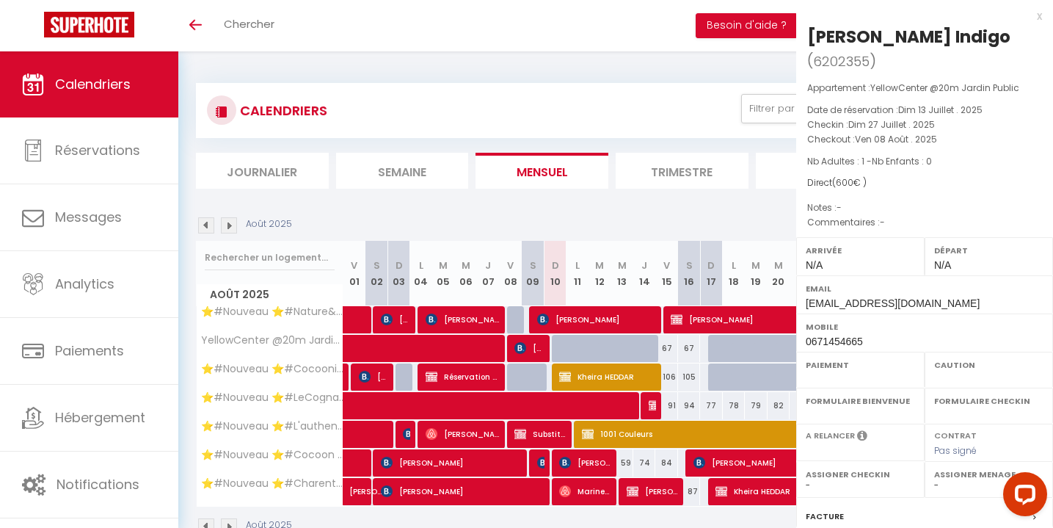
select select
select select "43167"
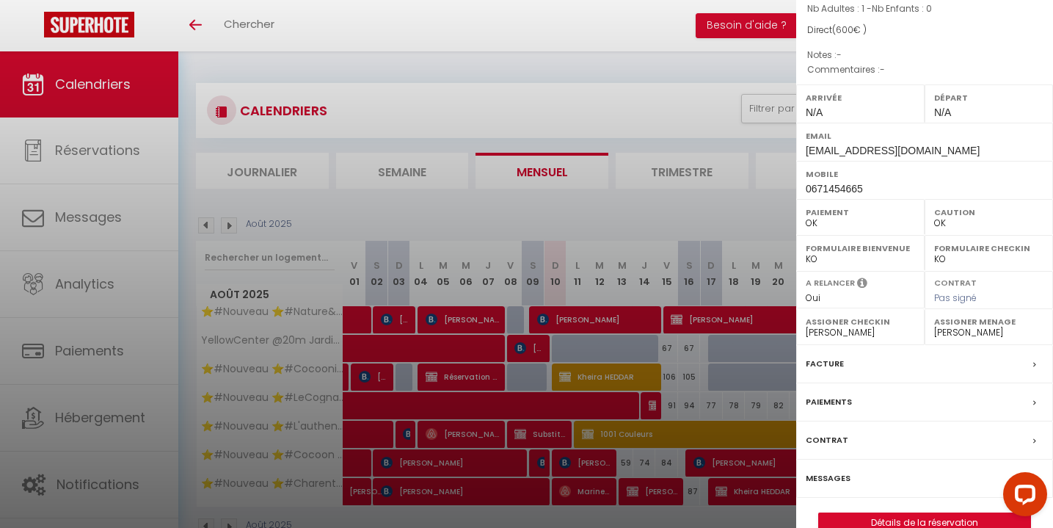
scroll to position [152, 0]
click at [629, 85] on div at bounding box center [526, 264] width 1053 height 528
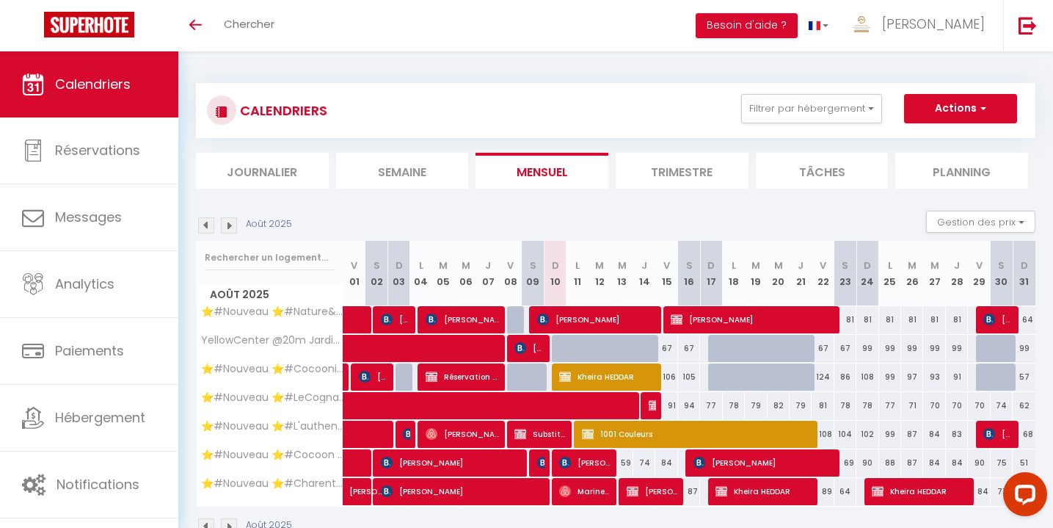
click at [588, 346] on span at bounding box center [477, 349] width 236 height 28
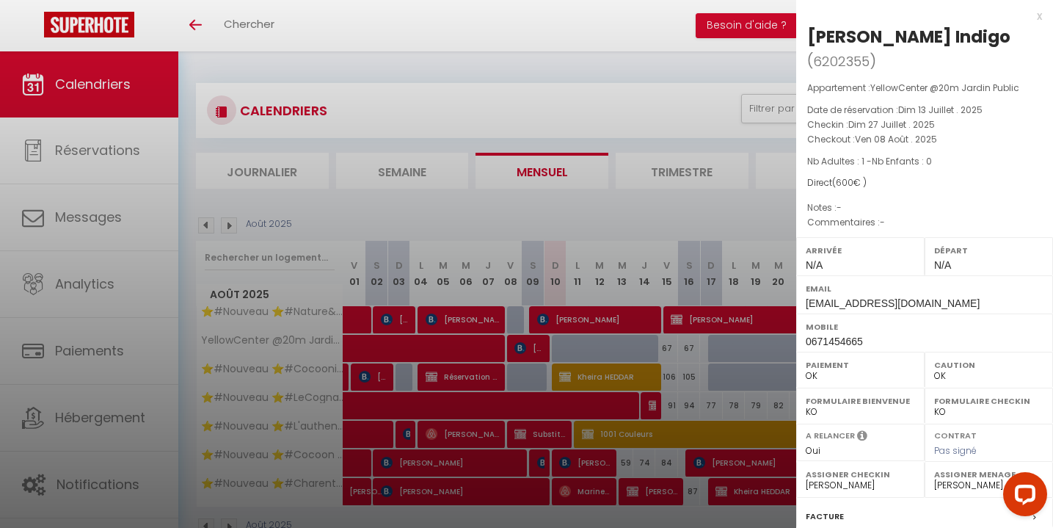
scroll to position [0, 0]
click at [1036, 14] on div "x" at bounding box center [919, 16] width 246 height 18
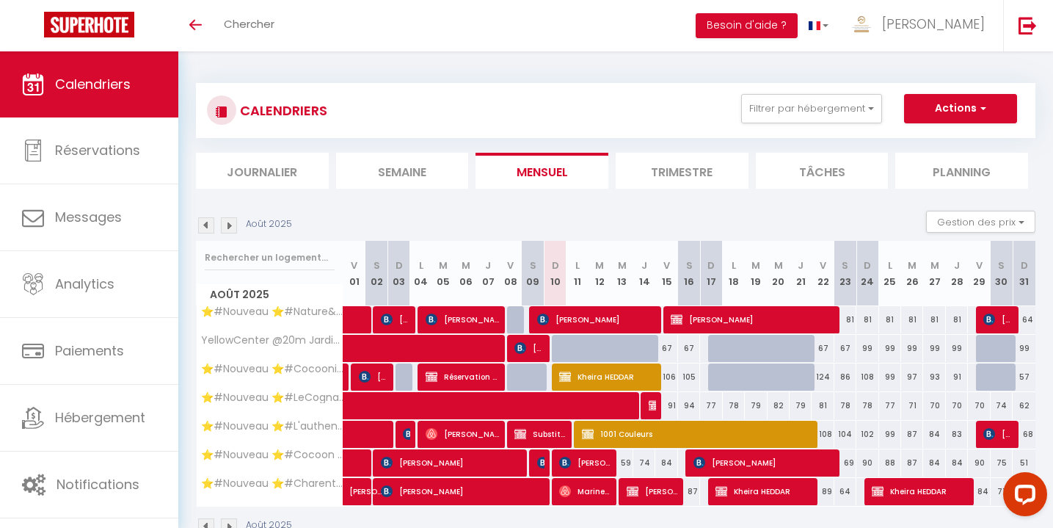
click at [632, 344] on div at bounding box center [631, 357] width 22 height 28
type input "99"
type input "Mer 13 Août 2025"
type input "Jeu 14 Août 2025"
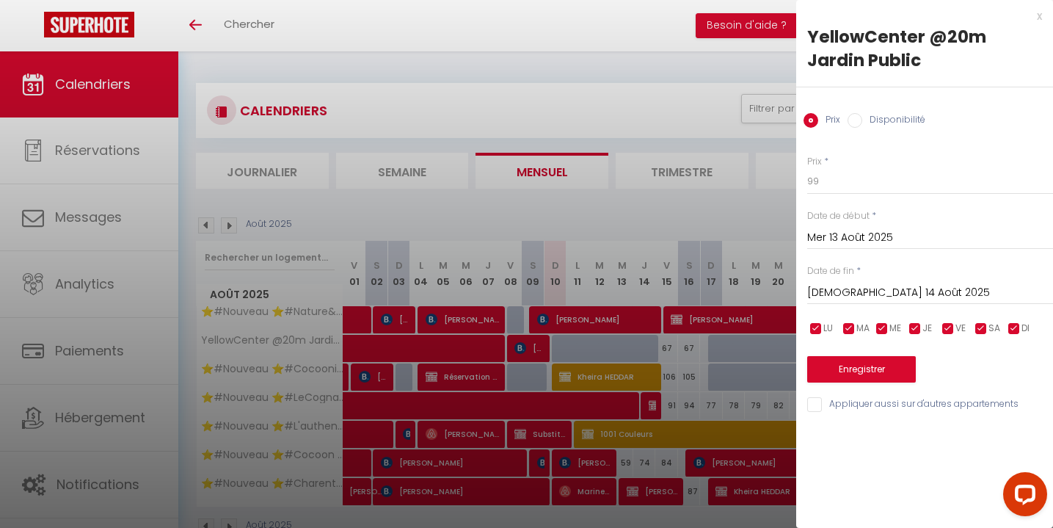
click at [852, 118] on input "Disponibilité" at bounding box center [855, 120] width 15 height 15
radio input "true"
radio input "false"
click at [837, 236] on input "Mer 13 Août 2025" at bounding box center [930, 239] width 246 height 19
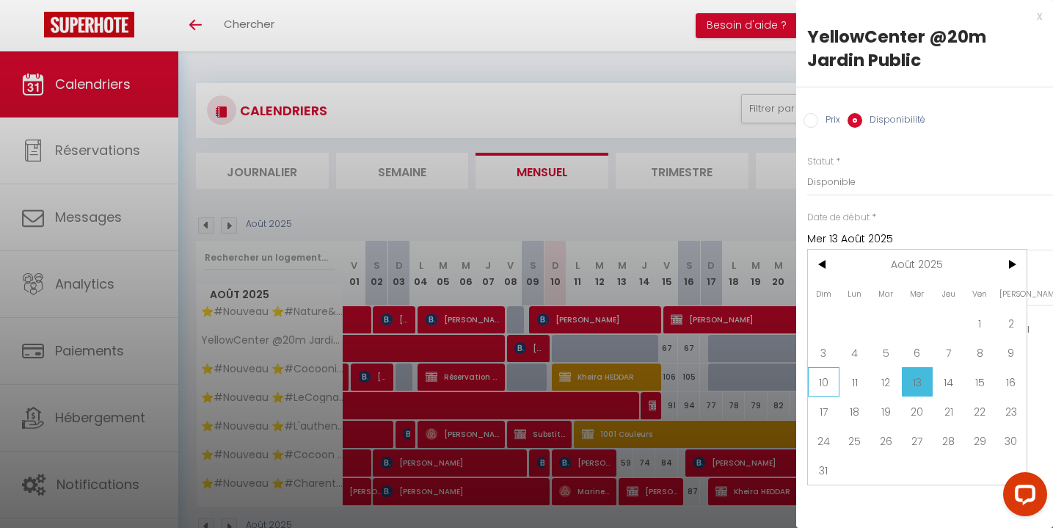
click at [820, 381] on span "10" at bounding box center [824, 381] width 32 height 29
type input "Dim 10 Août 2025"
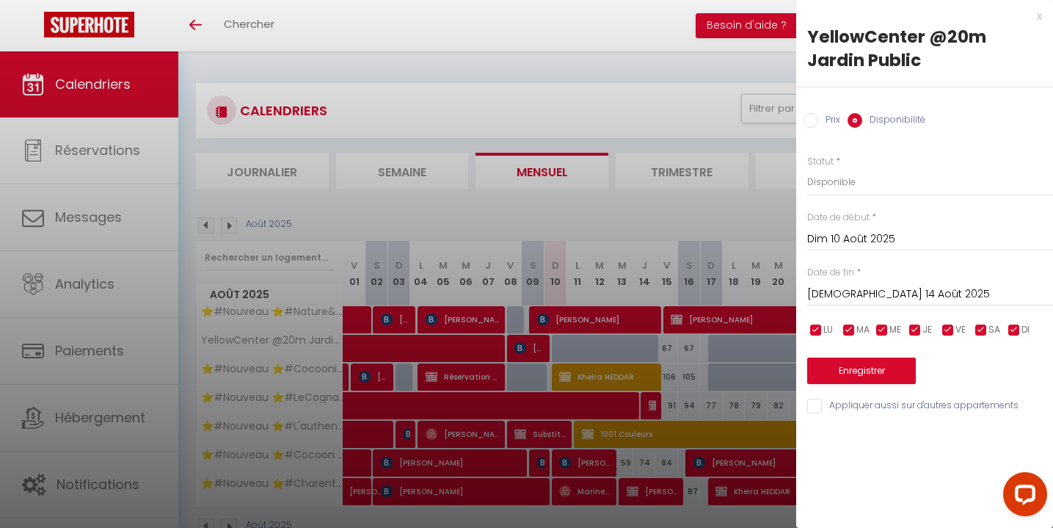
click at [850, 293] on input "Jeu 14 Août 2025" at bounding box center [930, 294] width 246 height 19
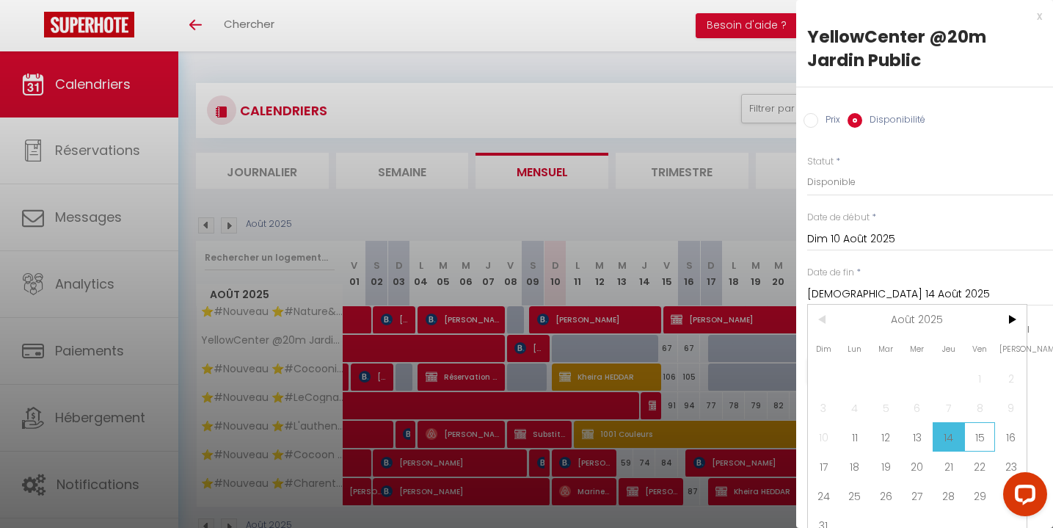
click at [979, 437] on span "15" at bounding box center [981, 436] width 32 height 29
type input "Ven 15 Août 2025"
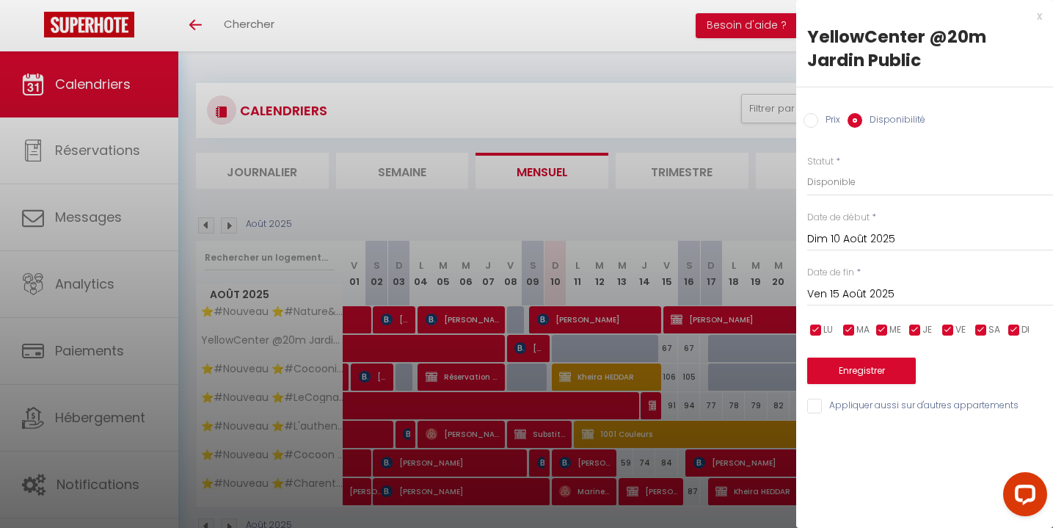
click at [873, 368] on button "Enregistrer" at bounding box center [861, 370] width 109 height 26
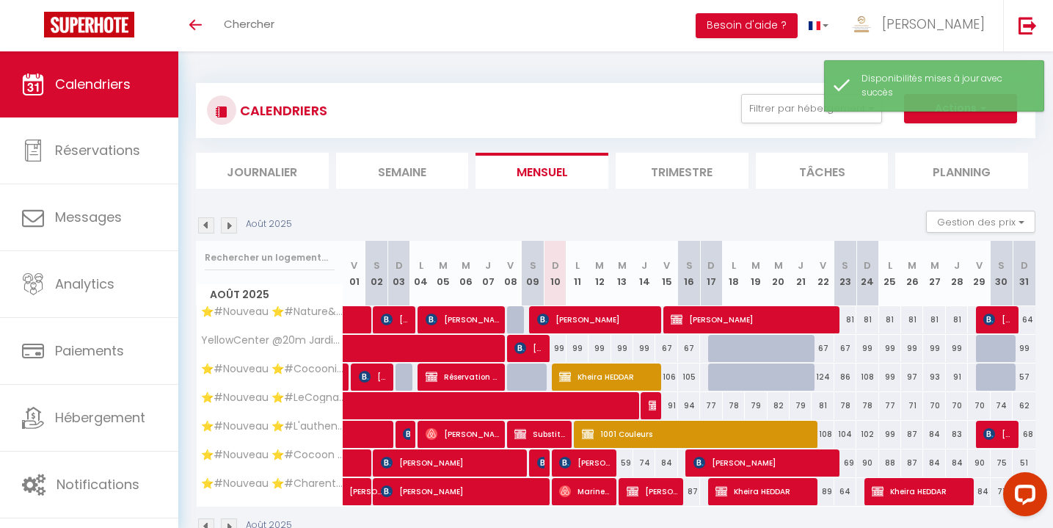
click at [966, 121] on button "Actions" at bounding box center [960, 108] width 113 height 29
click at [943, 142] on link "Nouvelle réservation" at bounding box center [946, 142] width 128 height 22
select select
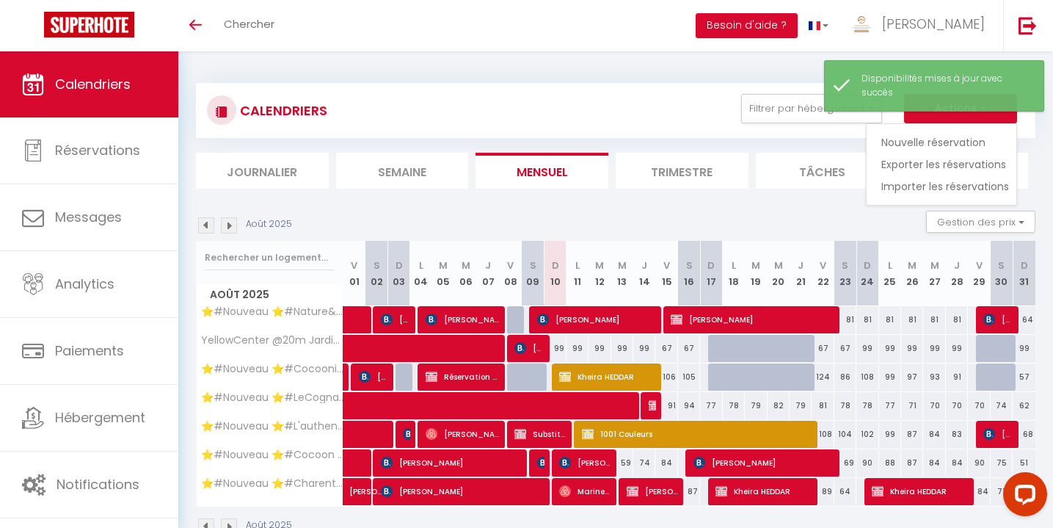
select select
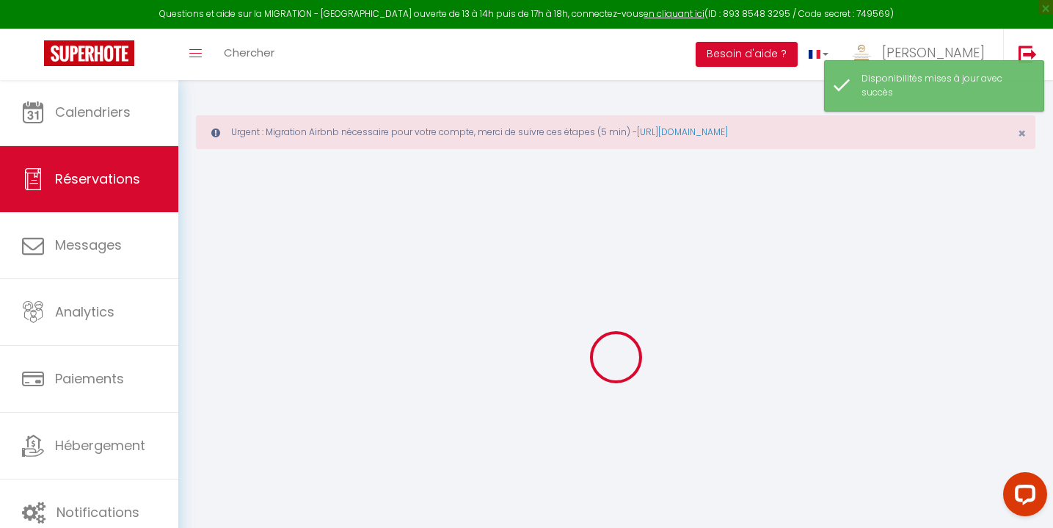
select select
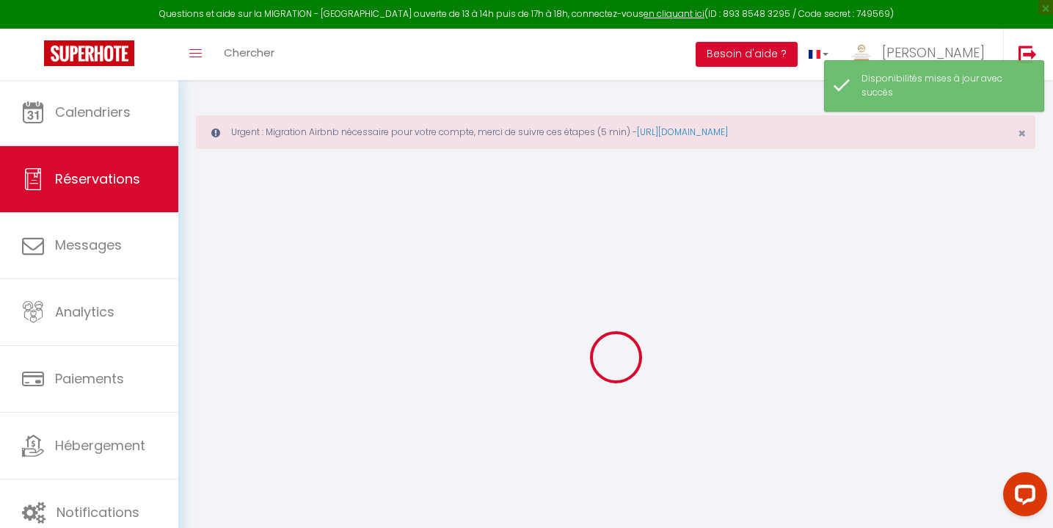
select select
checkbox input "false"
select select
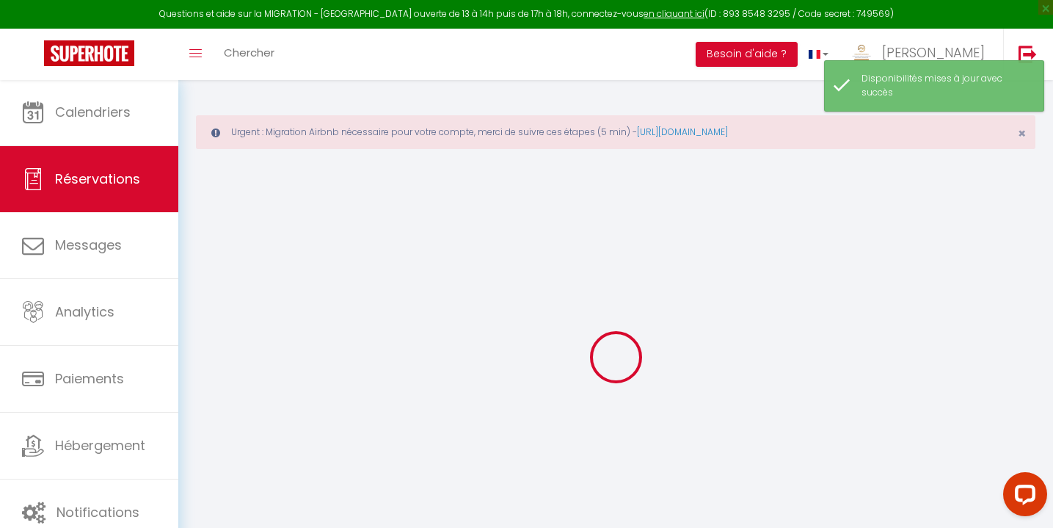
select select
checkbox input "false"
select select
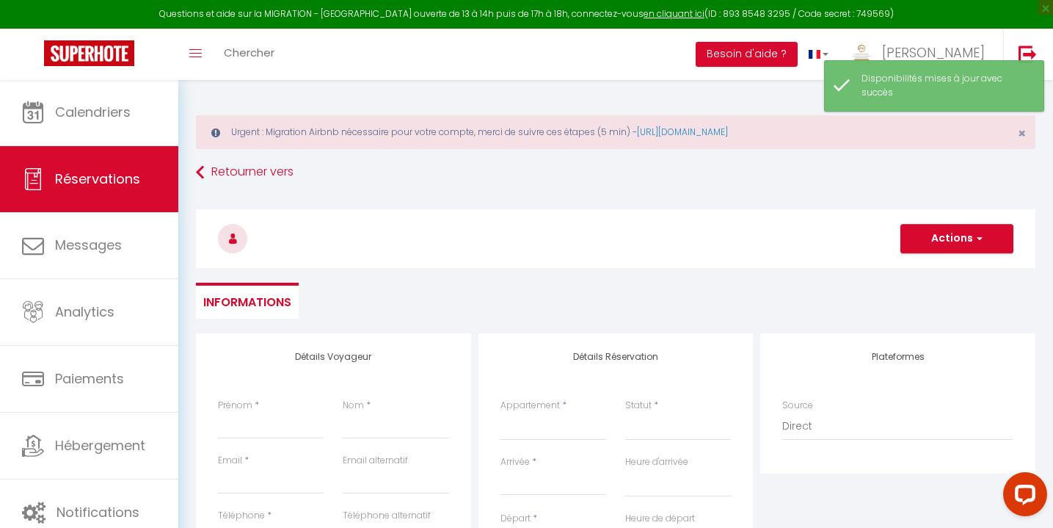
scroll to position [120, 0]
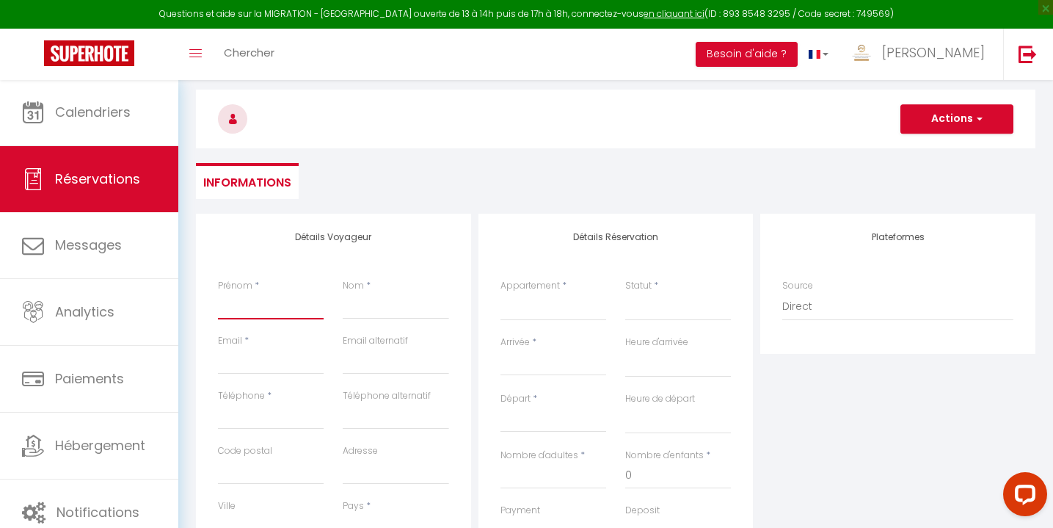
type input "M"
select select
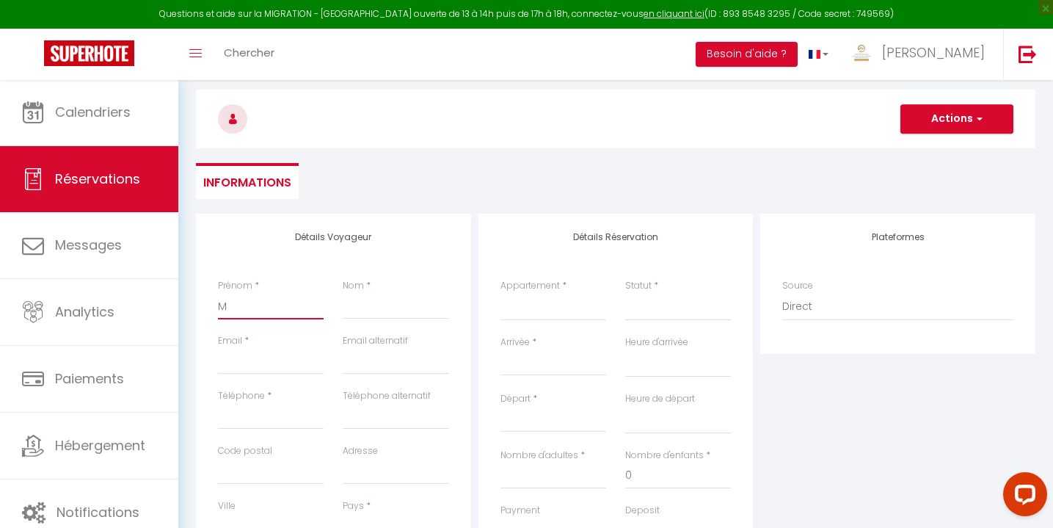
select select
checkbox input "false"
type input "Ma"
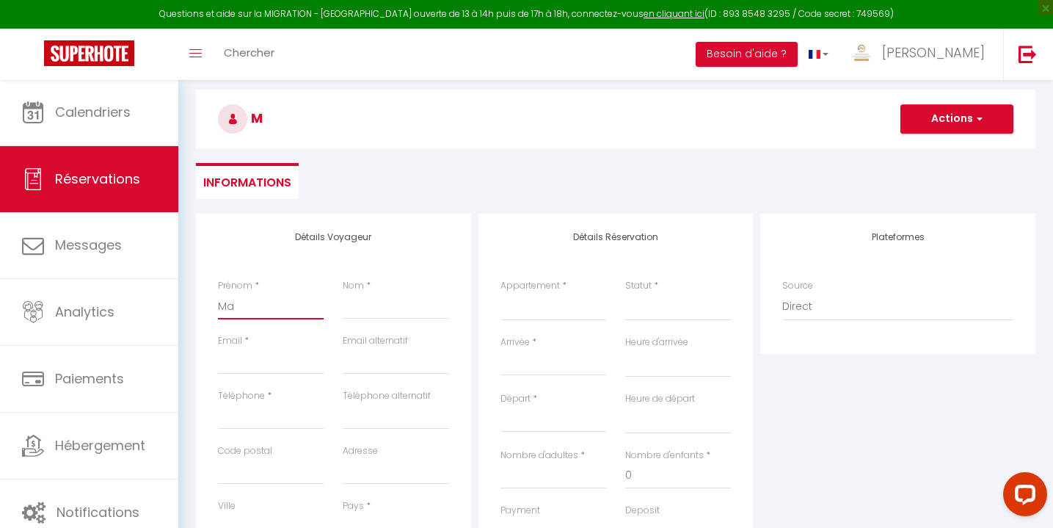
select select
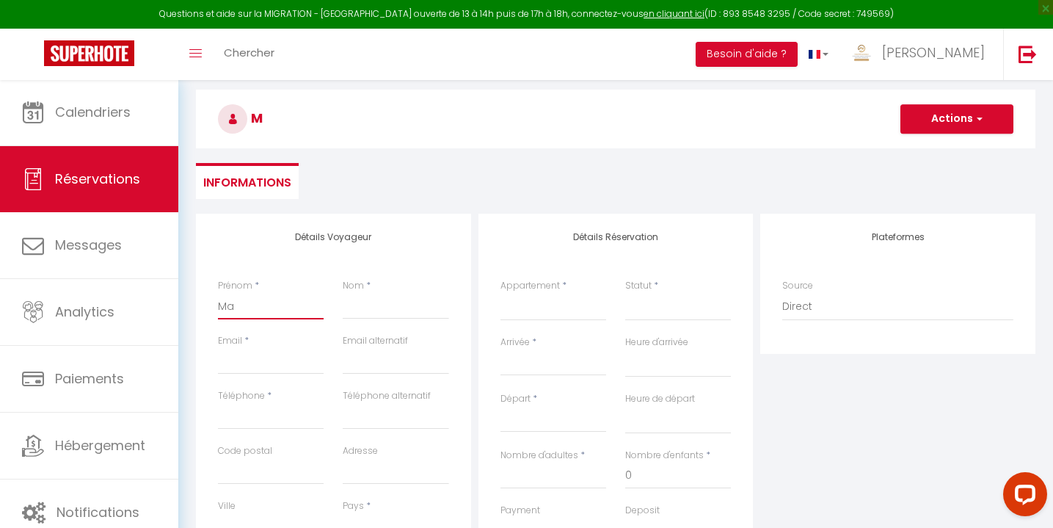
select select
checkbox input "false"
type input "Mar"
select select
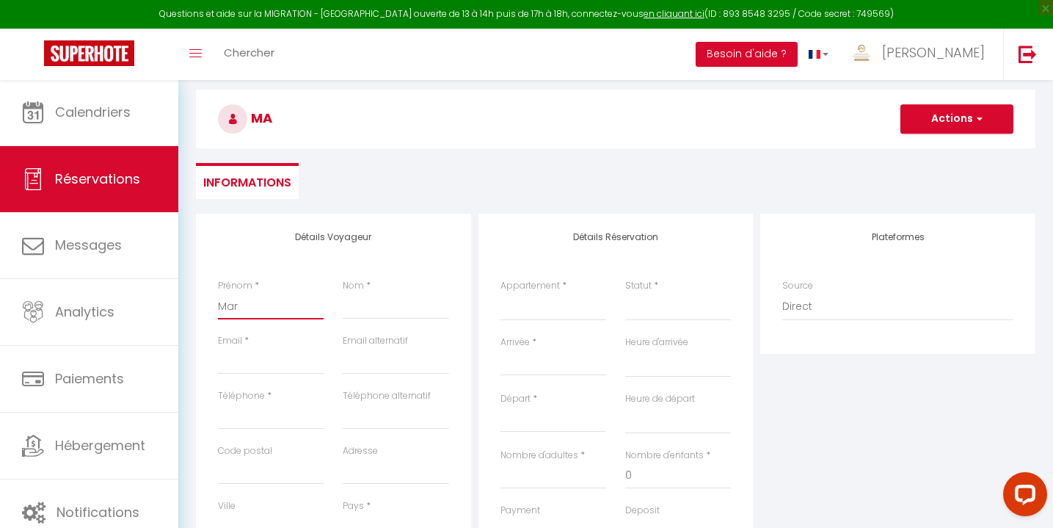
select select
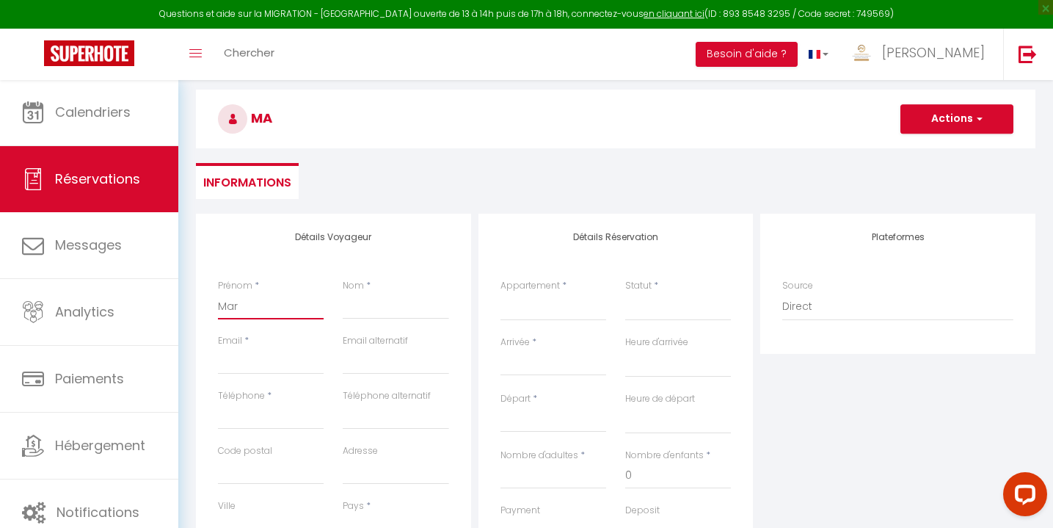
select select
checkbox input "false"
type input "Mart"
select select
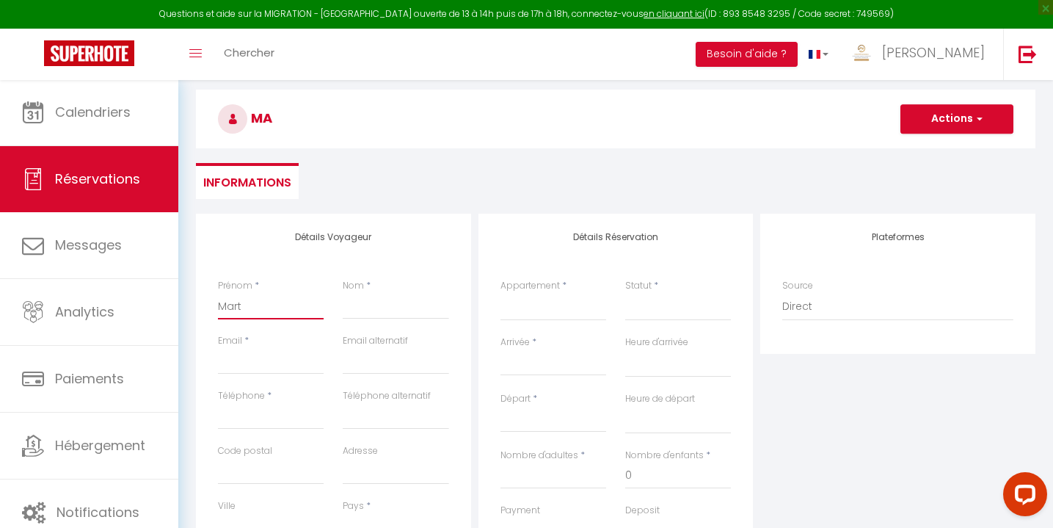
select select
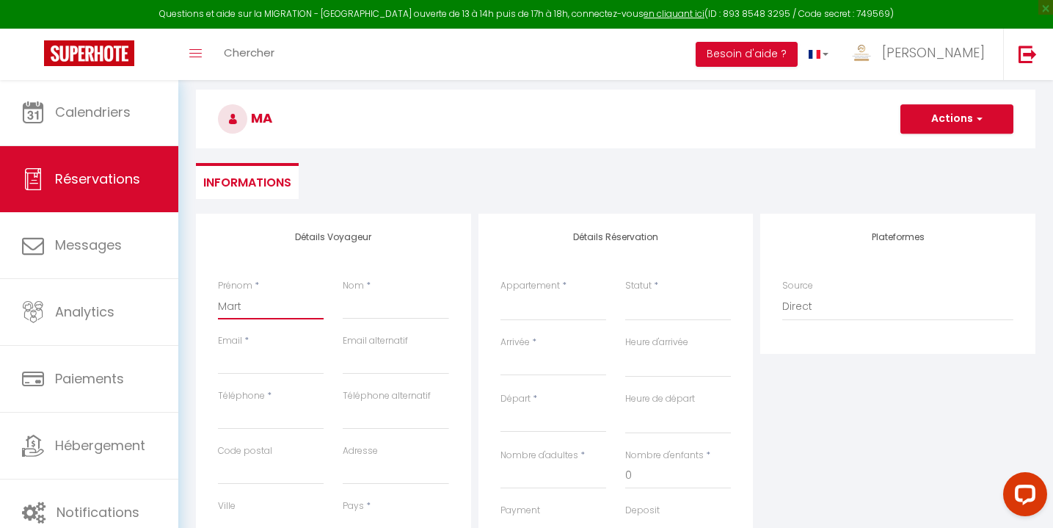
checkbox input "false"
type input "Marte"
select select
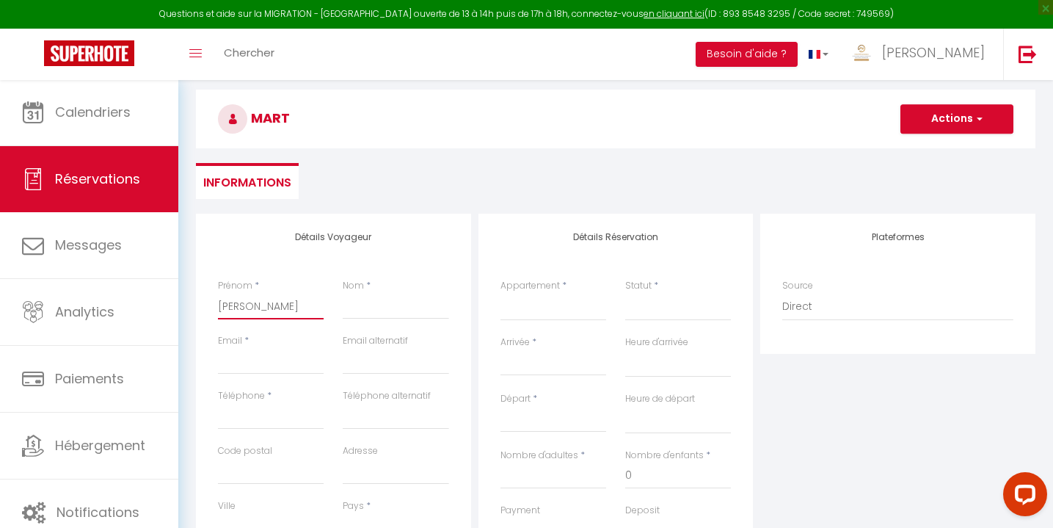
select select
checkbox input "false"
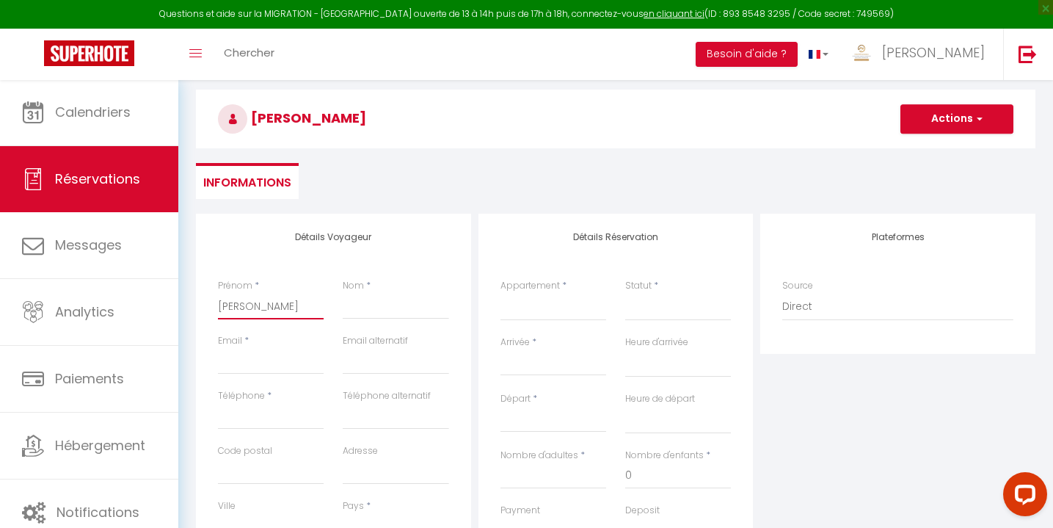
type input "Martel"
select select
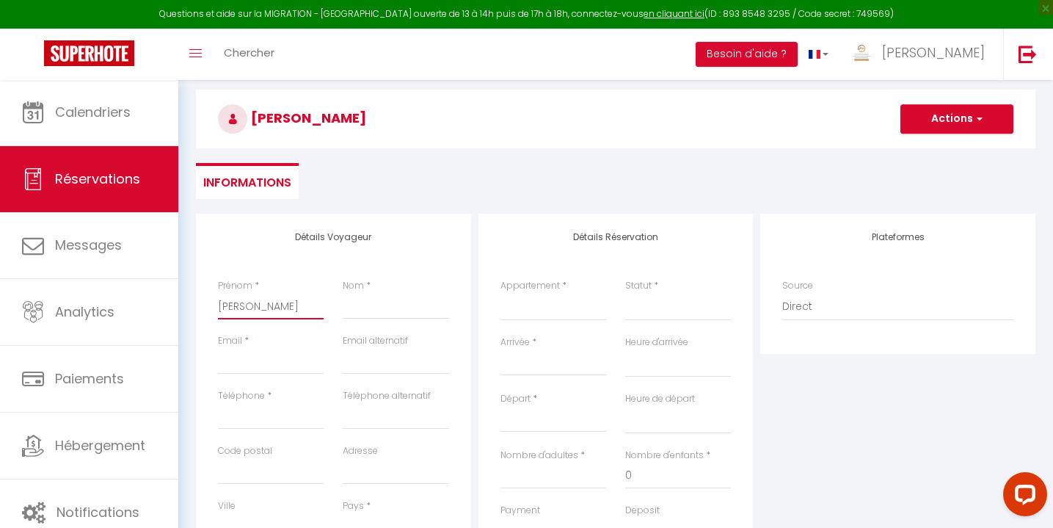
select select
checkbox input "false"
type input "Martell"
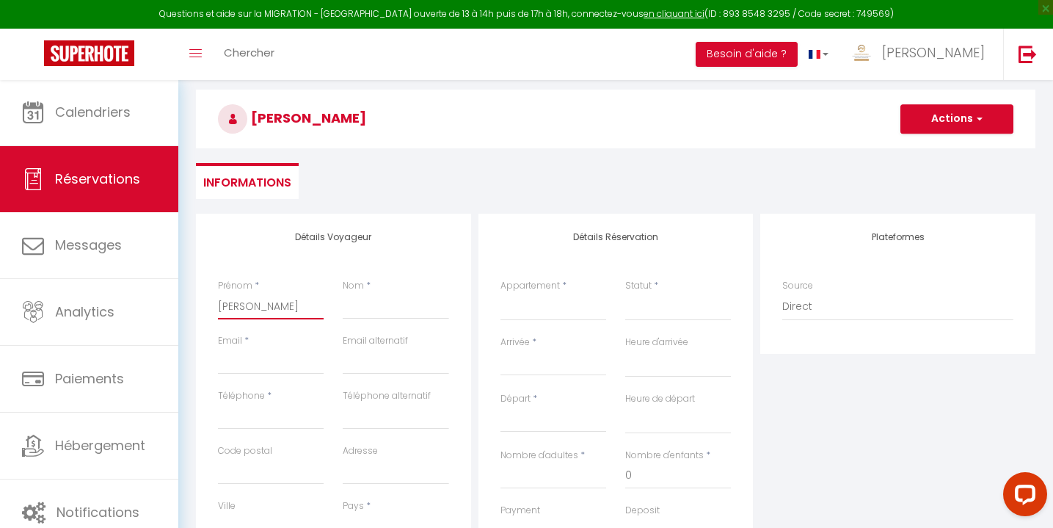
select select
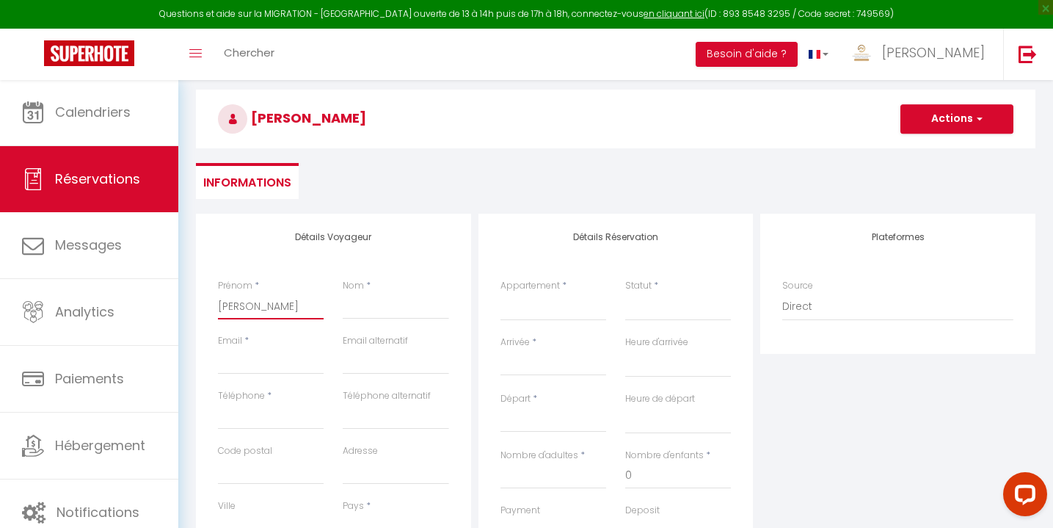
select select
checkbox input "false"
type input "Martell"
select select
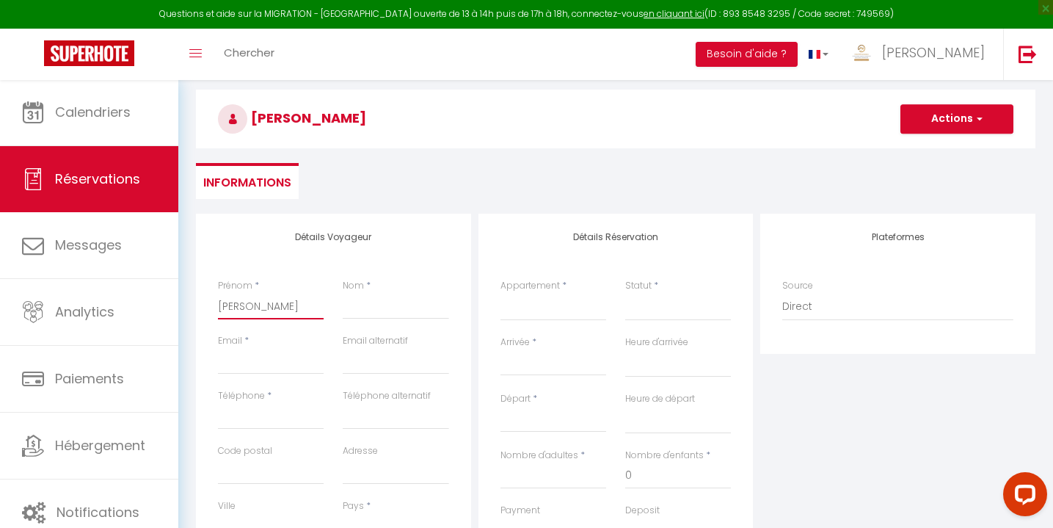
select select
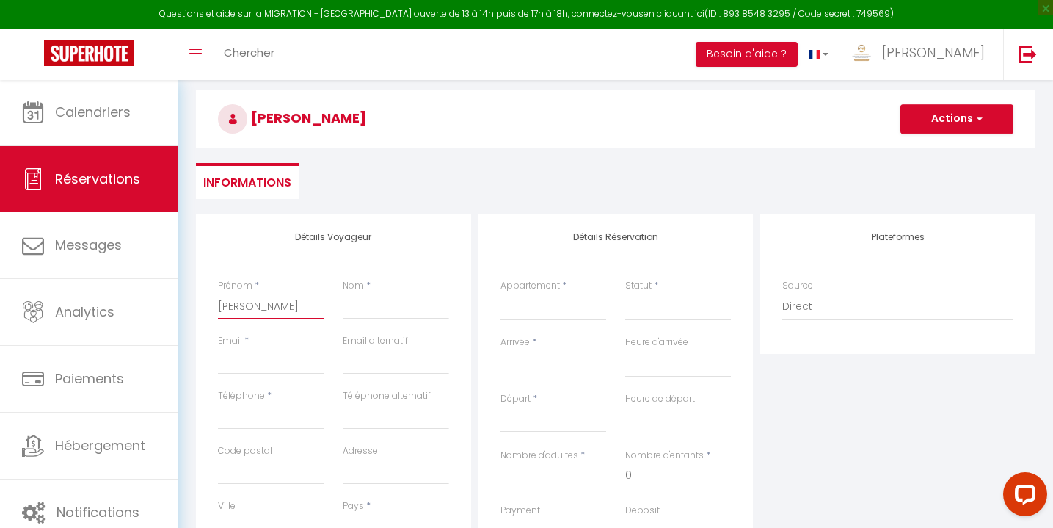
select select
checkbox input "false"
type input "Martell"
type input "I"
select select
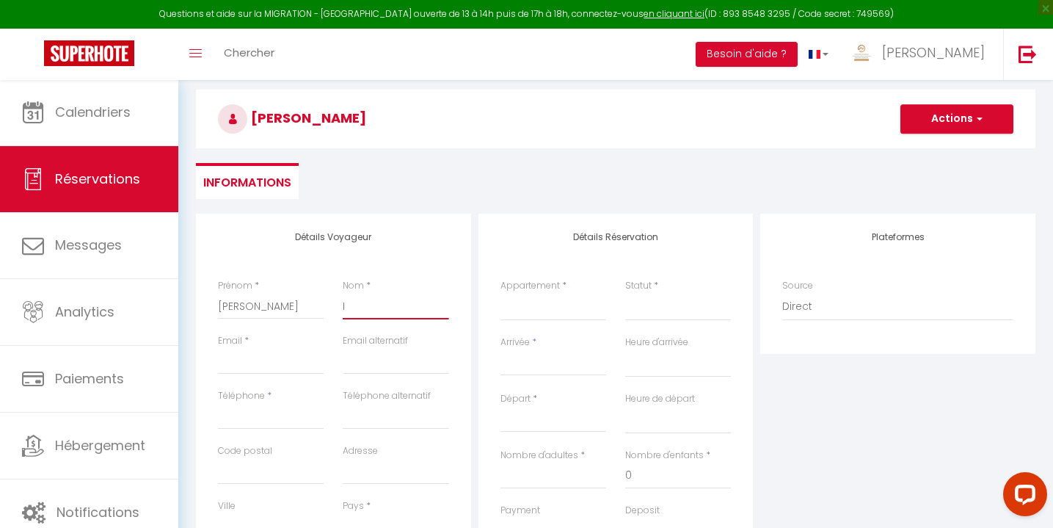
select select
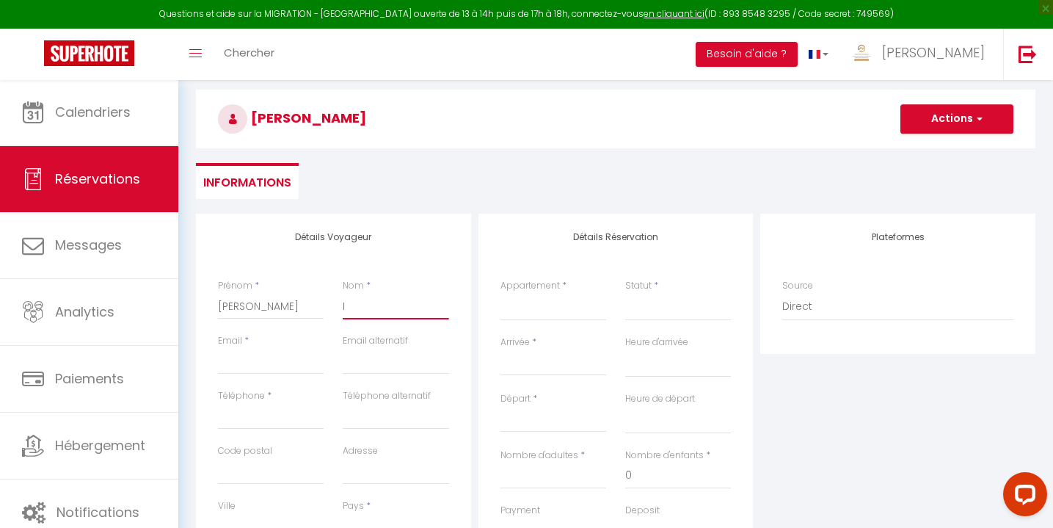
select select
checkbox input "false"
type input "In"
select select
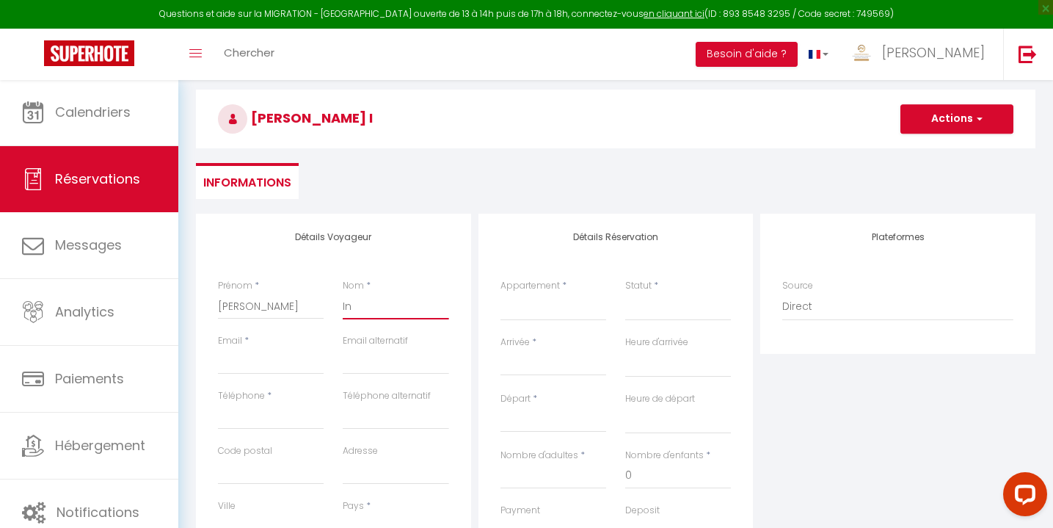
select select
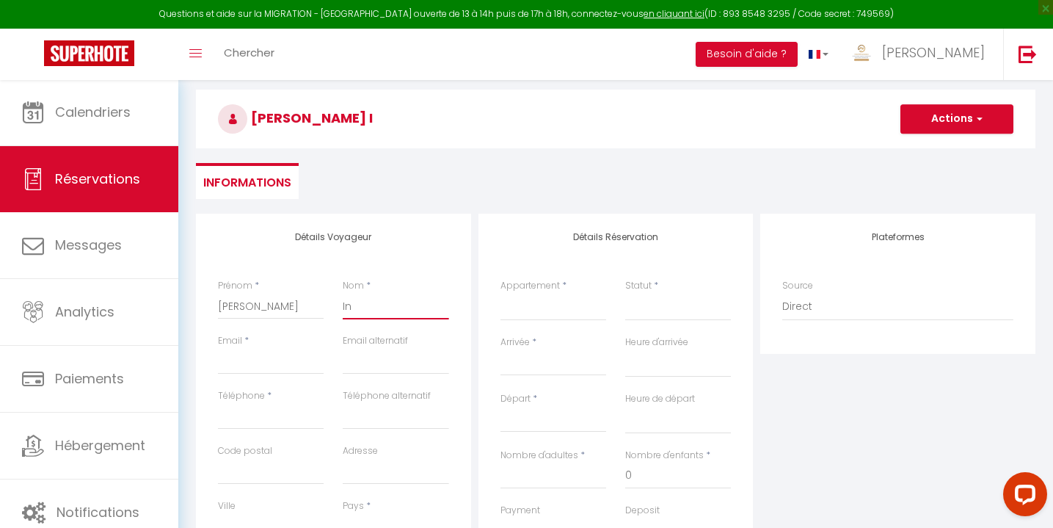
checkbox input "false"
type input "Ind"
select select
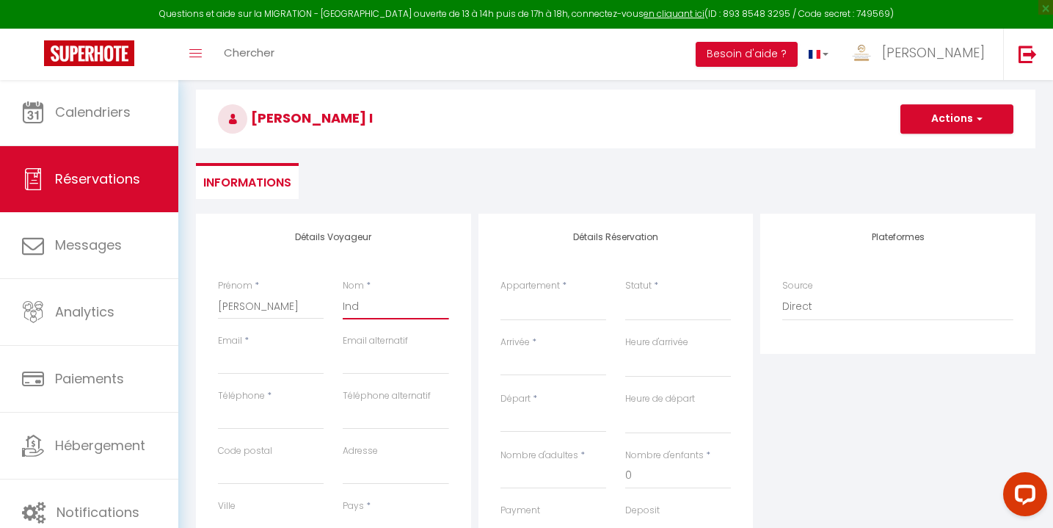
select select
checkbox input "false"
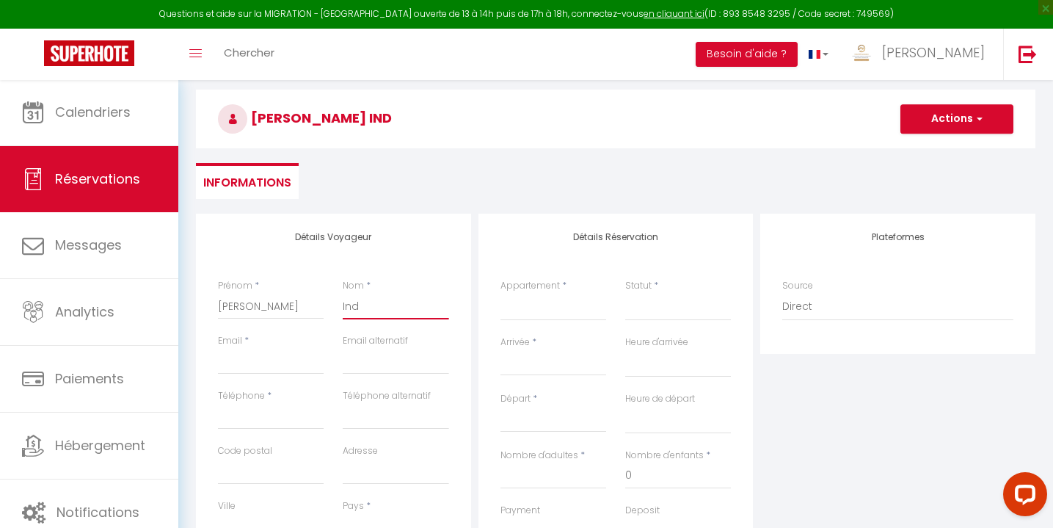
type input "Indi"
select select
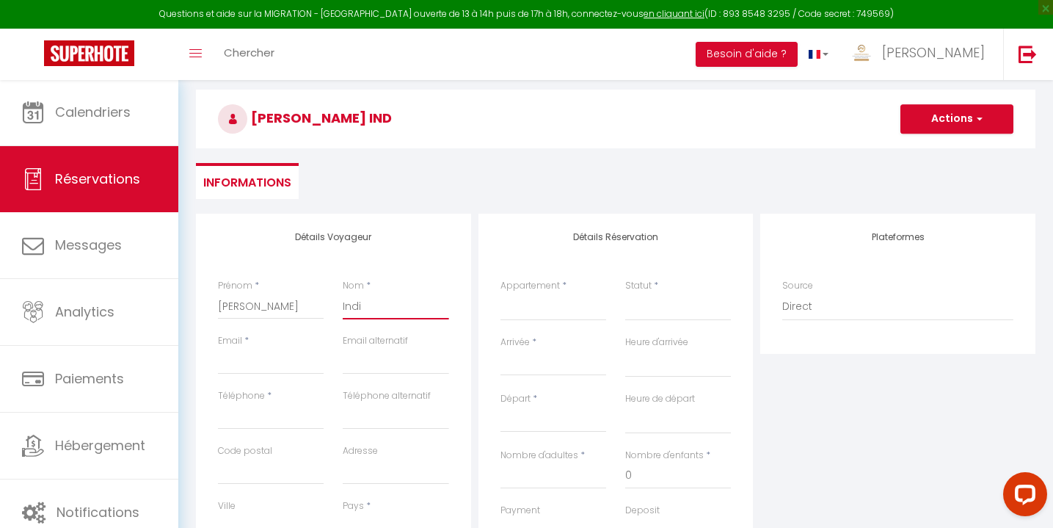
select select
checkbox input "false"
type input "Indig"
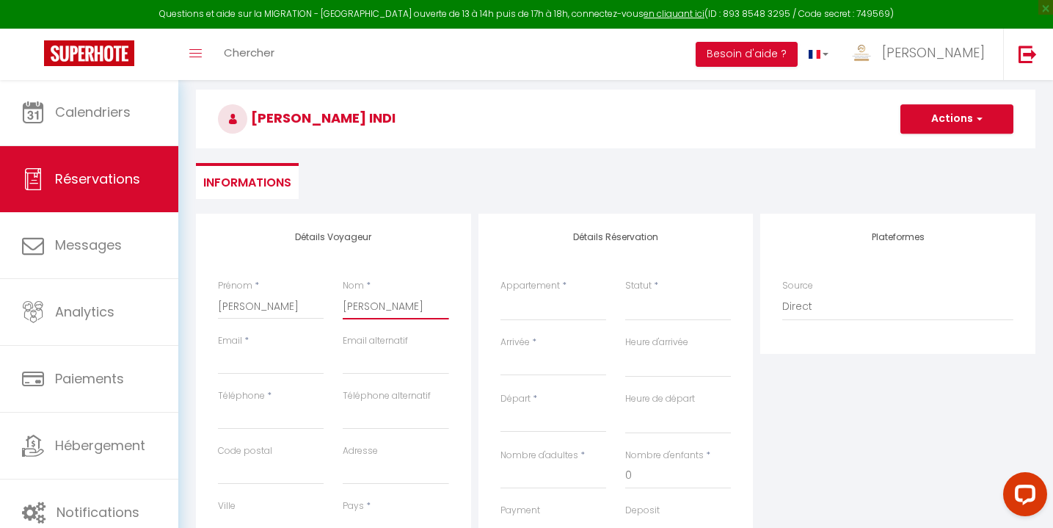
select select
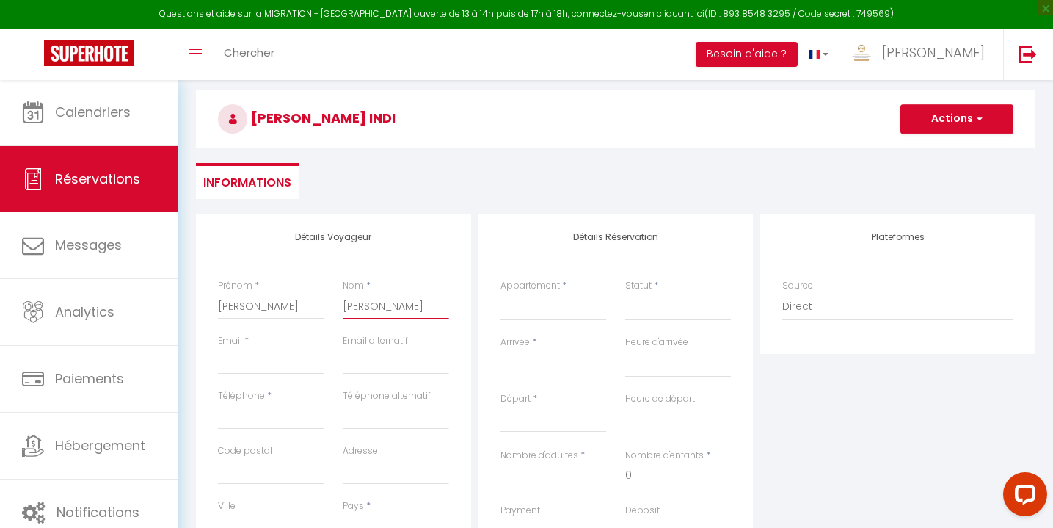
select select
checkbox input "false"
type input "Indigo"
select select
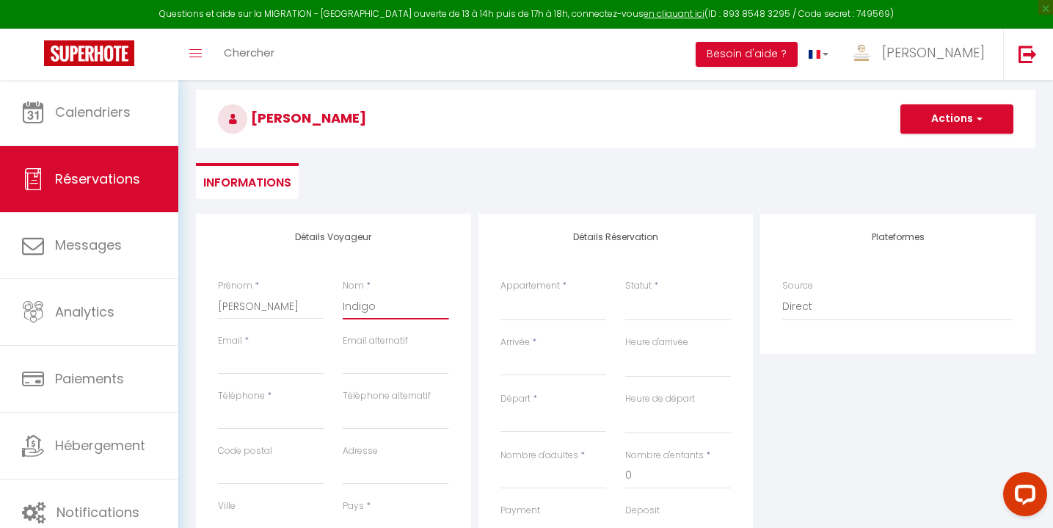
select select
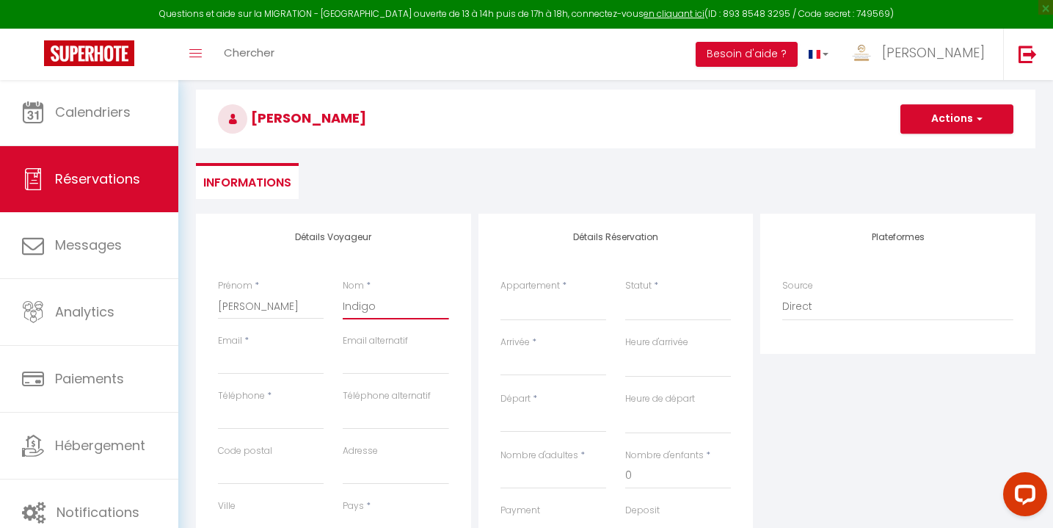
select select
checkbox input "false"
type input "Indigo"
type input "n"
select select
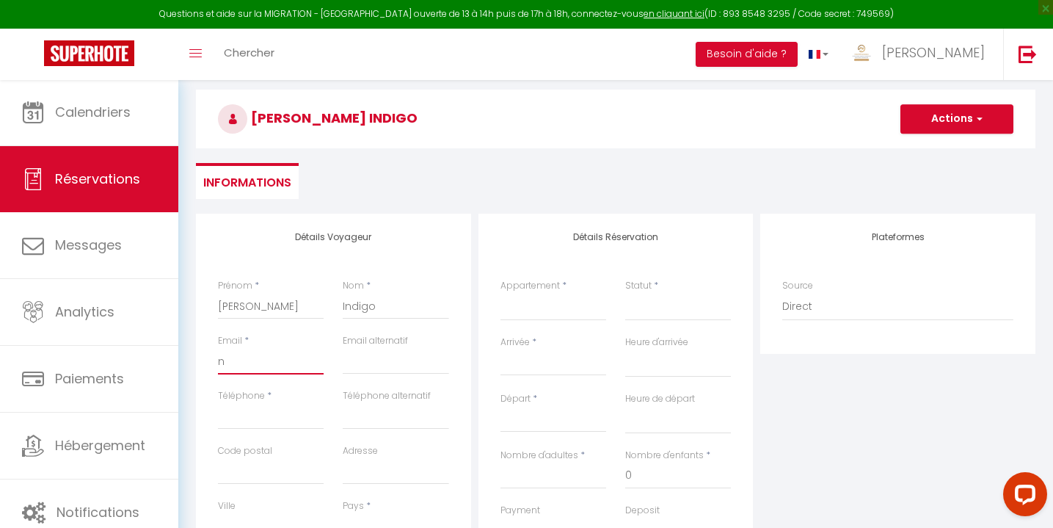
select select
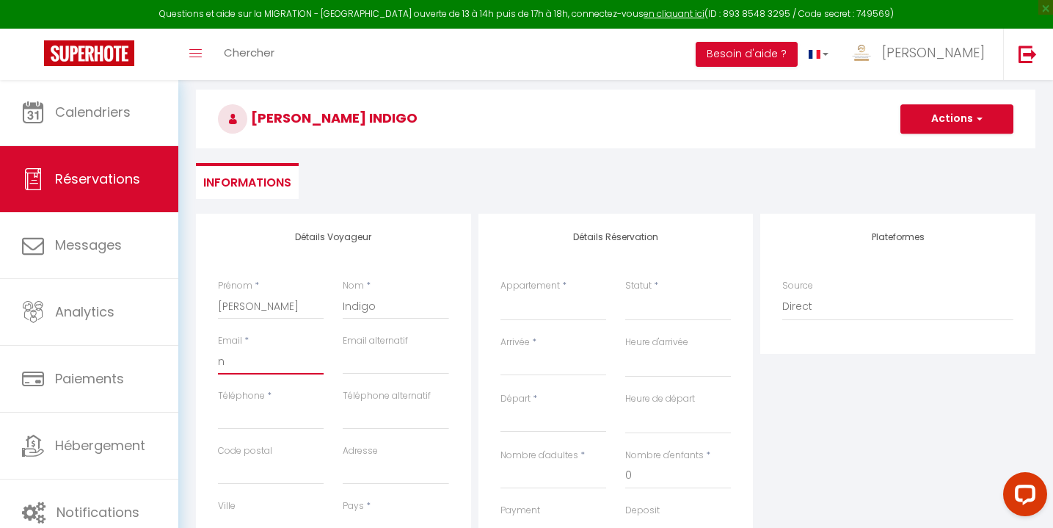
select select
checkbox input "false"
type input "nc"
select select
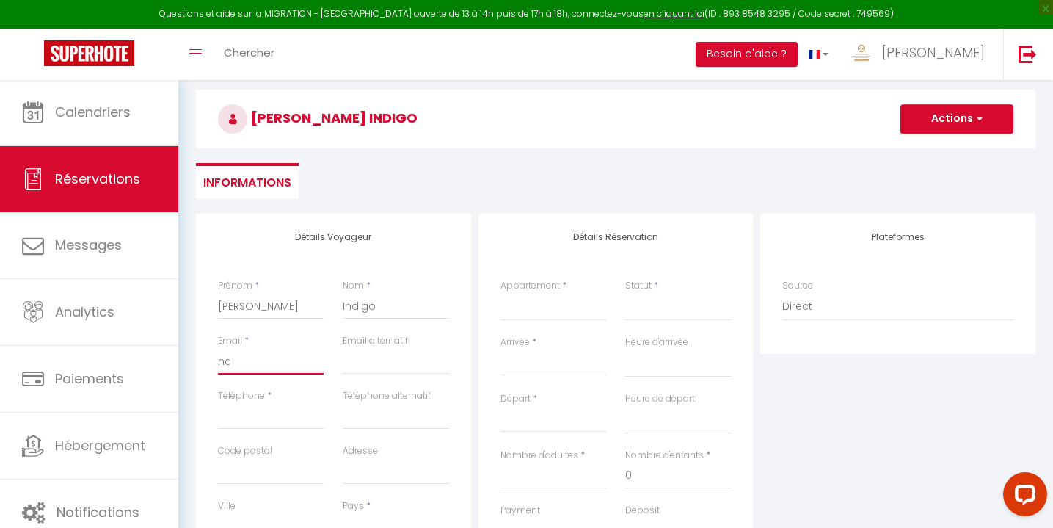
select select
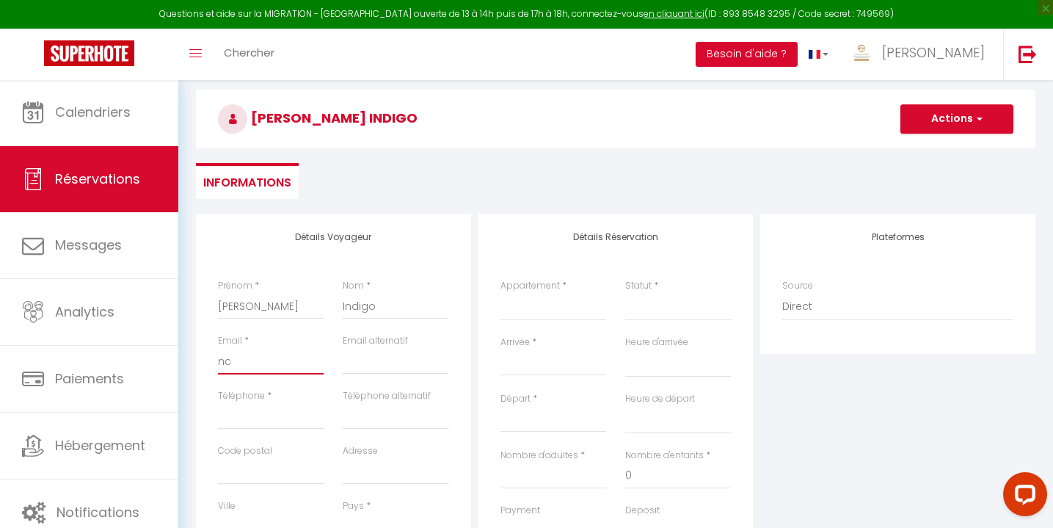
checkbox input "false"
type input "nch"
select select
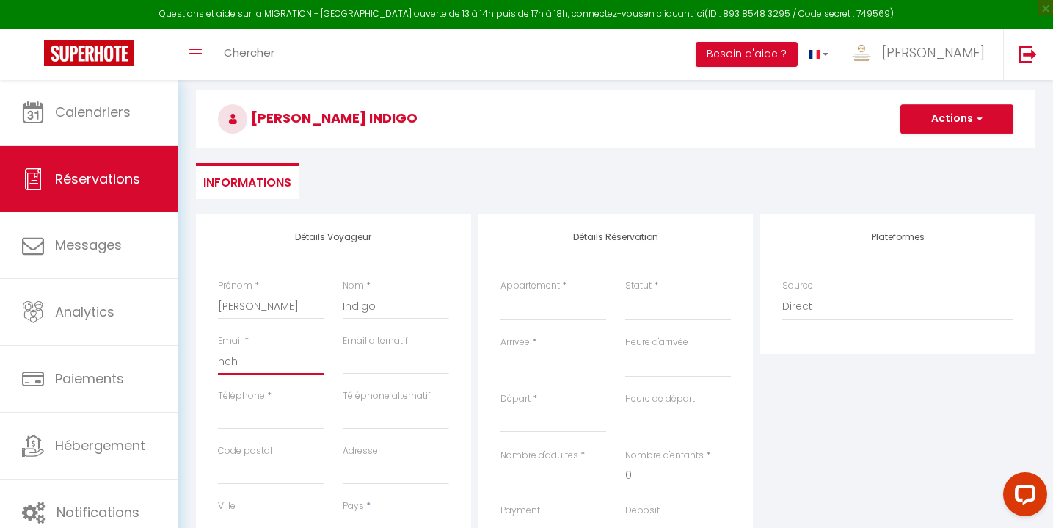
select select
checkbox input "false"
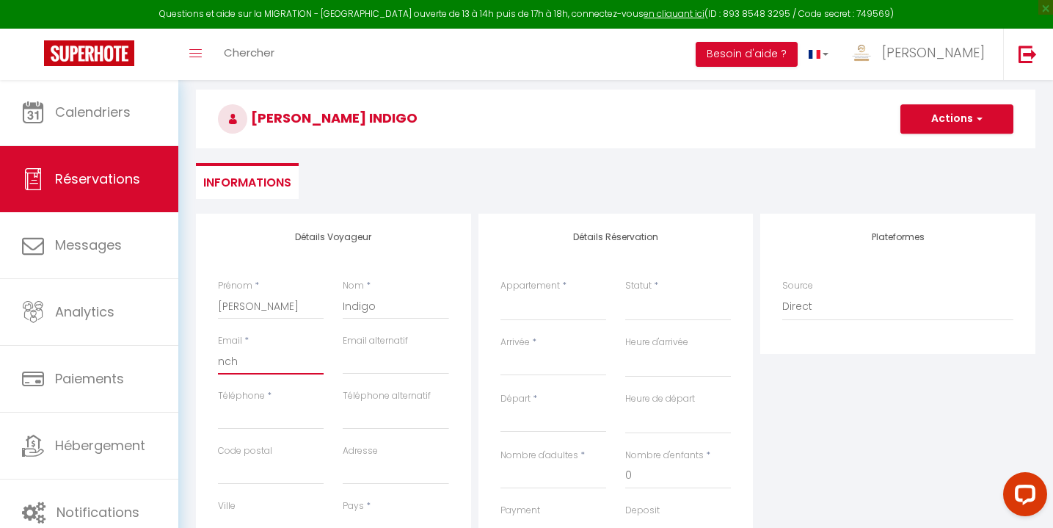
type input "ncha"
select select
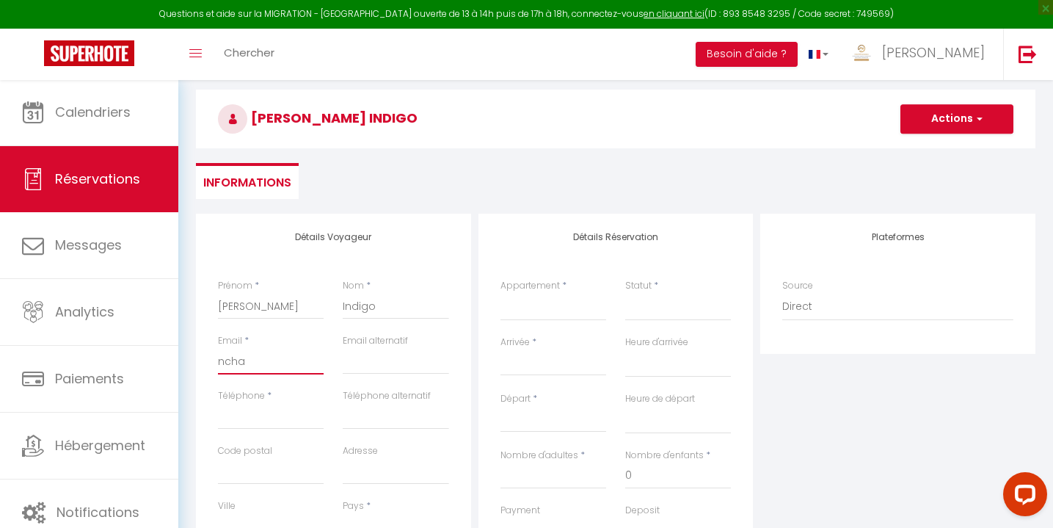
select select
checkbox input "false"
type input "nchau"
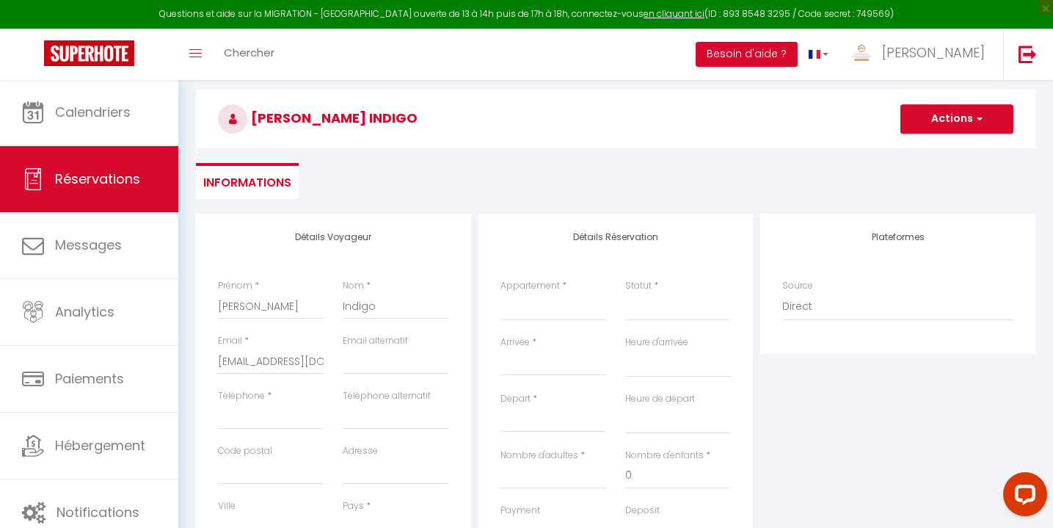
click at [367, 207] on div "Retourner vers Martell Indigo Actions Enregistrer Actions Enregistrer Aperçu et…" at bounding box center [615, 127] width 859 height 174
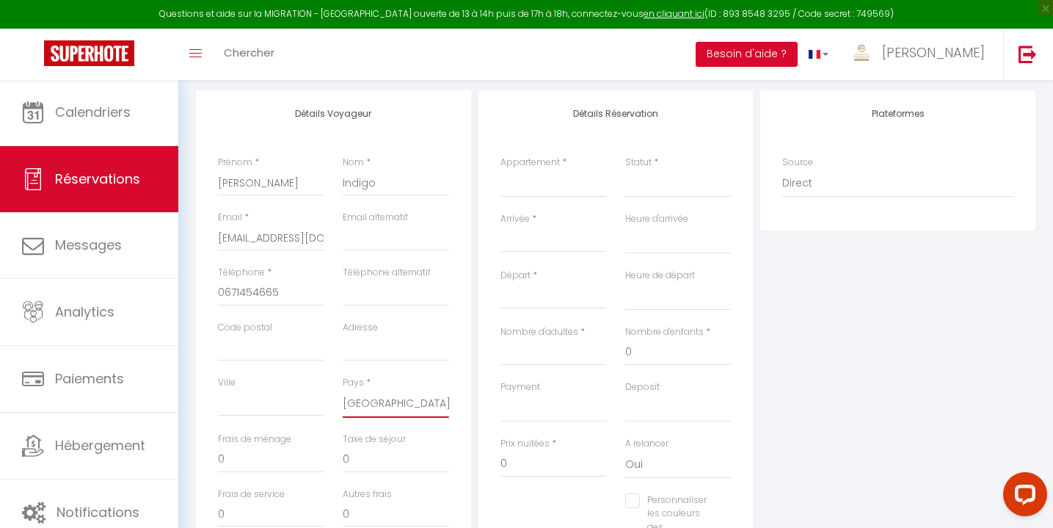
scroll to position [173, 0]
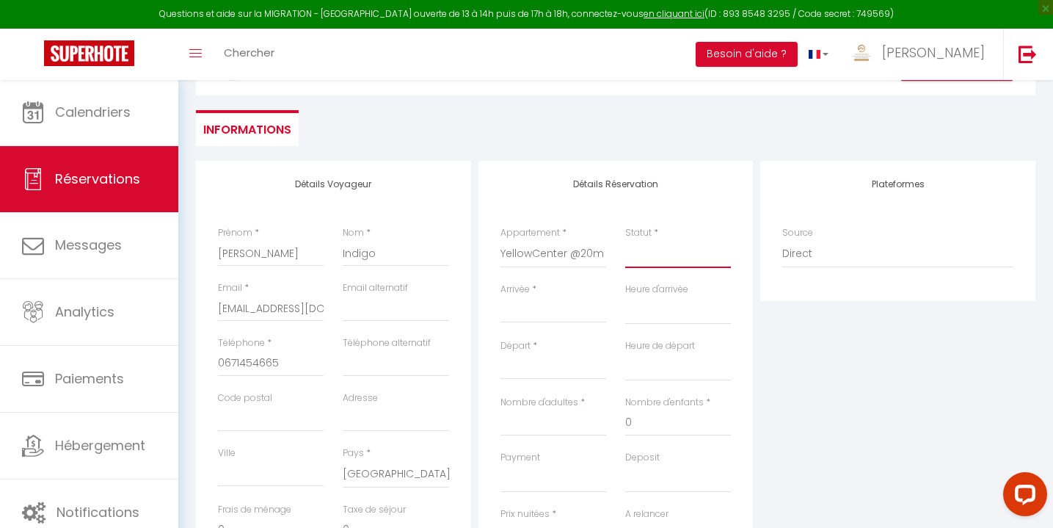
click at [649, 253] on select "Confirmé Non Confirmé Annulé Annulé par le voyageur No Show Request" at bounding box center [678, 254] width 106 height 28
click at [526, 299] on div "< Août 2025 > Dim Lun Mar Mer Jeu Ven Sam 1 2 3 4 5 6 7 8 9 10 11 12 13 14 15 1…" at bounding box center [554, 310] width 106 height 26
click at [526, 311] on input "Arrivée" at bounding box center [554, 311] width 106 height 19
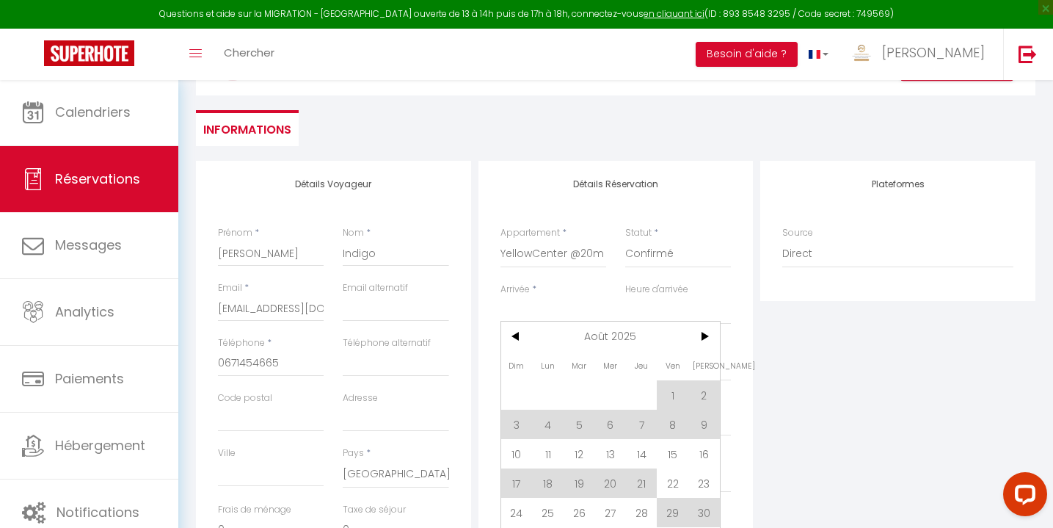
scroll to position [232, 0]
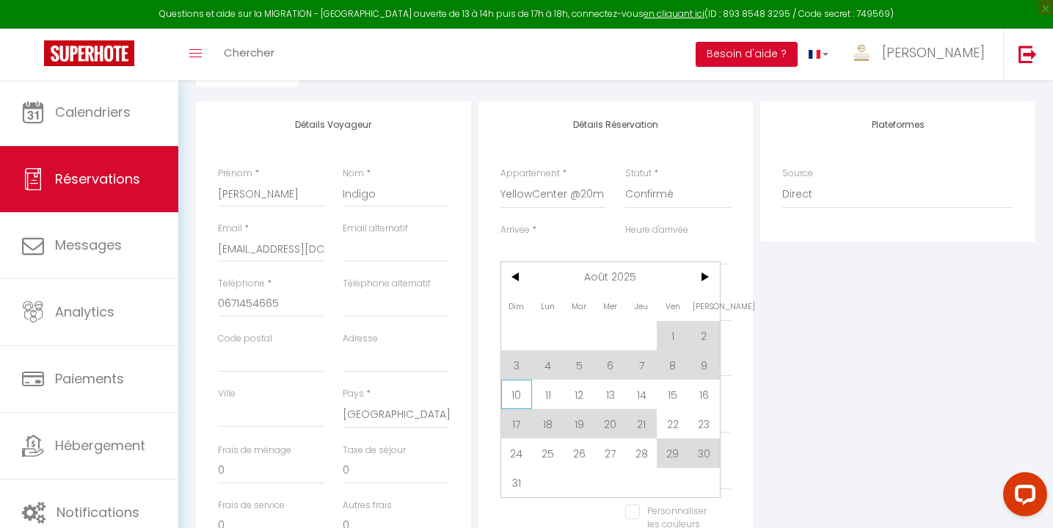
click at [507, 399] on span "10" at bounding box center [517, 394] width 32 height 29
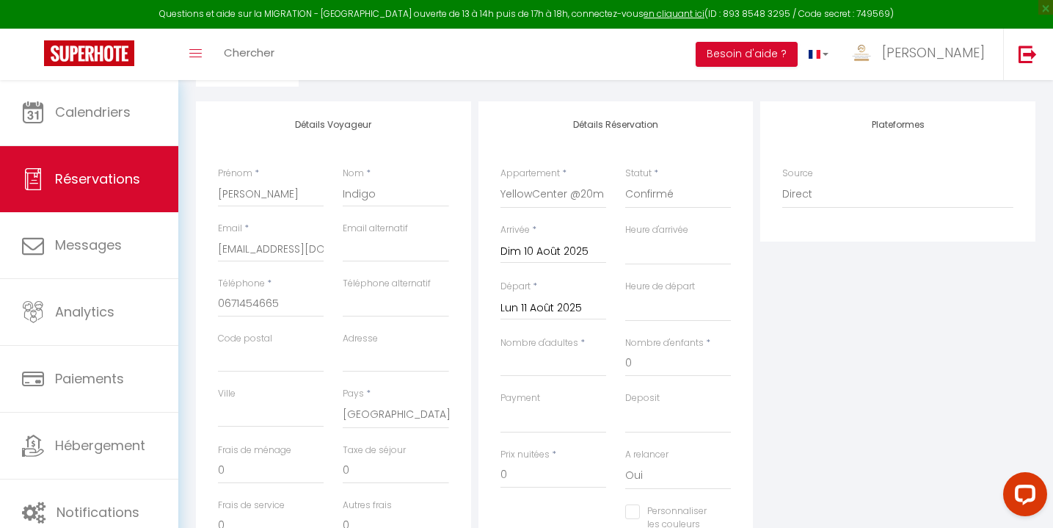
click at [531, 307] on input "Lun 11 Août 2025" at bounding box center [554, 308] width 106 height 19
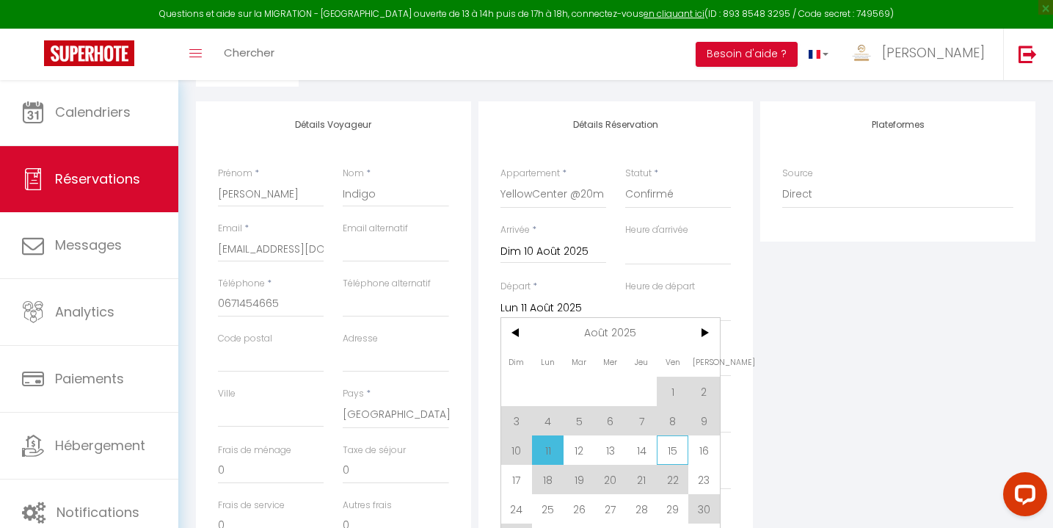
click at [667, 448] on span "15" at bounding box center [673, 449] width 32 height 29
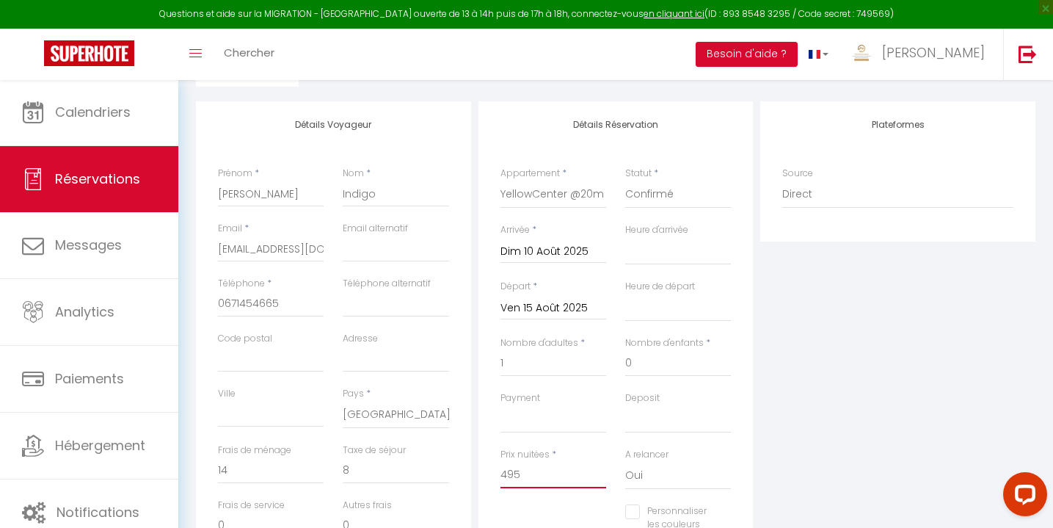
click at [529, 476] on input "495" at bounding box center [554, 475] width 106 height 26
click at [819, 365] on div "Plateformes Source Direct Airbnb.com Booking.com Chalet montagne Expedia Gite d…" at bounding box center [898, 363] width 283 height 525
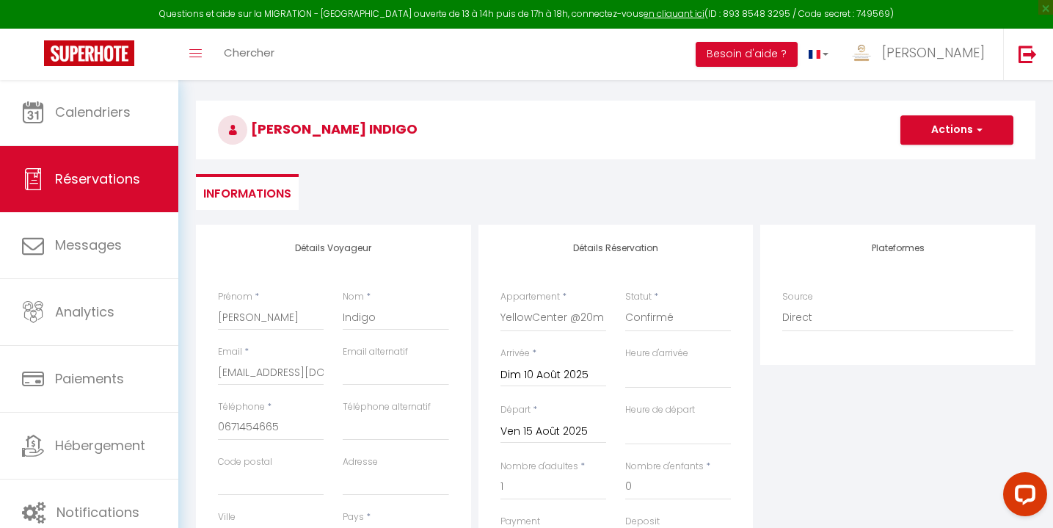
click at [973, 123] on button "Actions" at bounding box center [957, 129] width 113 height 29
click at [935, 162] on link "Enregistrer" at bounding box center [943, 162] width 116 height 19
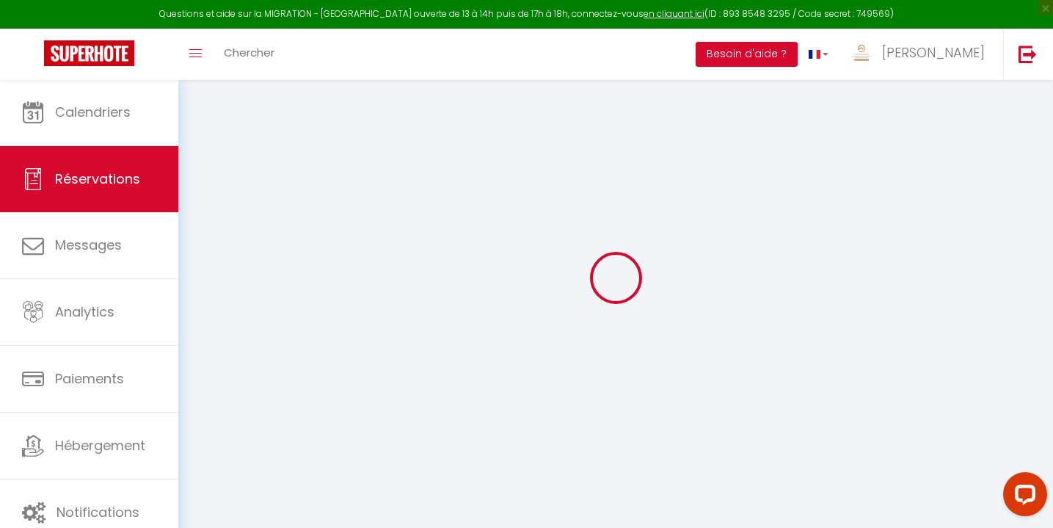
scroll to position [79, 0]
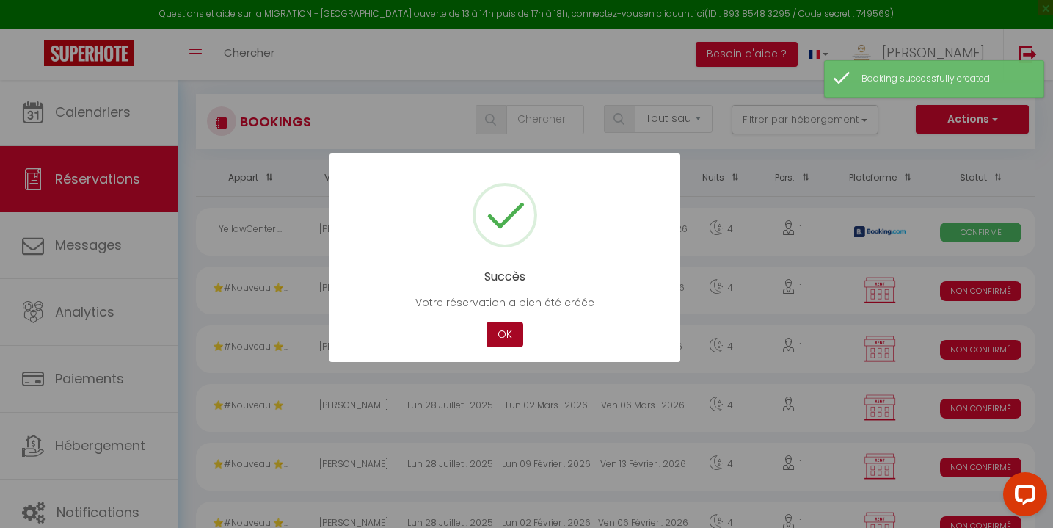
click at [512, 331] on button "OK" at bounding box center [505, 335] width 37 height 26
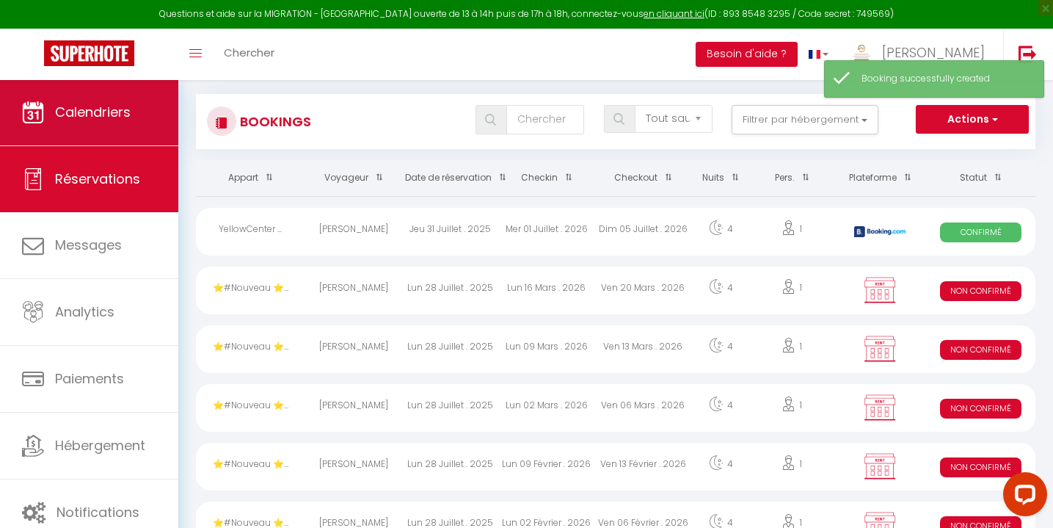
click at [134, 127] on link "Calendriers" at bounding box center [89, 112] width 178 height 66
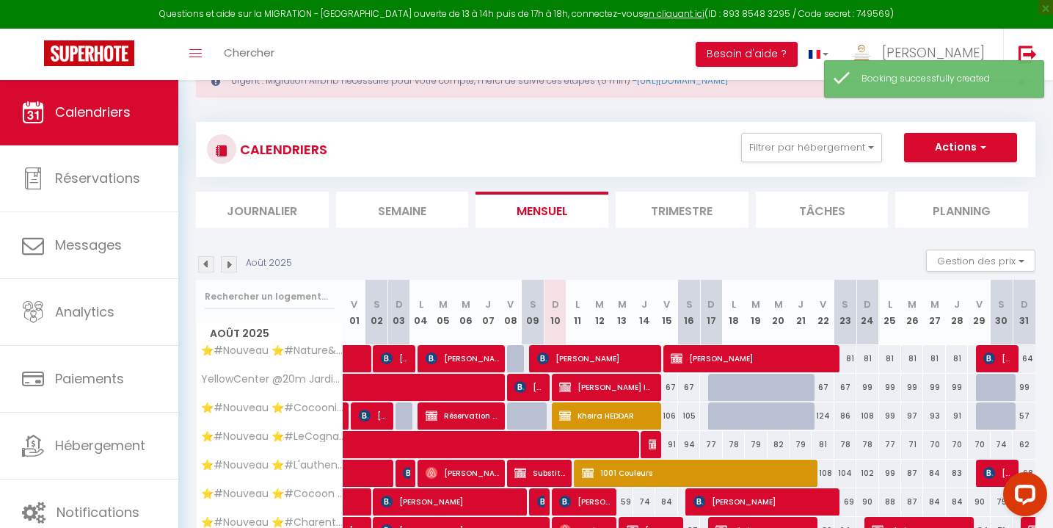
scroll to position [128, 0]
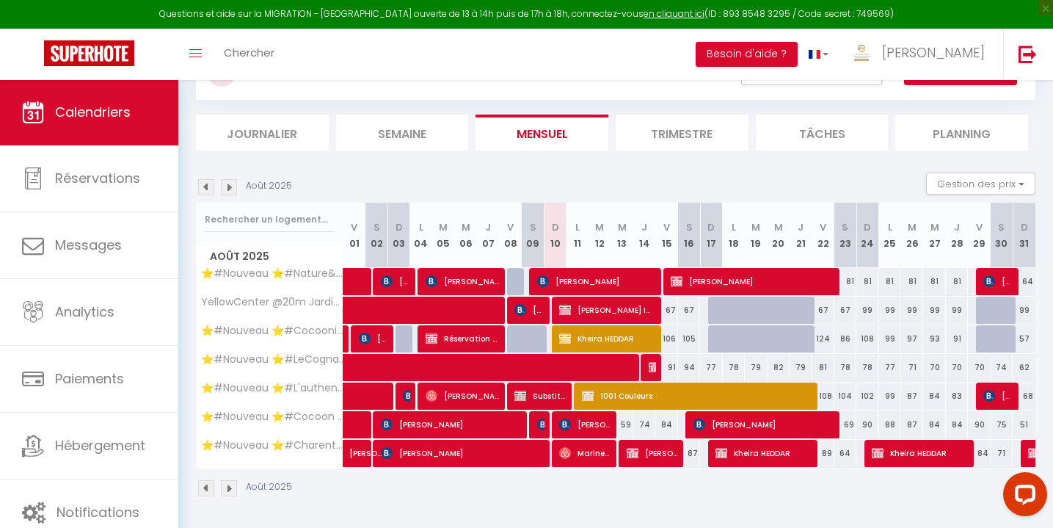
click at [642, 302] on span "Martell Indigo" at bounding box center [606, 310] width 95 height 28
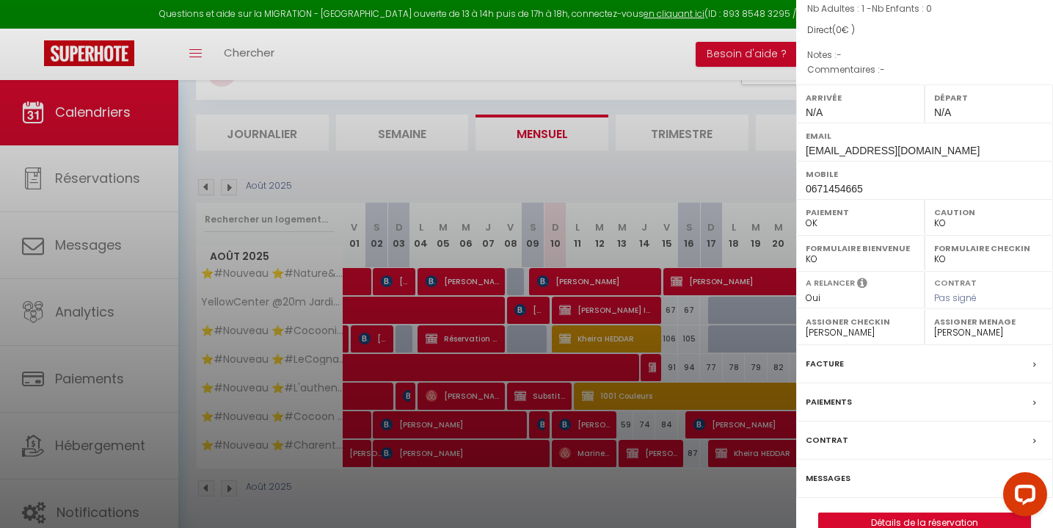
scroll to position [152, 0]
click at [931, 514] on link "Détails de la réservation" at bounding box center [924, 523] width 211 height 19
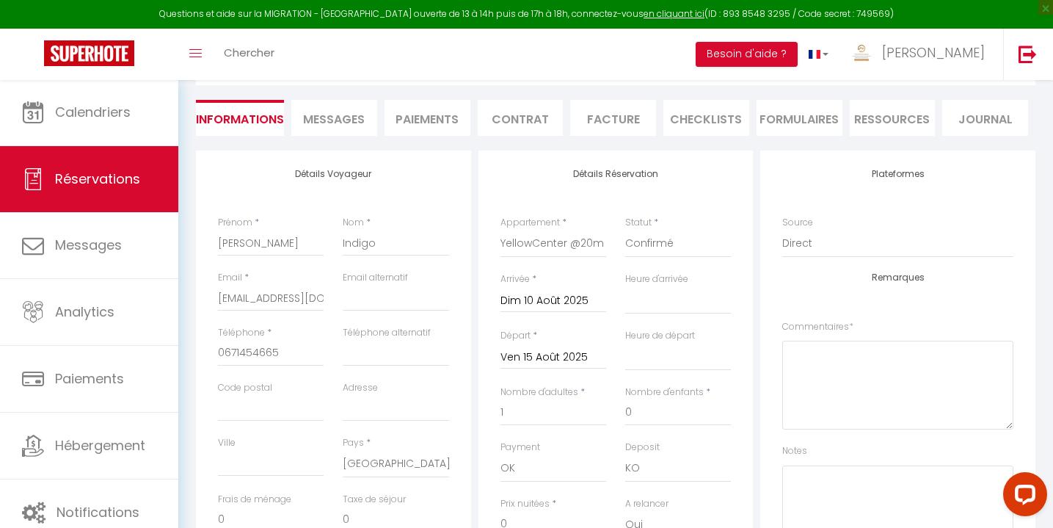
scroll to position [314, 0]
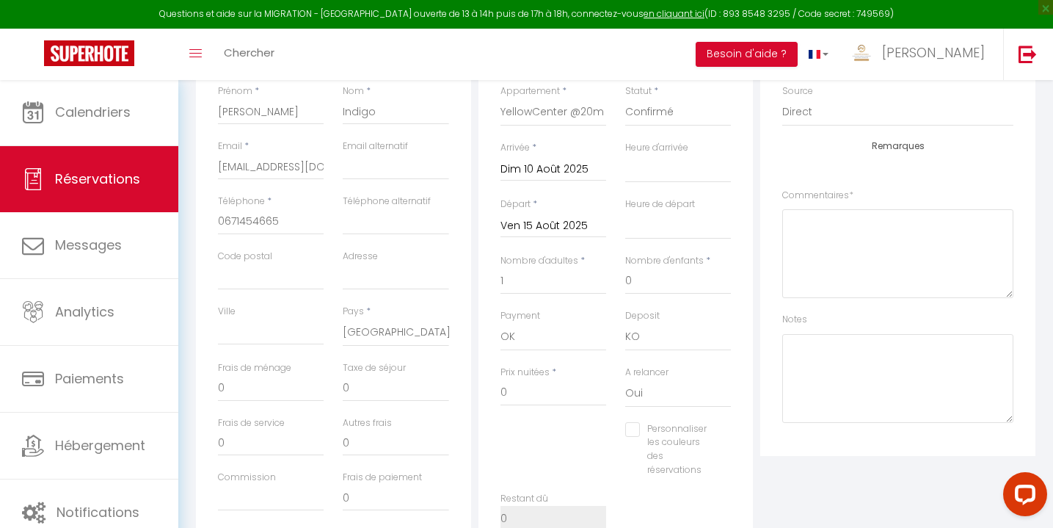
click at [551, 226] on input "Ven 15 Août 2025" at bounding box center [554, 226] width 106 height 19
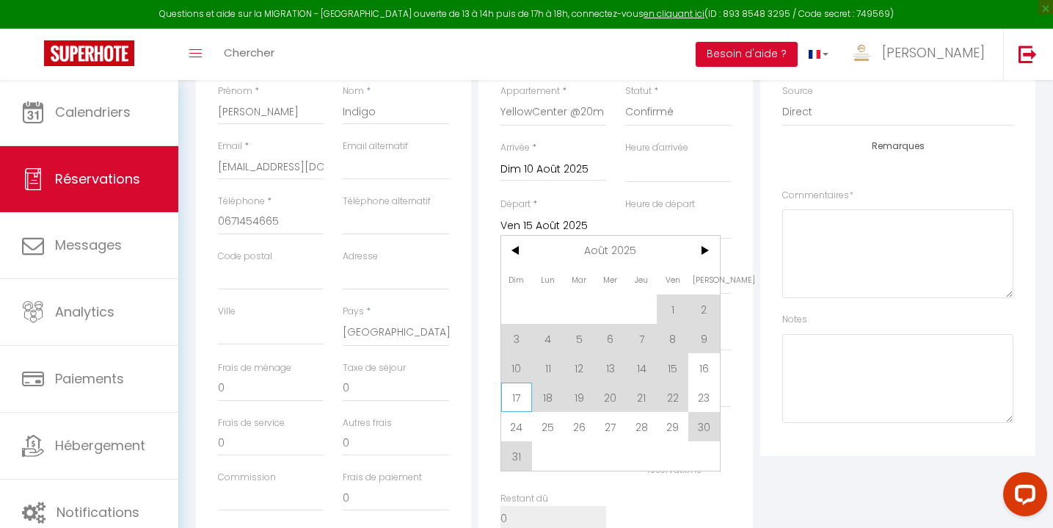
click at [518, 396] on span "17" at bounding box center [517, 396] width 32 height 29
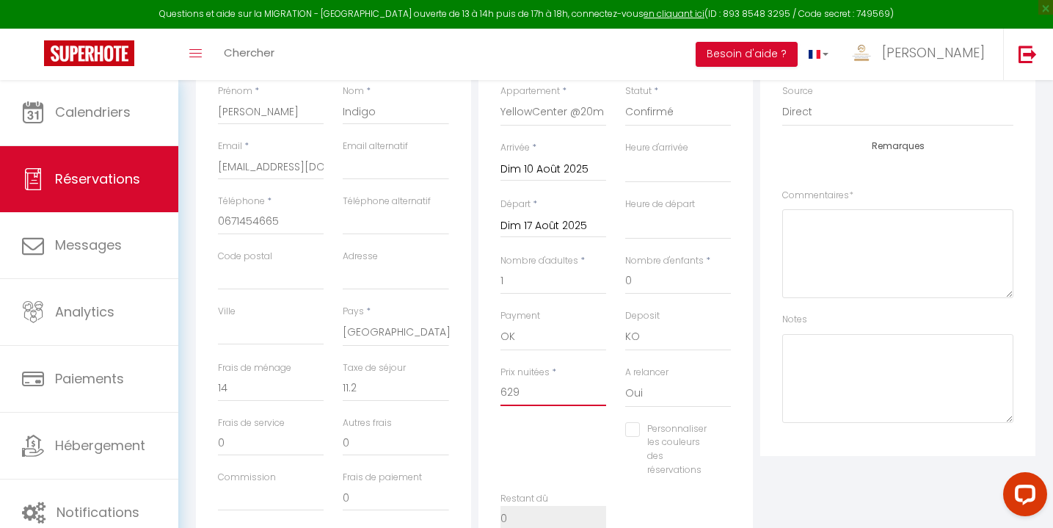
click at [592, 386] on input "629" at bounding box center [554, 393] width 106 height 26
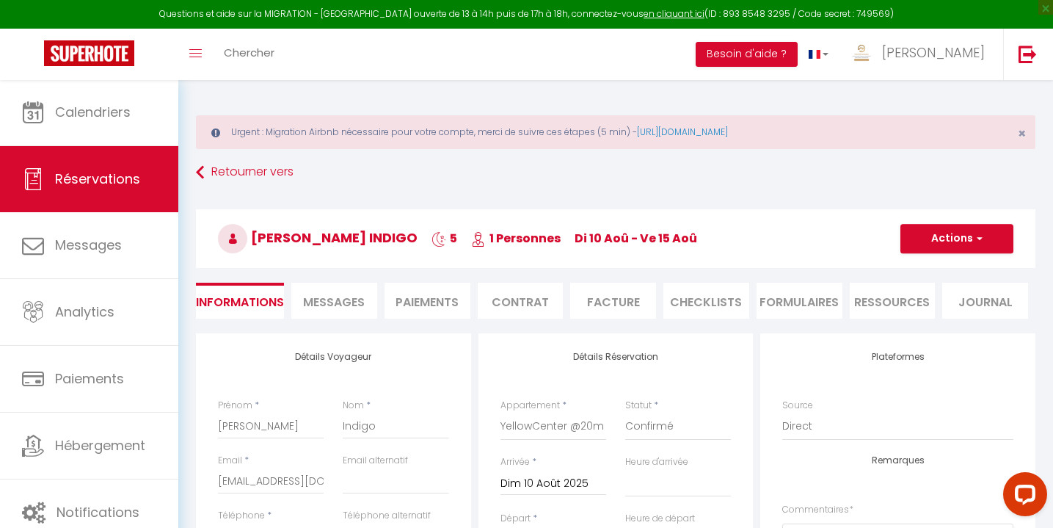
scroll to position [0, 0]
click at [959, 252] on button "Actions" at bounding box center [957, 238] width 113 height 29
click at [927, 269] on link "Enregistrer" at bounding box center [943, 270] width 116 height 19
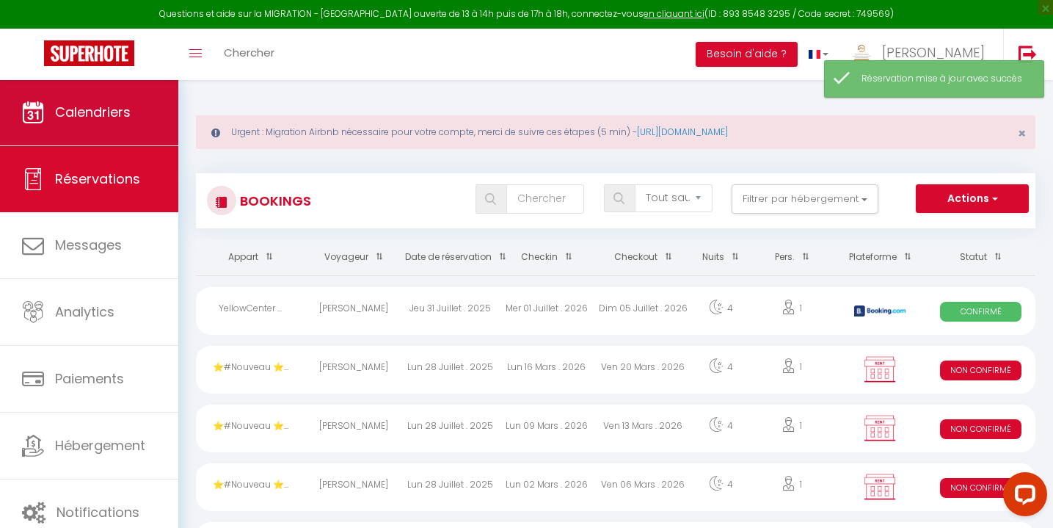
click at [105, 136] on link "Calendriers" at bounding box center [89, 112] width 178 height 66
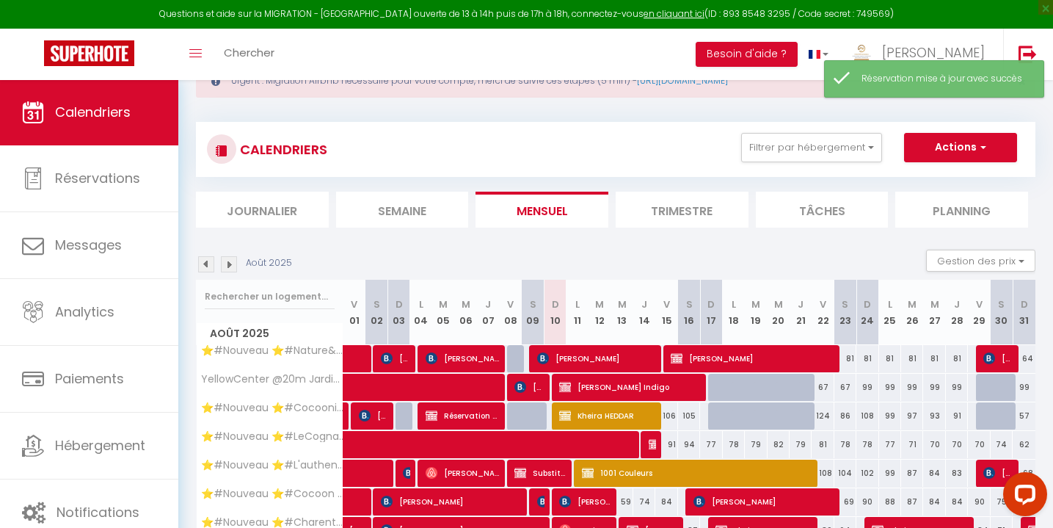
scroll to position [88, 0]
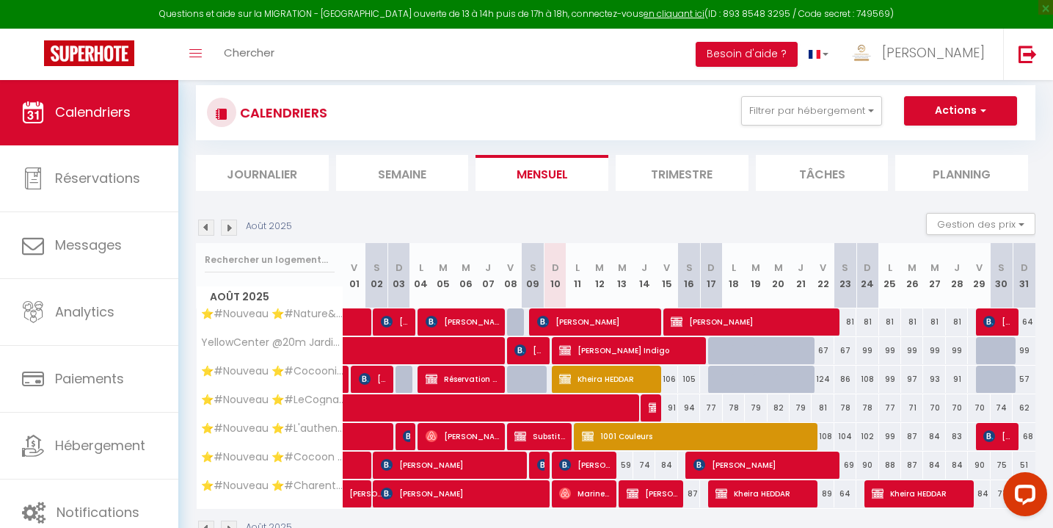
click at [712, 348] on div at bounding box center [719, 351] width 22 height 28
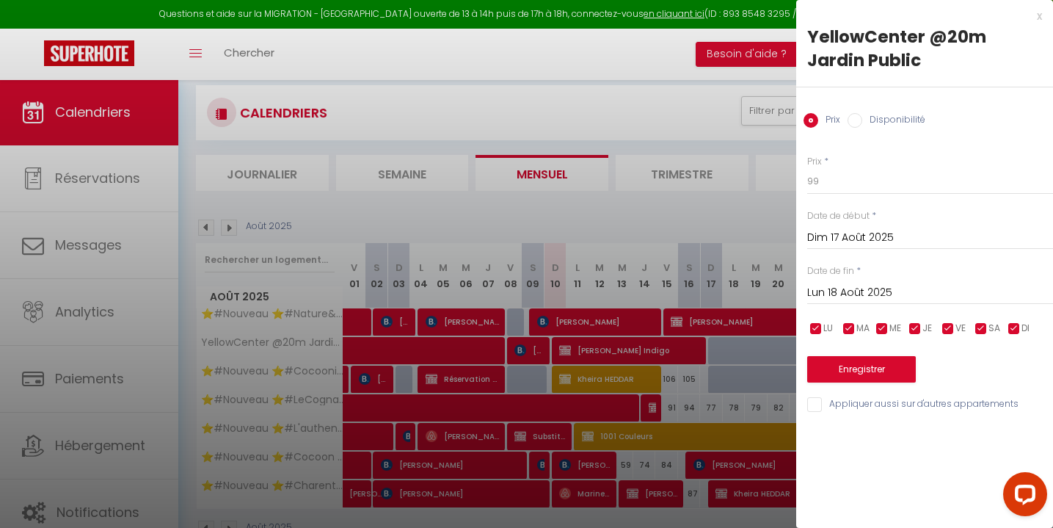
click at [855, 117] on input "Disponibilité" at bounding box center [855, 120] width 15 height 15
click at [845, 293] on input "Lun 18 Août 2025" at bounding box center [930, 294] width 246 height 19
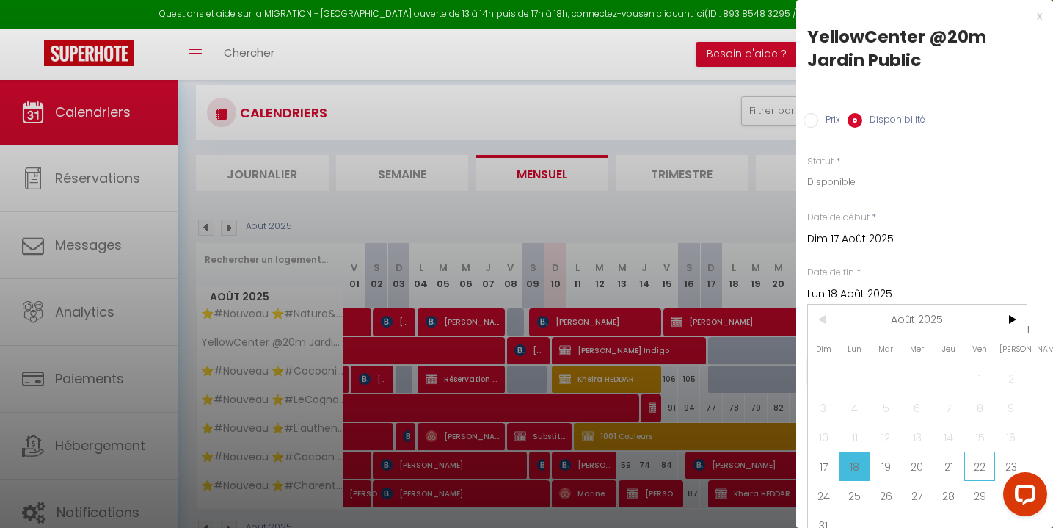
click at [970, 471] on span "22" at bounding box center [981, 465] width 32 height 29
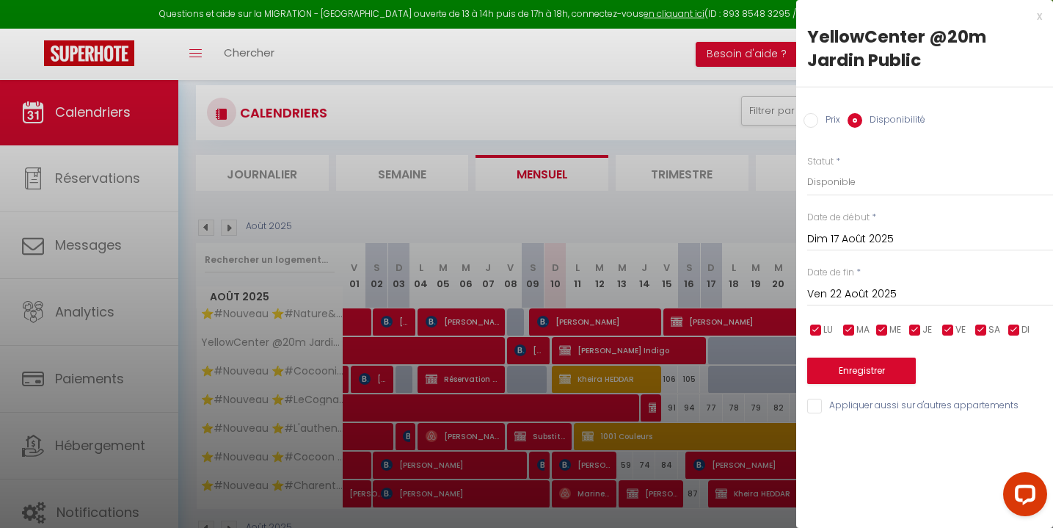
click at [874, 366] on button "Enregistrer" at bounding box center [861, 370] width 109 height 26
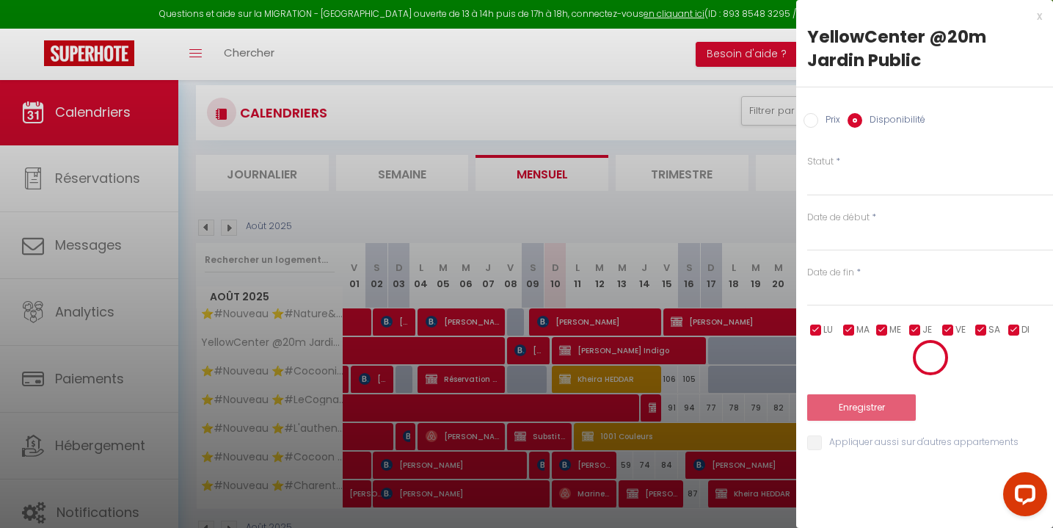
scroll to position [79, 0]
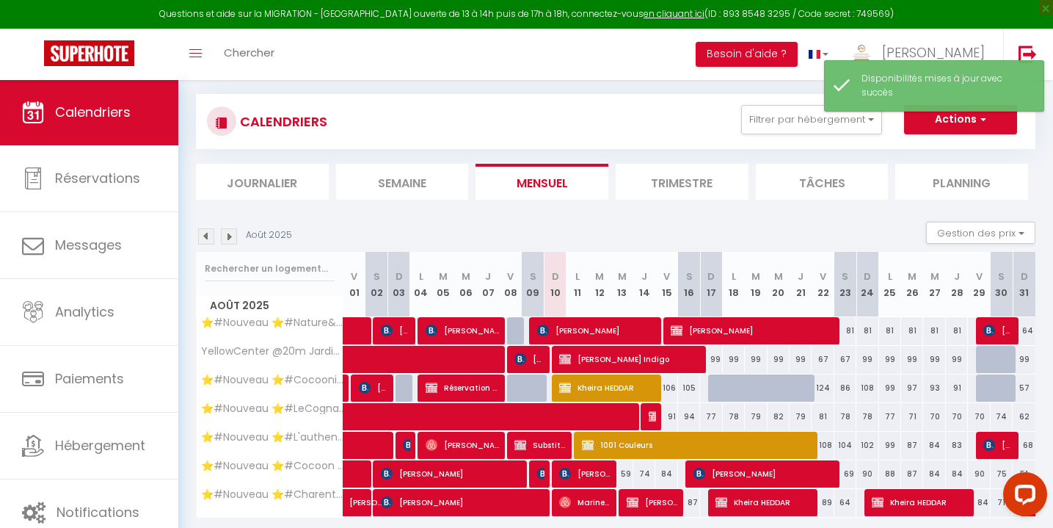
click at [662, 352] on span "Martell Indigo" at bounding box center [628, 359] width 139 height 28
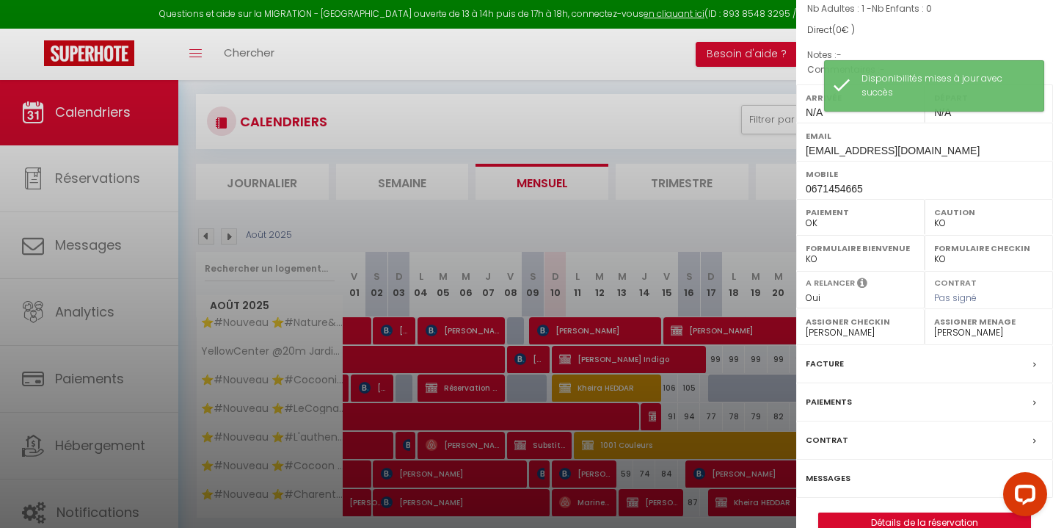
scroll to position [152, 0]
click at [893, 514] on link "Détails de la réservation" at bounding box center [924, 523] width 211 height 19
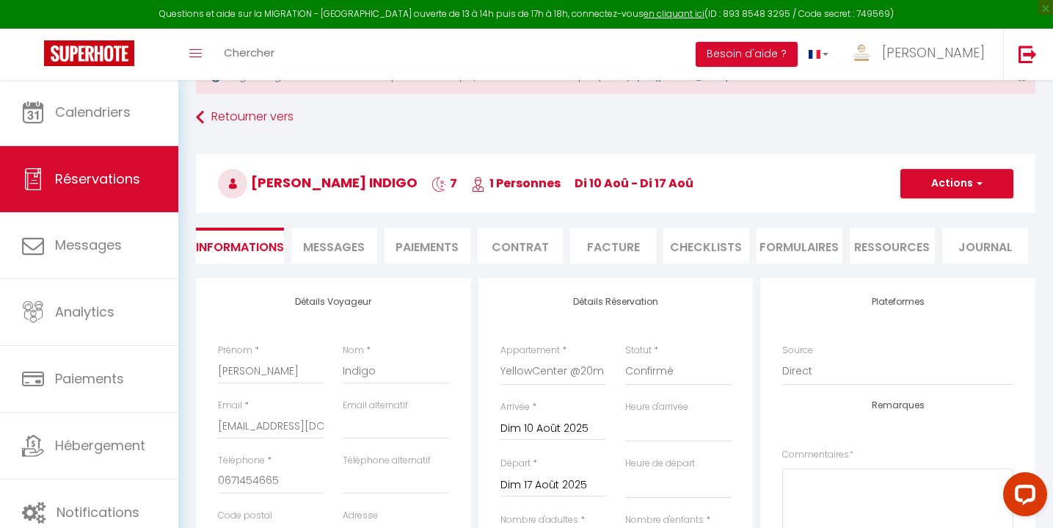
scroll to position [164, 0]
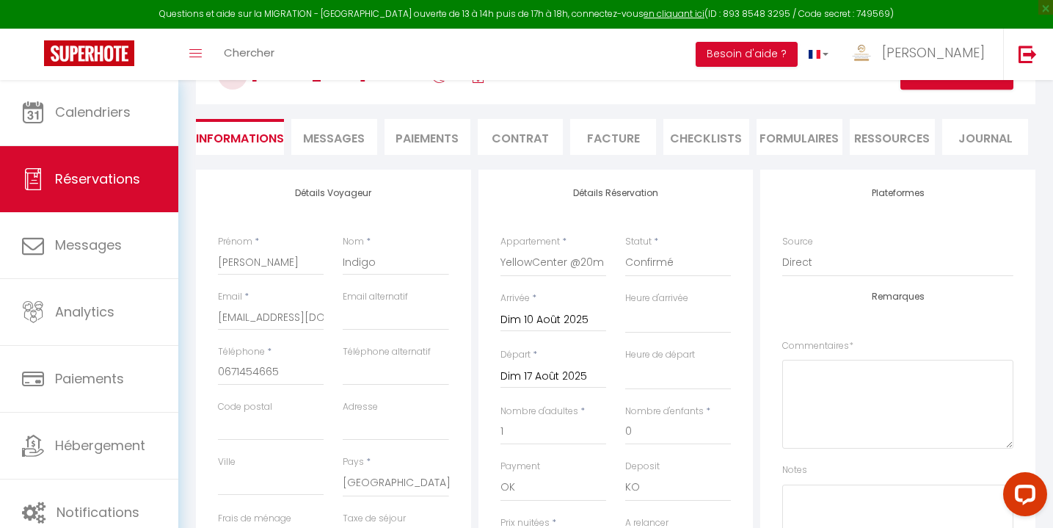
click at [535, 374] on input "Dim 17 Août 2025" at bounding box center [554, 376] width 106 height 19
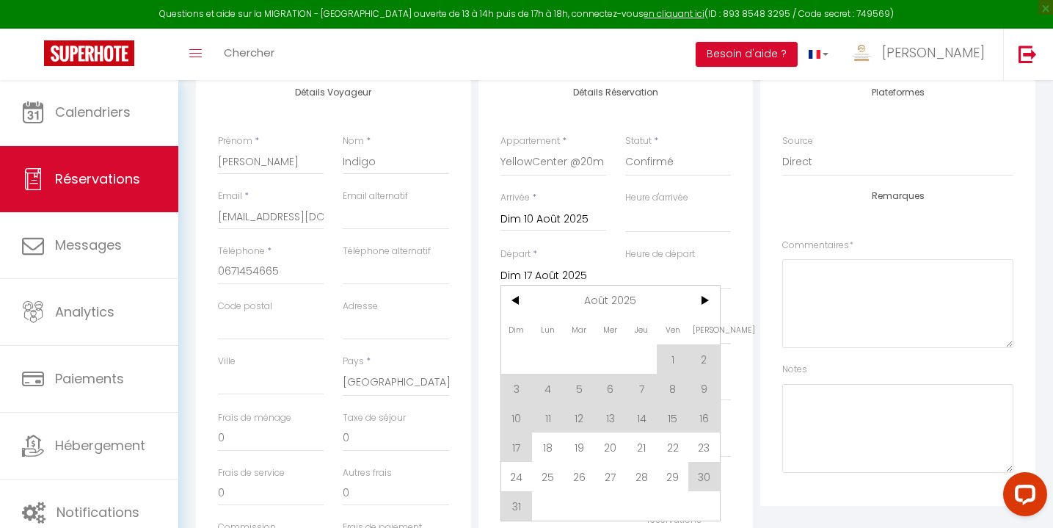
scroll to position [384, 0]
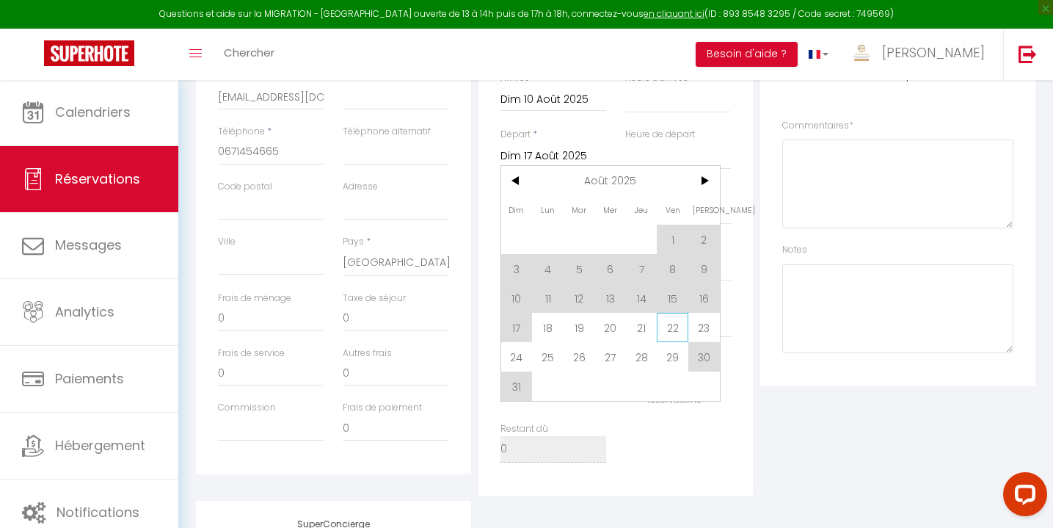
click at [676, 328] on span "22" at bounding box center [673, 327] width 32 height 29
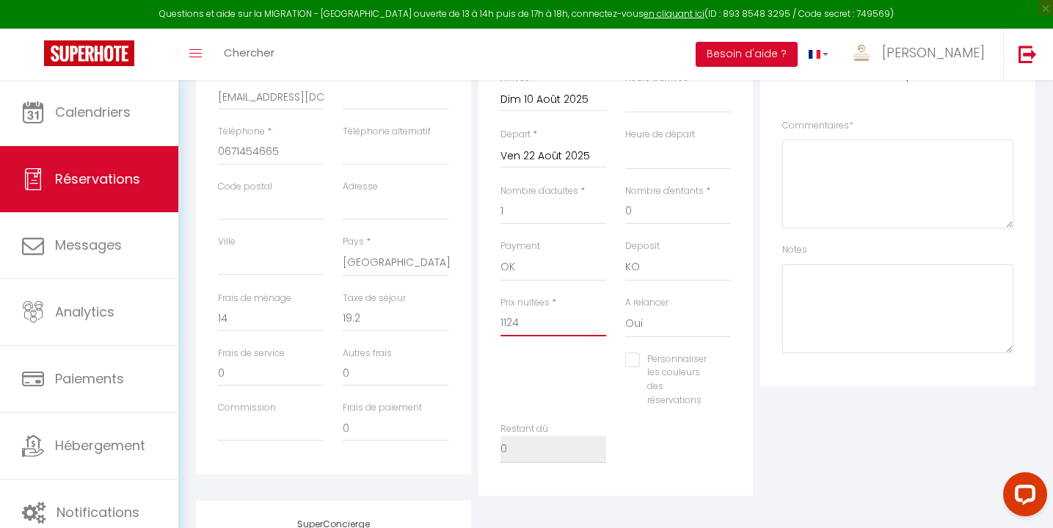
click at [530, 322] on input "1124" at bounding box center [554, 323] width 106 height 26
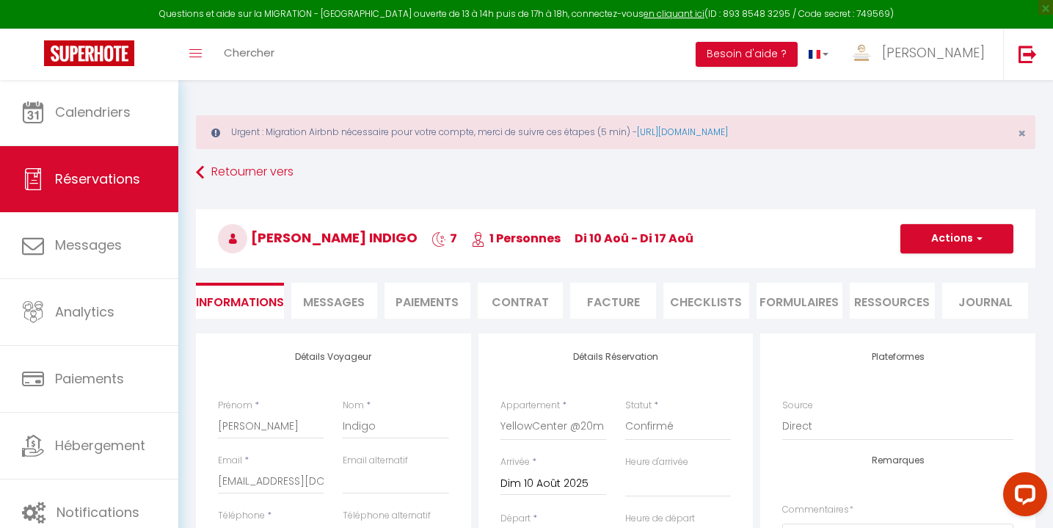
scroll to position [-1, 0]
click at [940, 245] on button "Actions" at bounding box center [957, 238] width 113 height 29
click at [923, 270] on link "Enregistrer" at bounding box center [943, 270] width 116 height 19
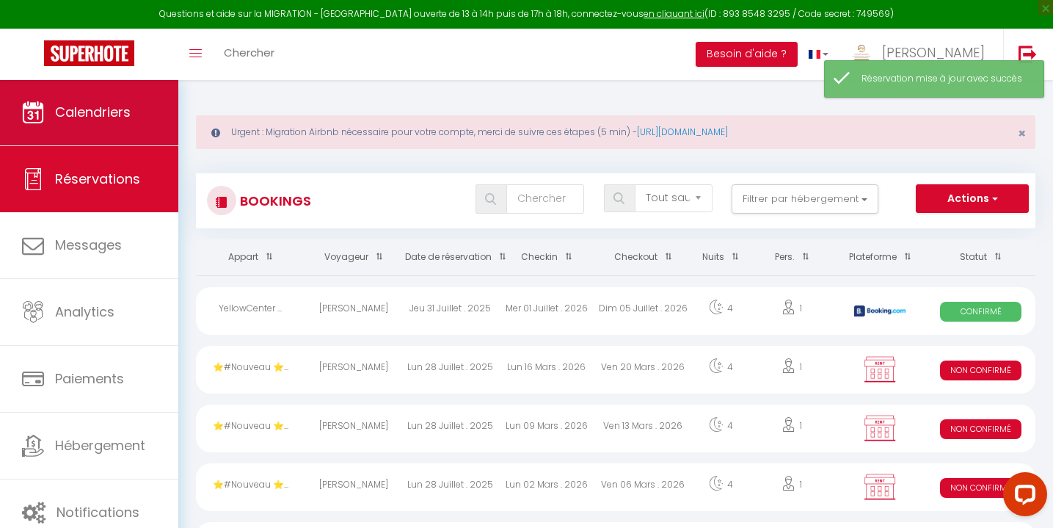
click at [53, 102] on link "Calendriers" at bounding box center [89, 112] width 178 height 66
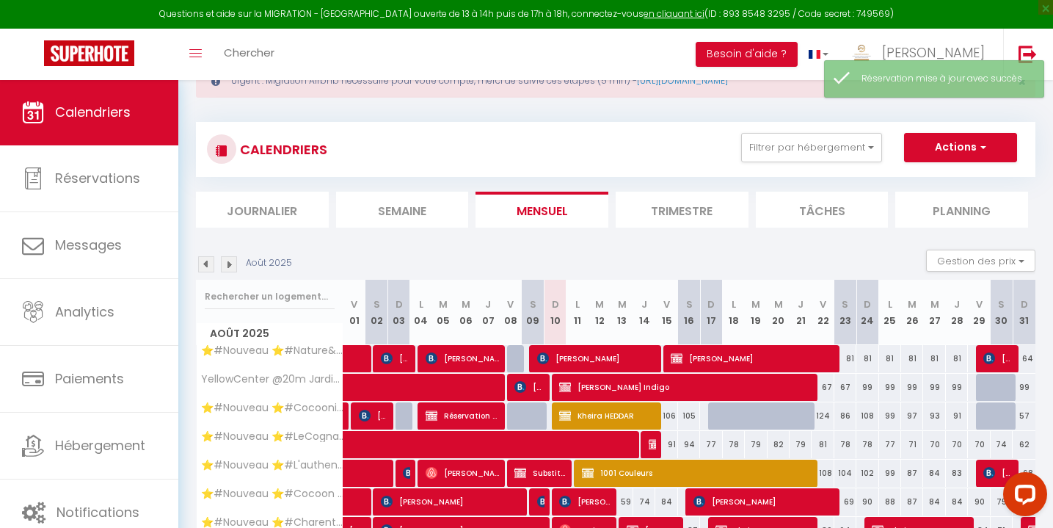
scroll to position [96, 0]
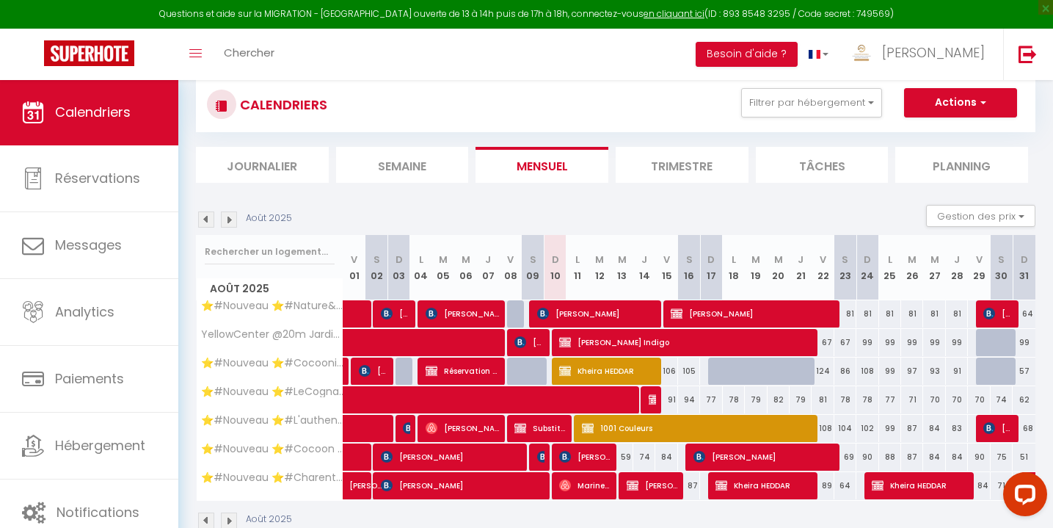
click at [718, 369] on div at bounding box center [719, 371] width 22 height 28
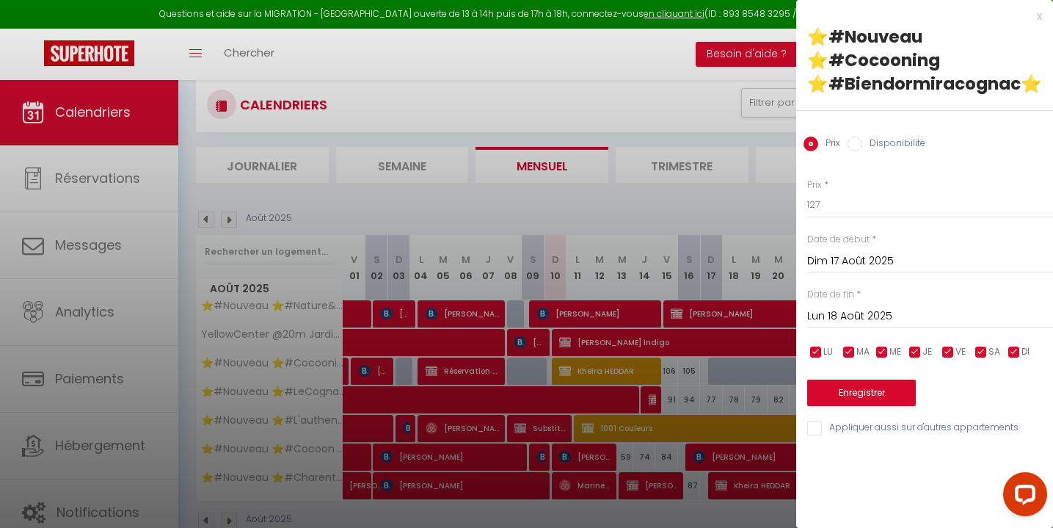
click at [853, 143] on input "Disponibilité" at bounding box center [855, 144] width 15 height 15
click at [832, 308] on input "Lun 18 Août 2025" at bounding box center [930, 317] width 246 height 19
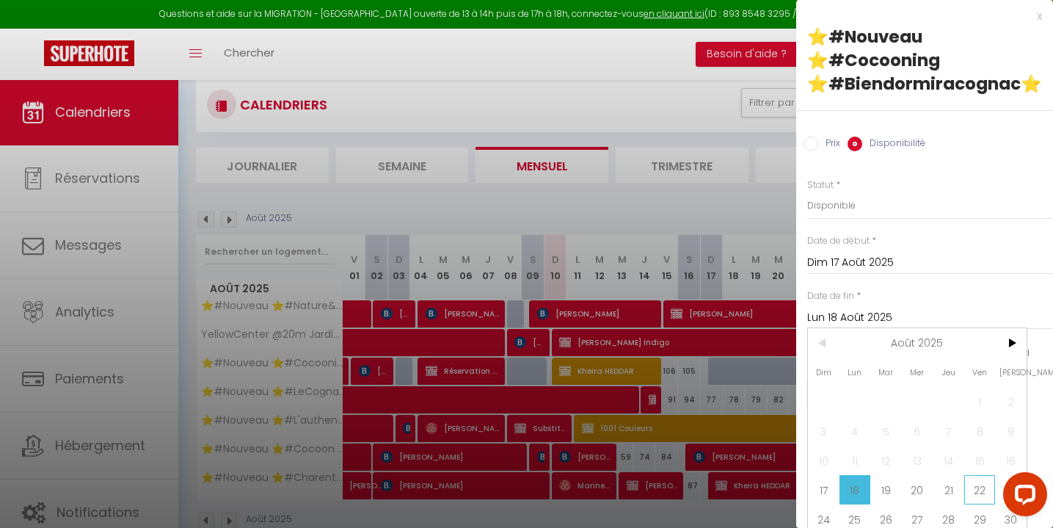
click at [970, 488] on span "22" at bounding box center [981, 489] width 32 height 29
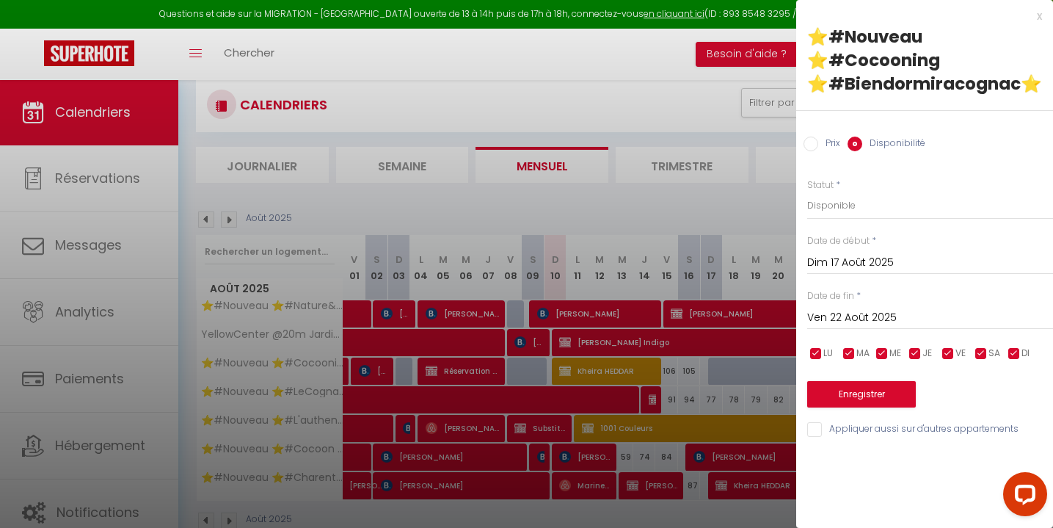
click at [858, 393] on button "Enregistrer" at bounding box center [861, 394] width 109 height 26
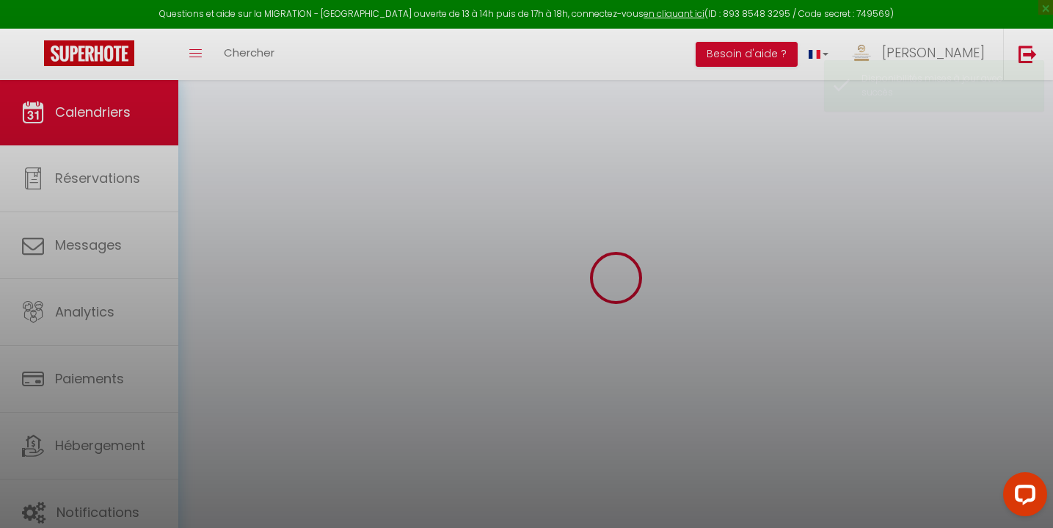
scroll to position [79, 0]
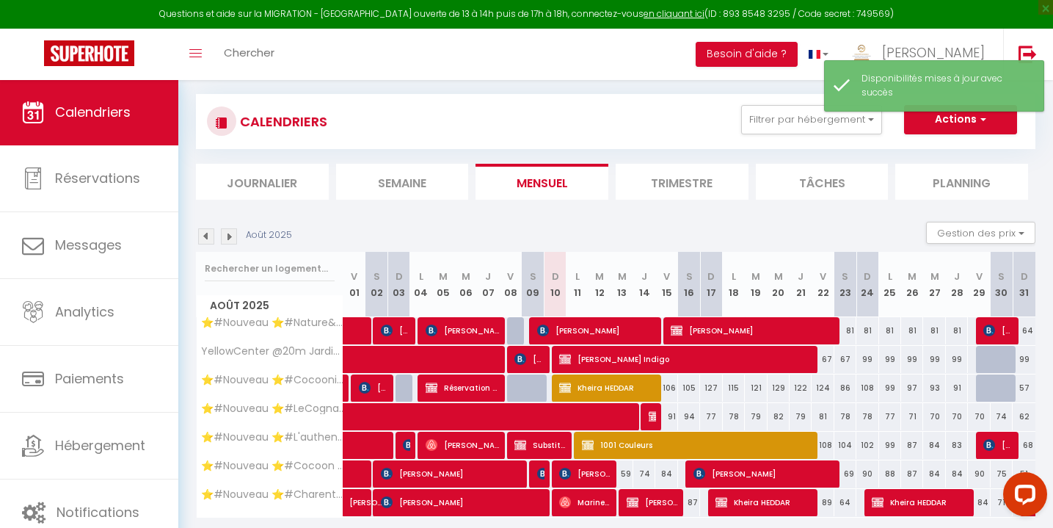
click at [980, 131] on button "Actions" at bounding box center [960, 119] width 113 height 29
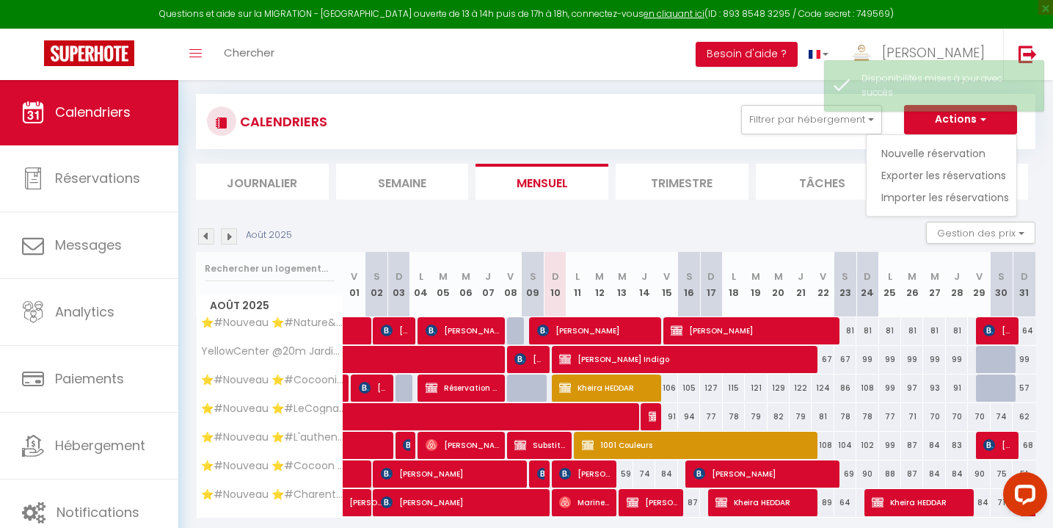
click at [932, 155] on link "Nouvelle réservation" at bounding box center [946, 153] width 128 height 22
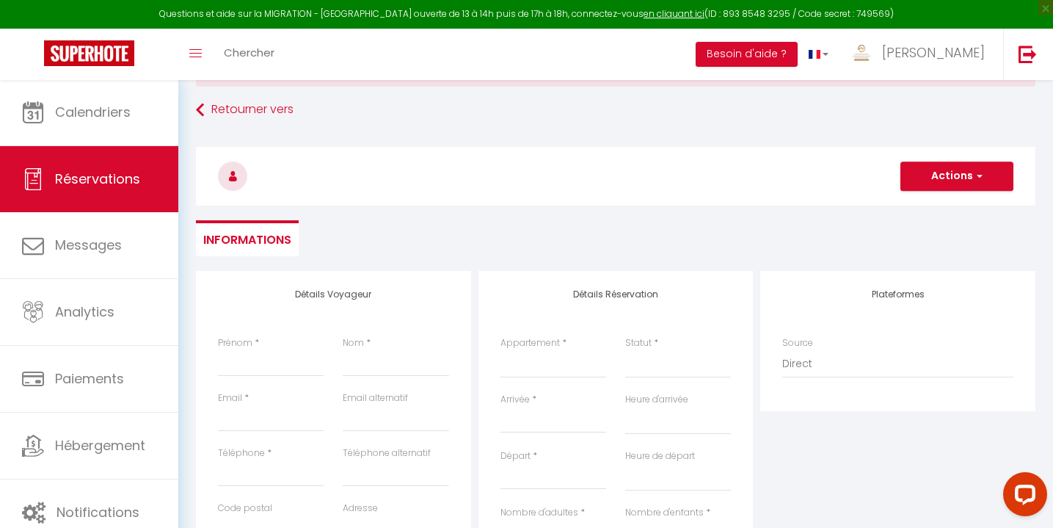
scroll to position [70, 0]
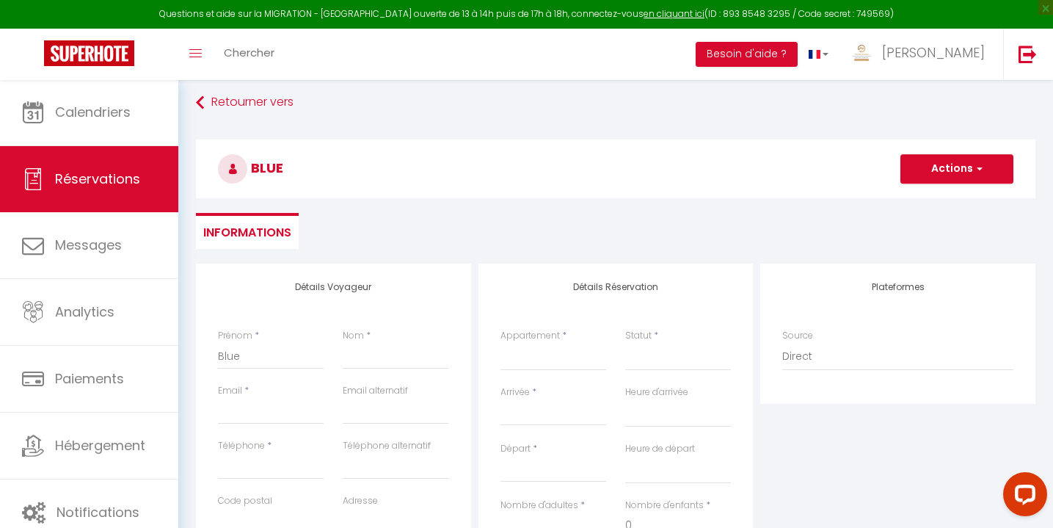
click at [217, 355] on div "Prénom * Blue" at bounding box center [270, 356] width 125 height 55
click at [219, 357] on input "Blue" at bounding box center [271, 356] width 106 height 26
click at [369, 352] on input "Nom" at bounding box center [396, 356] width 106 height 26
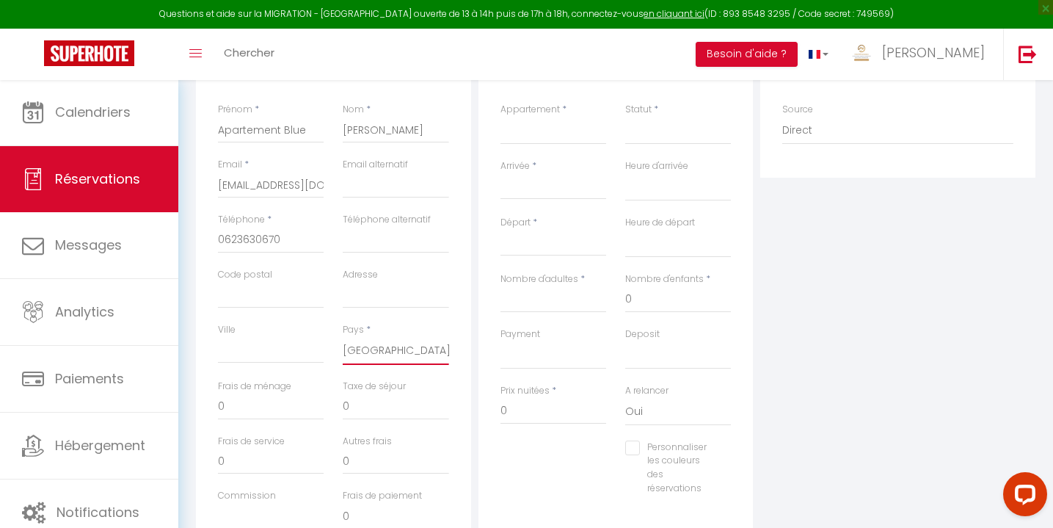
scroll to position [236, 0]
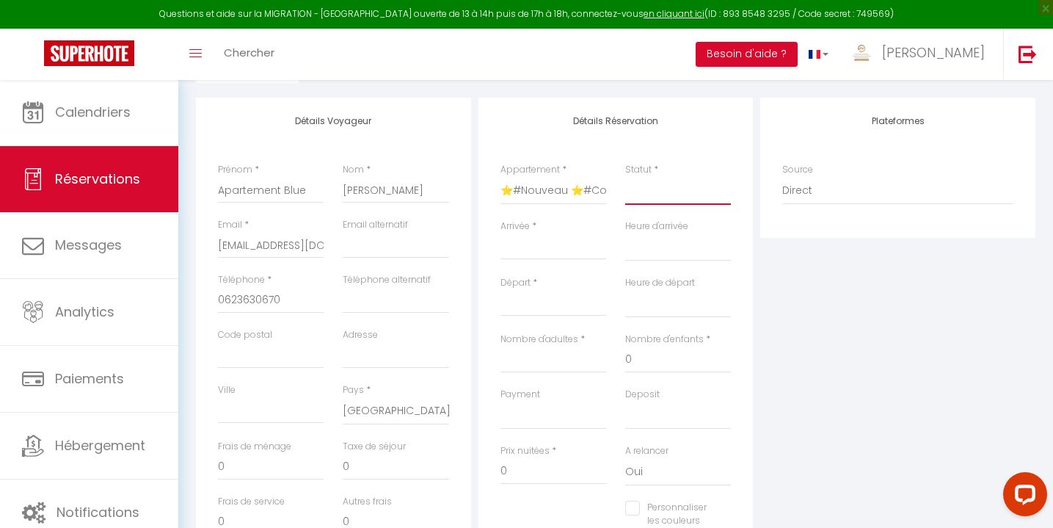
click at [644, 190] on select "Confirmé Non Confirmé Annulé Annulé par le voyageur No Show Request" at bounding box center [678, 191] width 106 height 28
click at [526, 241] on input "Arrivée" at bounding box center [554, 248] width 106 height 19
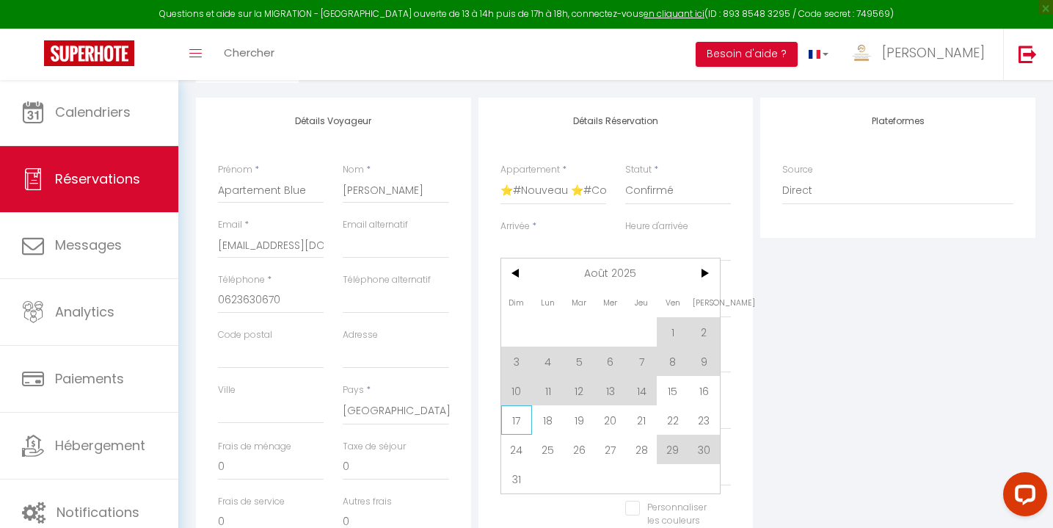
click at [518, 415] on span "17" at bounding box center [517, 419] width 32 height 29
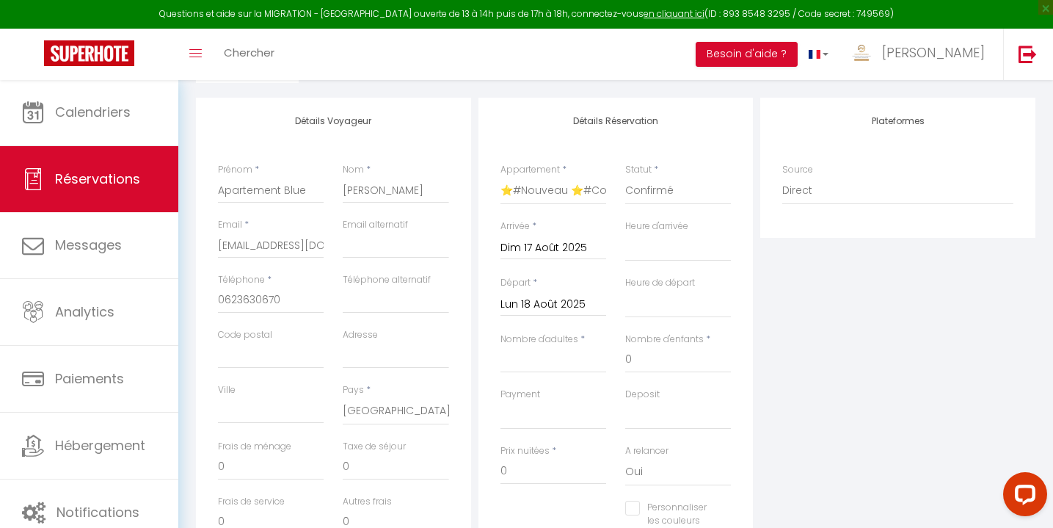
click at [542, 303] on input "Lun 18 Août 2025" at bounding box center [554, 304] width 106 height 19
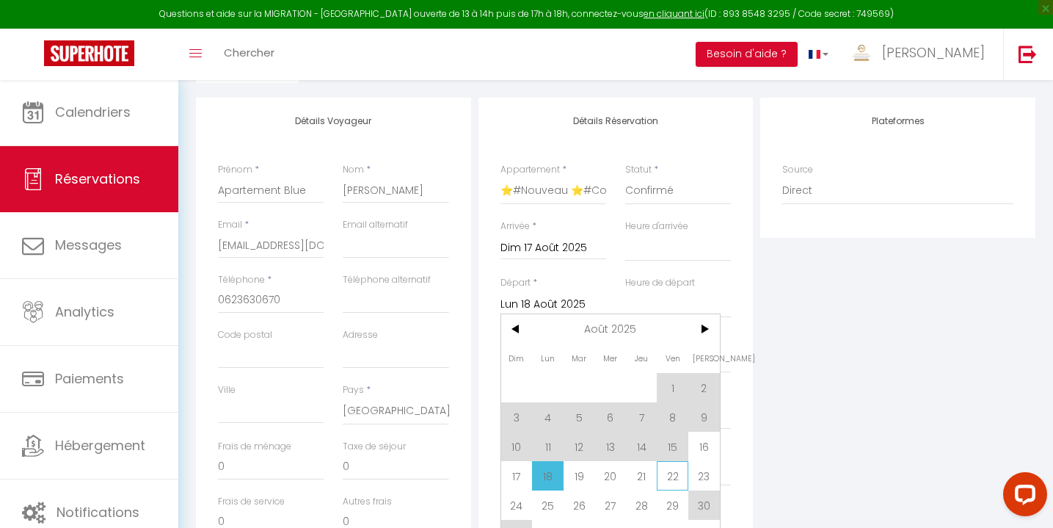
click at [669, 478] on span "22" at bounding box center [673, 475] width 32 height 29
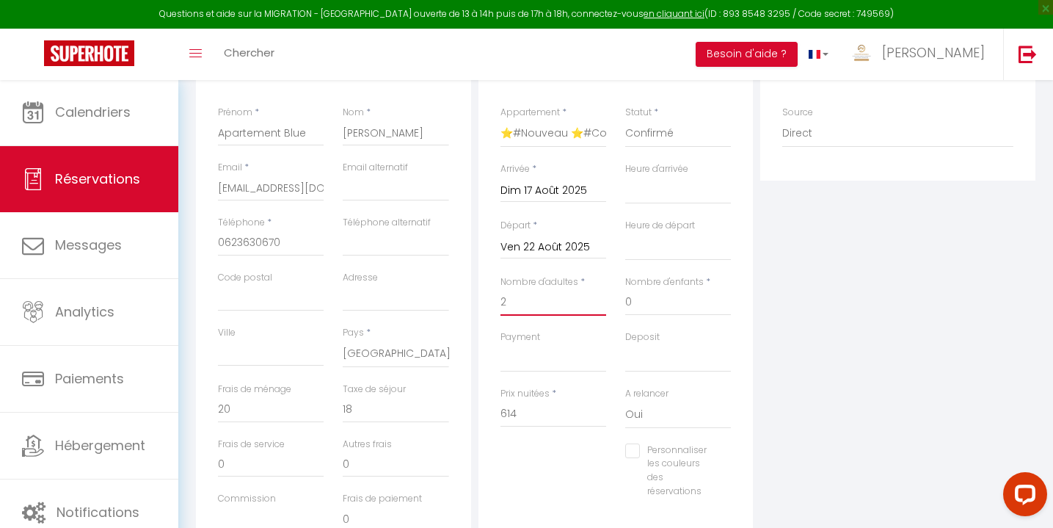
scroll to position [316, 0]
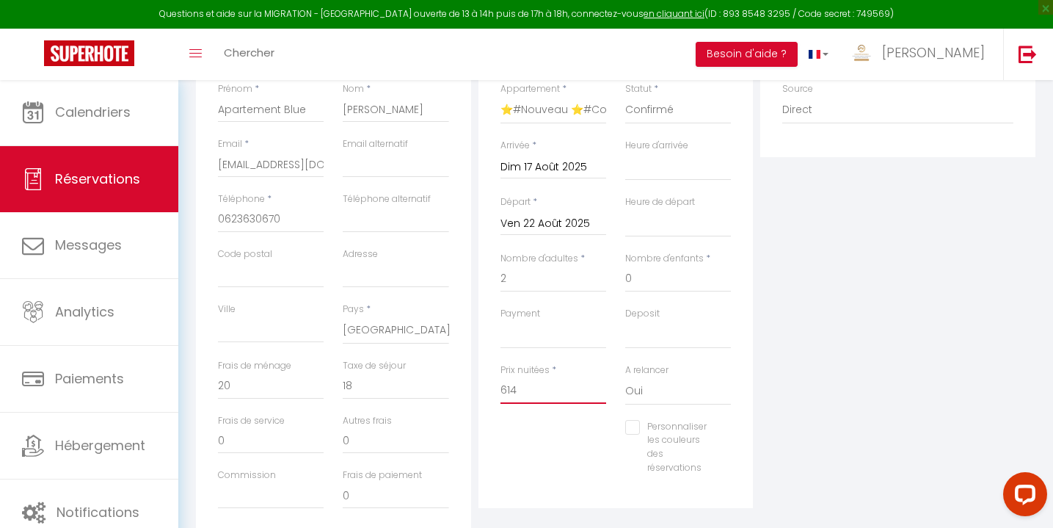
click at [538, 380] on input "614" at bounding box center [554, 390] width 106 height 26
click at [566, 451] on div "Personnaliser les couleurs des réservations #D7092E" at bounding box center [616, 455] width 250 height 70
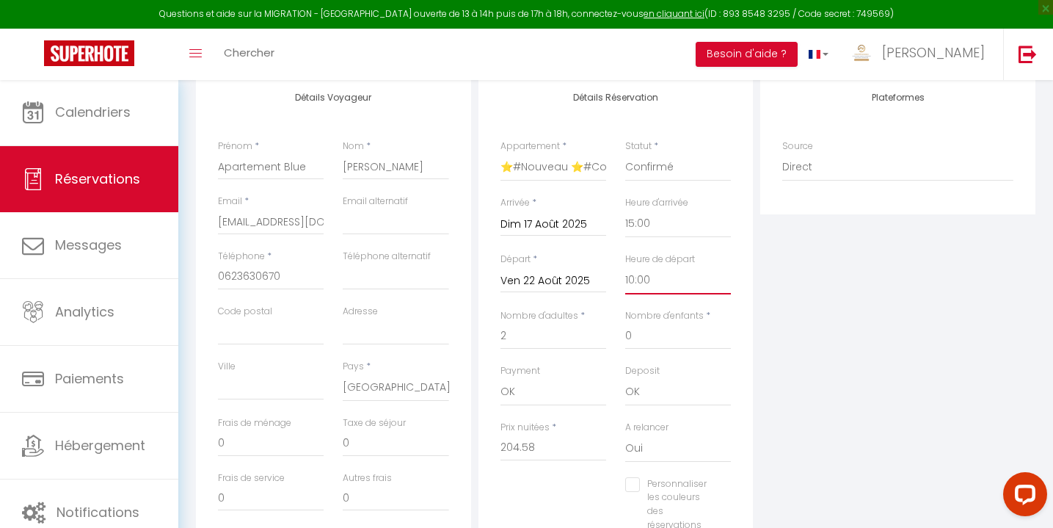
scroll to position [382, 0]
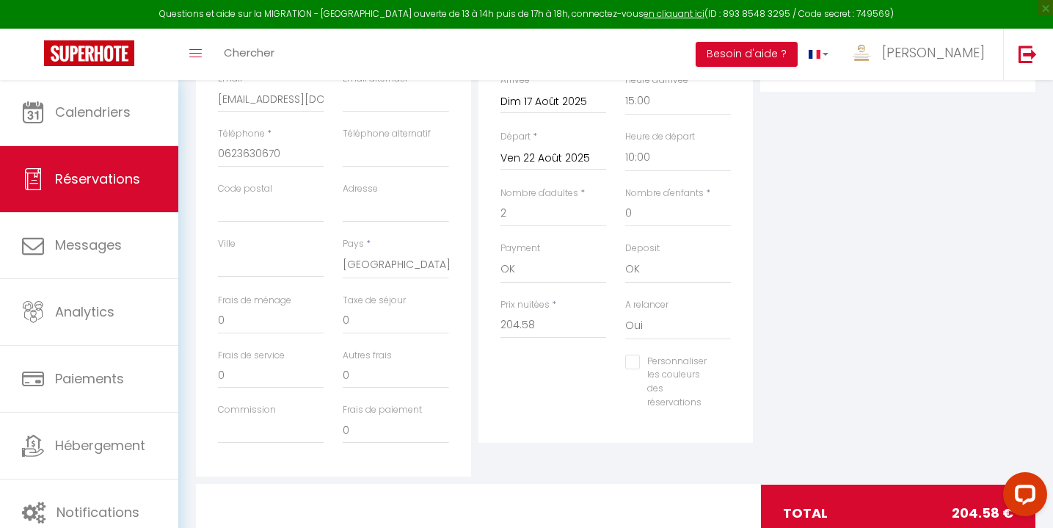
click at [546, 391] on div "Personnaliser les couleurs des réservations #D7092E" at bounding box center [616, 390] width 250 height 70
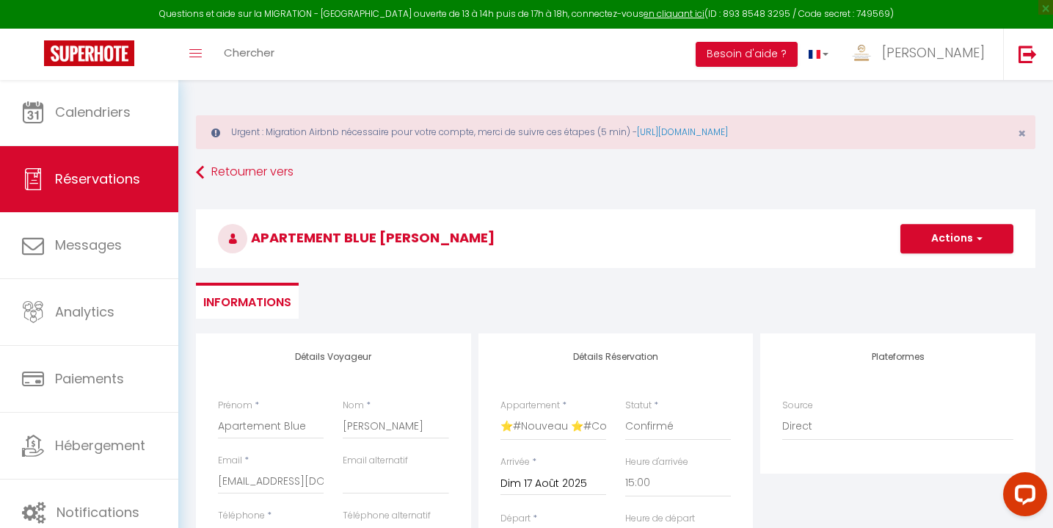
scroll to position [0, 0]
click at [949, 230] on button "Actions" at bounding box center [957, 238] width 113 height 29
click at [917, 272] on link "Enregistrer" at bounding box center [943, 270] width 116 height 19
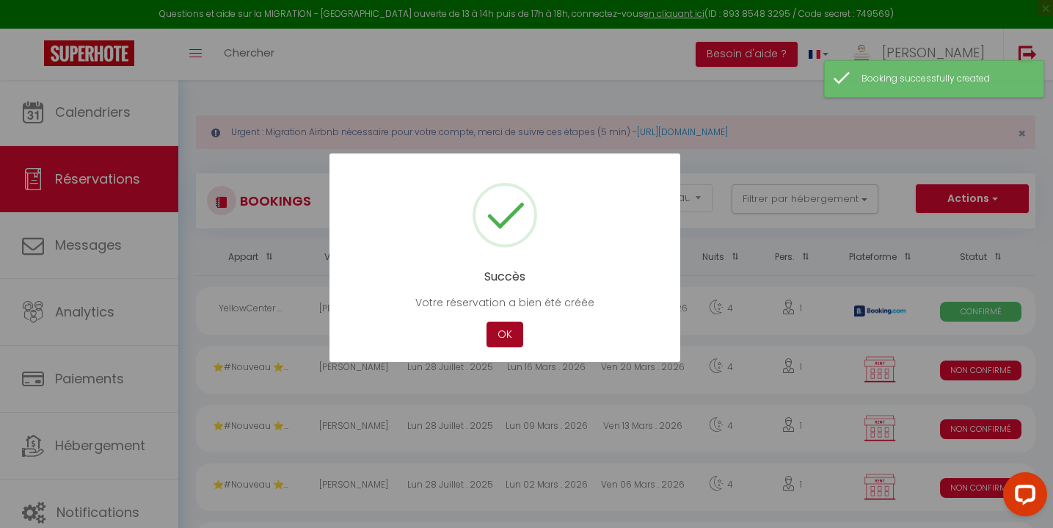
click at [507, 338] on button "OK" at bounding box center [505, 335] width 37 height 26
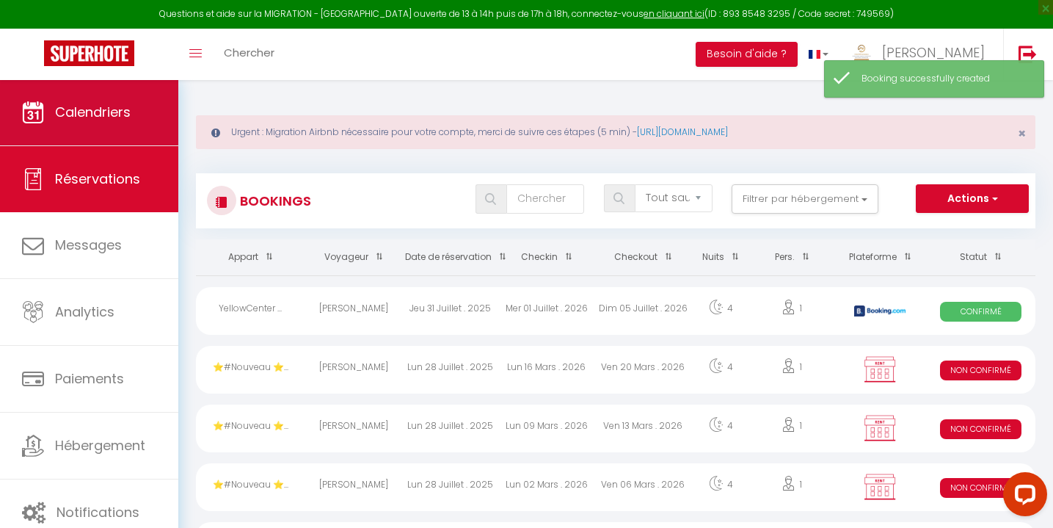
click at [106, 120] on span "Calendriers" at bounding box center [93, 112] width 76 height 18
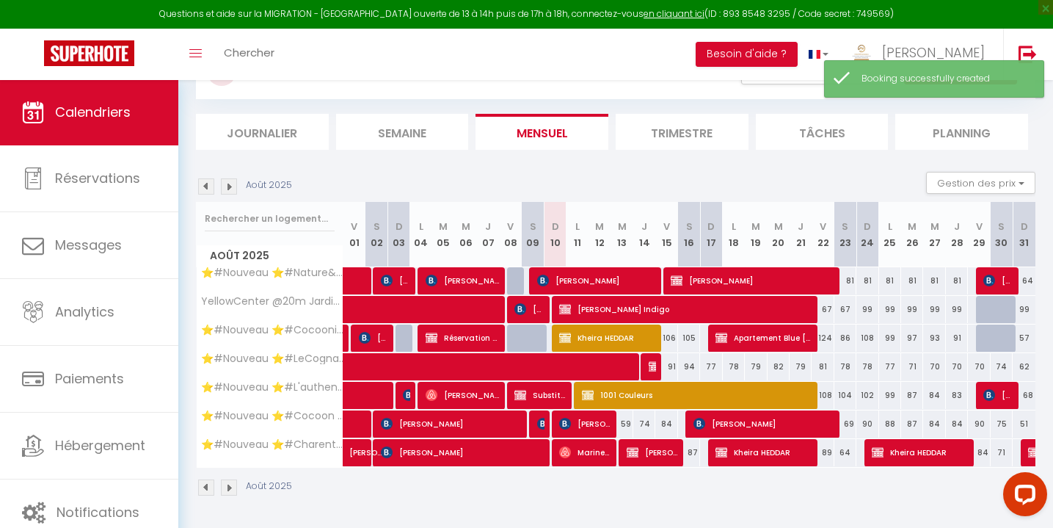
scroll to position [128, 0]
